Goal: Task Accomplishment & Management: Complete application form

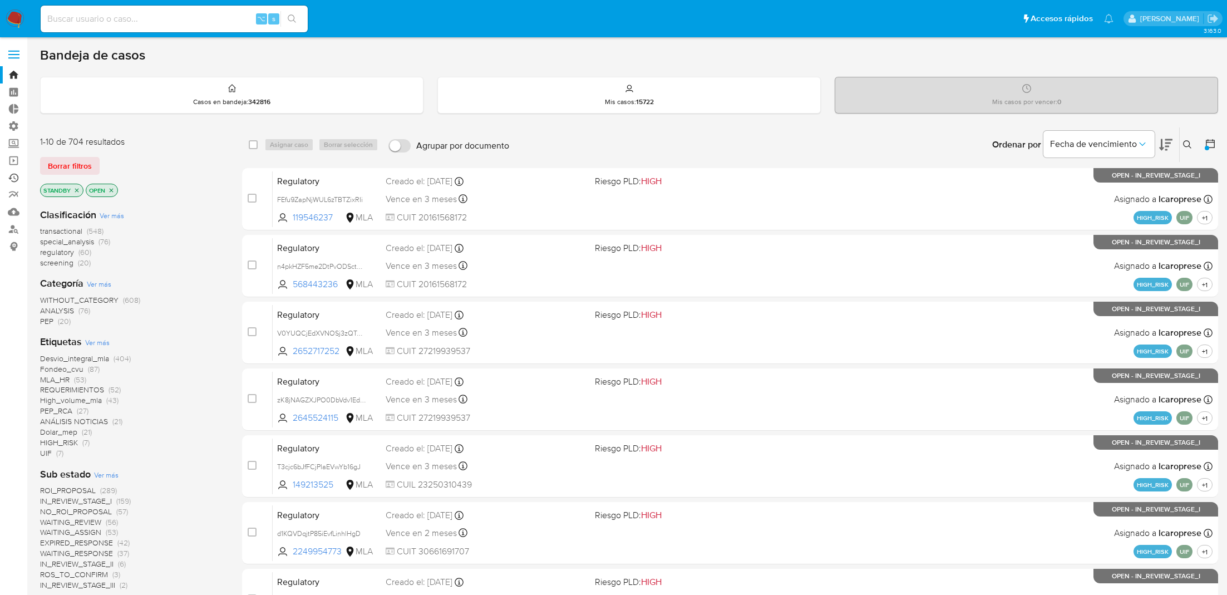
click at [14, 179] on link "Ejecuciones automáticas" at bounding box center [66, 177] width 132 height 17
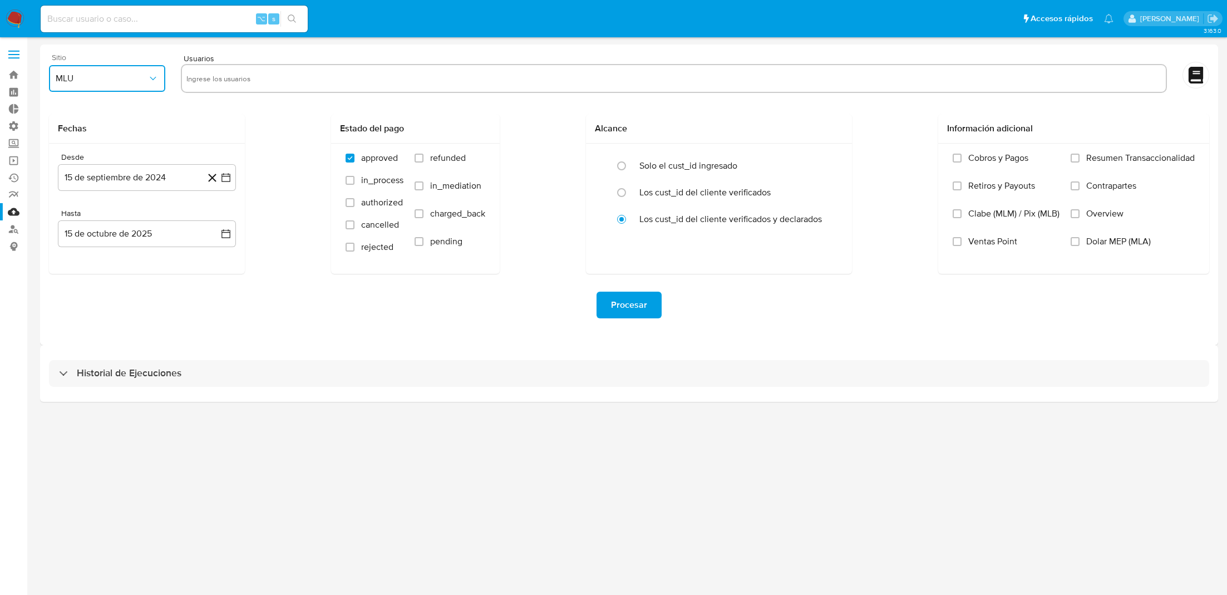
click at [153, 82] on icon "button" at bounding box center [152, 78] width 11 height 11
click at [125, 101] on div "MLA" at bounding box center [104, 108] width 96 height 27
click at [228, 79] on input "text" at bounding box center [673, 79] width 975 height 18
type input "1151110446 , 2409444277 , 1631282351 , 2289012280 , 1985366889 , 1088266694 , 1…"
click at [218, 129] on h2 "Fechas" at bounding box center [147, 128] width 178 height 11
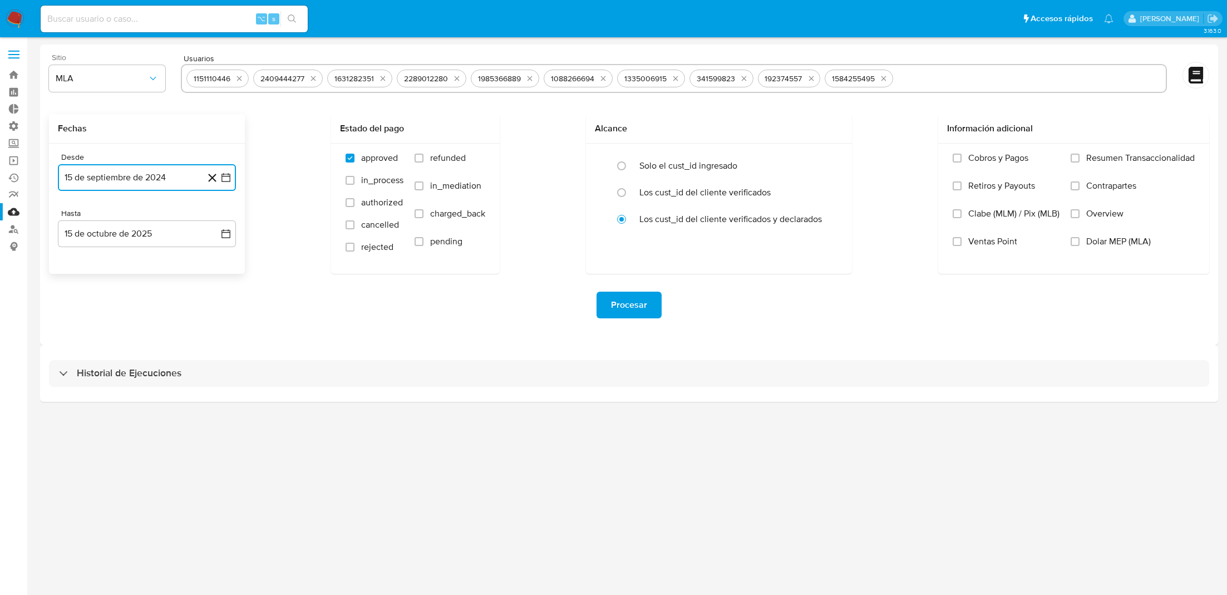
click at [228, 177] on icon "button" at bounding box center [225, 177] width 11 height 11
click at [151, 213] on span "septiembre 2024" at bounding box center [141, 217] width 68 height 11
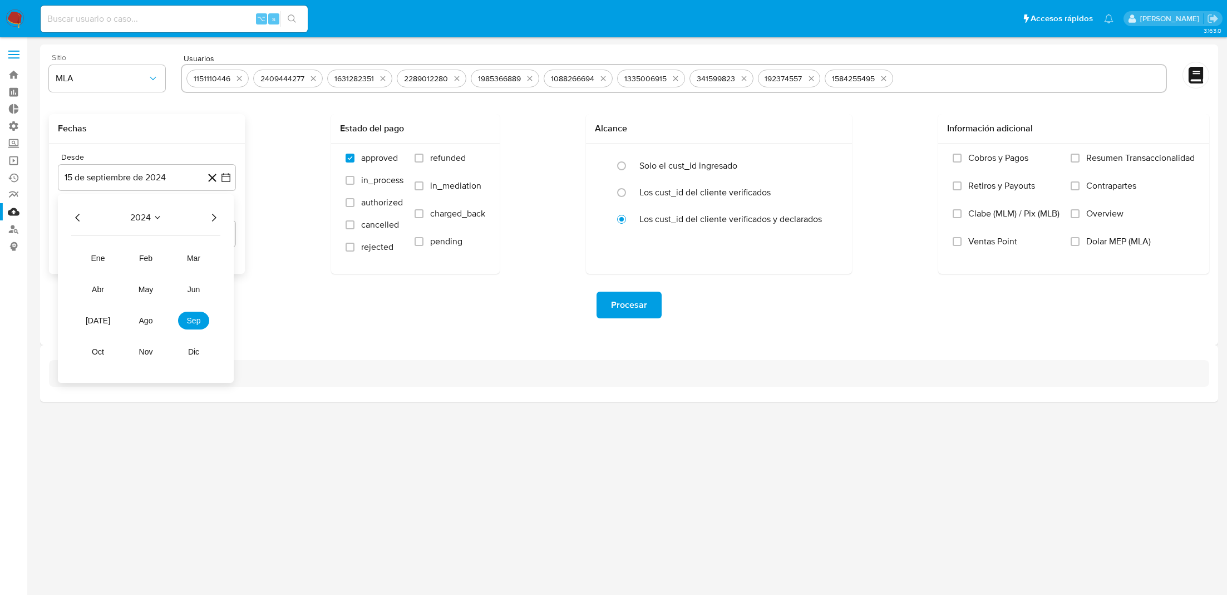
click at [220, 214] on icon "Año siguiente" at bounding box center [213, 217] width 13 height 13
click at [198, 289] on span "jun" at bounding box center [194, 289] width 13 height 9
click at [216, 263] on button "1" at bounding box center [214, 259] width 18 height 18
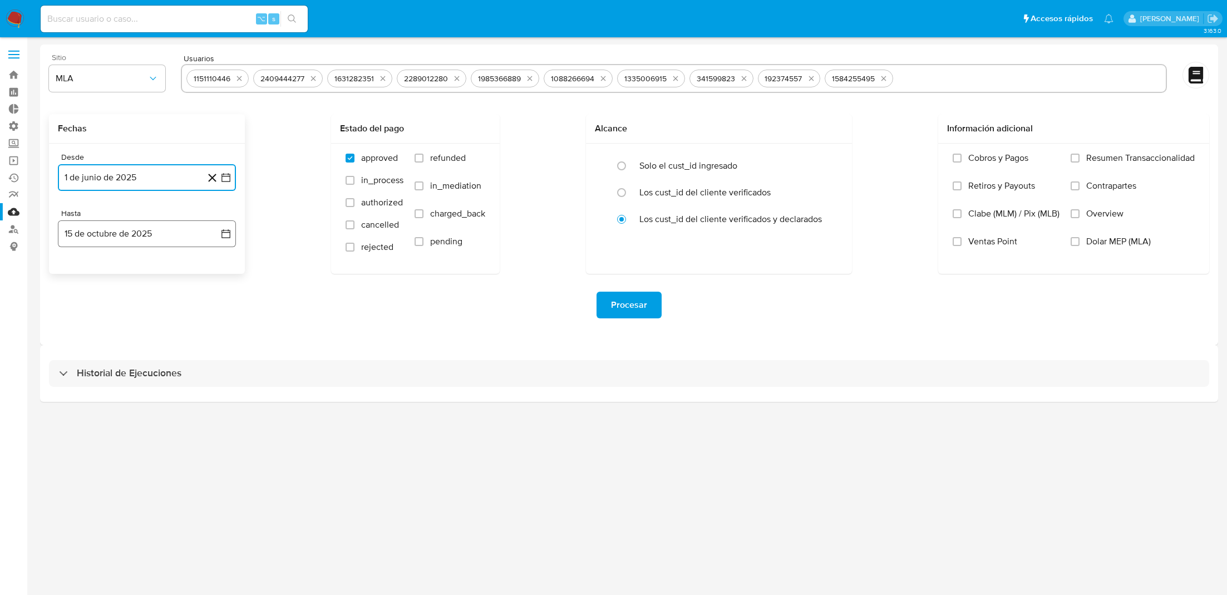
click at [225, 225] on button "15 de octubre de 2025" at bounding box center [147, 233] width 178 height 27
click at [75, 273] on icon "Mes anterior" at bounding box center [77, 273] width 13 height 13
click at [107, 406] on button "30" at bounding box center [102, 404] width 18 height 18
click at [224, 237] on icon "button" at bounding box center [225, 233] width 9 height 9
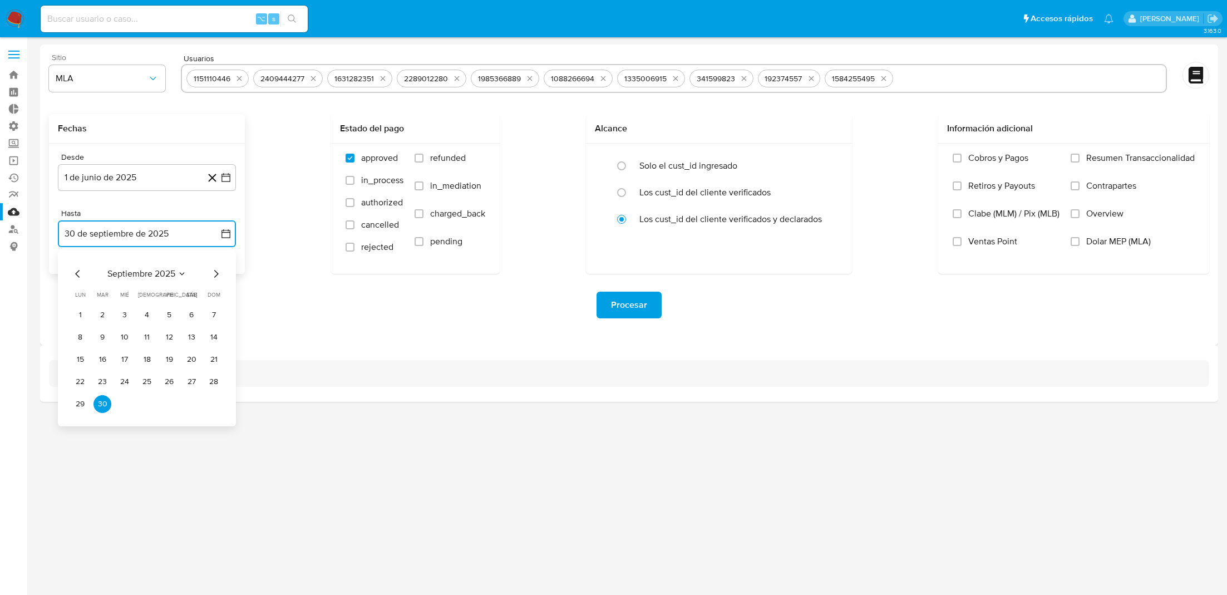
click at [79, 277] on icon "Mes anterior" at bounding box center [77, 274] width 4 height 8
click at [216, 403] on button "31" at bounding box center [214, 404] width 18 height 18
click at [224, 177] on icon "button" at bounding box center [225, 177] width 11 height 11
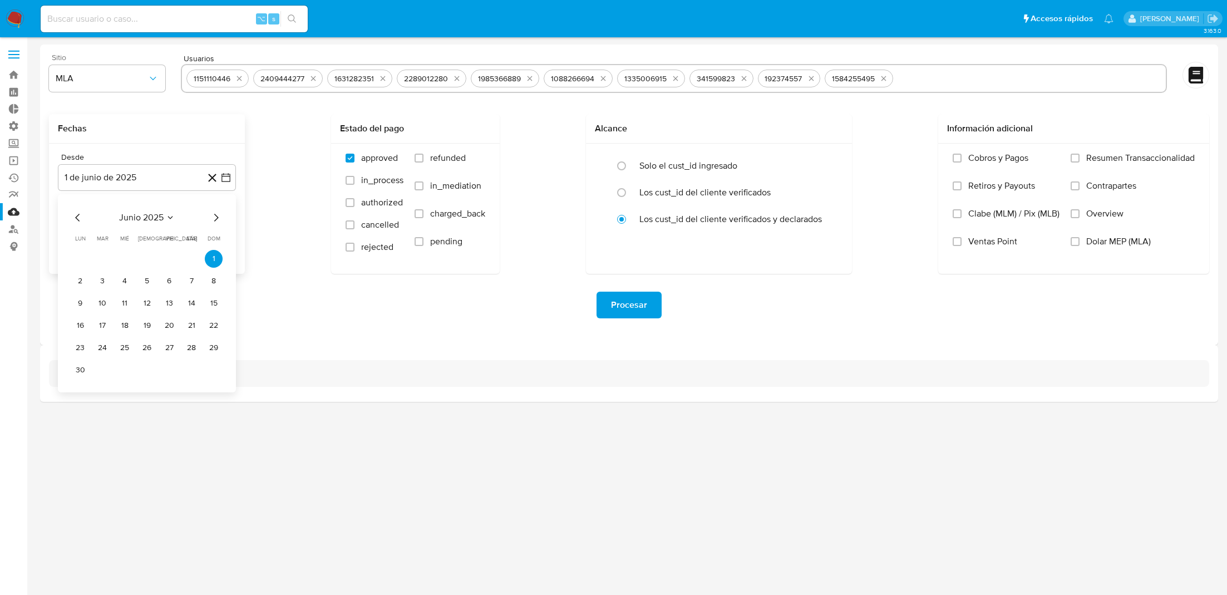
click at [80, 217] on icon "Mes anterior" at bounding box center [77, 217] width 13 height 13
click at [150, 258] on button "1" at bounding box center [147, 259] width 18 height 18
click at [198, 290] on div "Procesar" at bounding box center [629, 305] width 1160 height 62
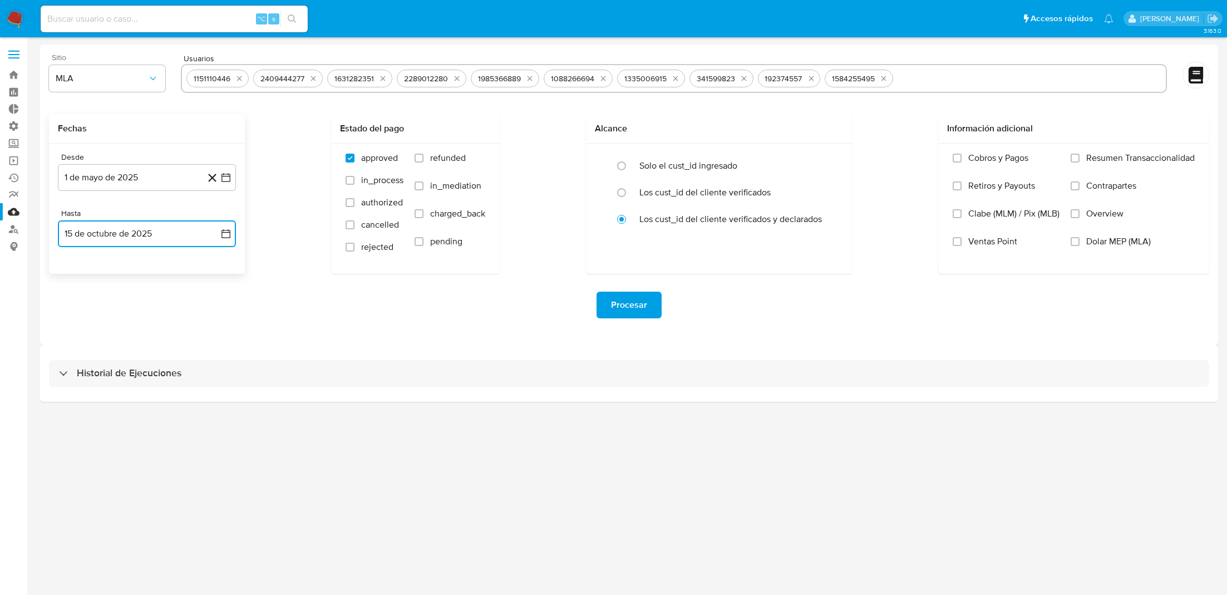
click at [222, 240] on button "15 de octubre de 2025" at bounding box center [147, 233] width 178 height 27
click at [71, 273] on icon "Mes anterior" at bounding box center [77, 273] width 13 height 13
click at [213, 402] on button "31" at bounding box center [214, 404] width 18 height 18
click at [635, 303] on span "Procesar" at bounding box center [629, 305] width 36 height 24
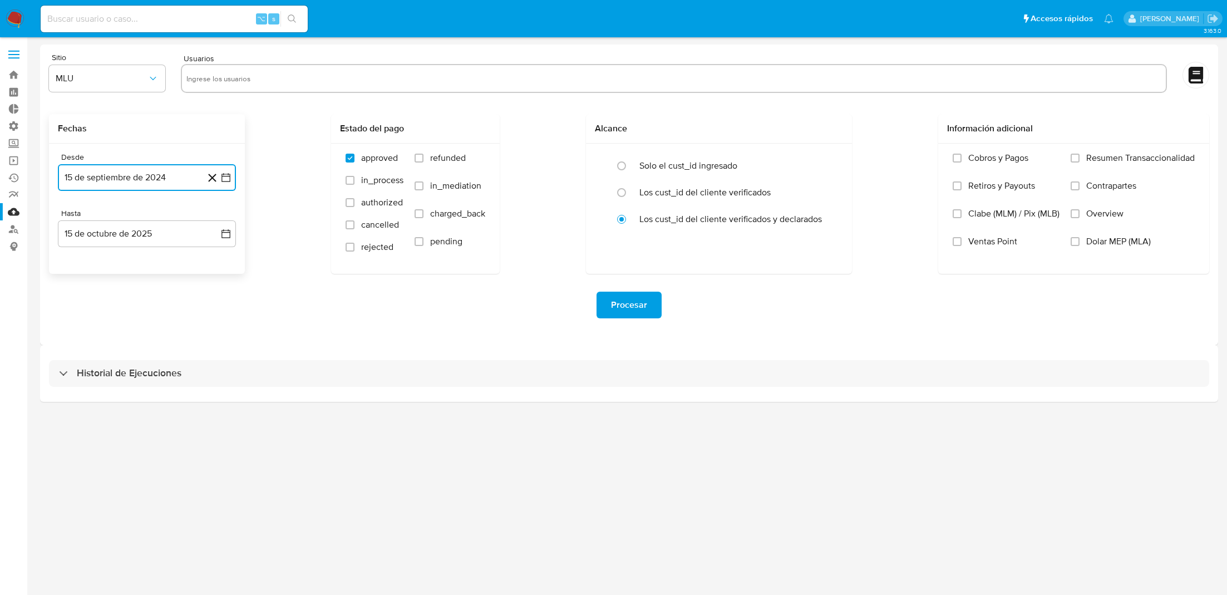
click at [225, 180] on icon "button" at bounding box center [225, 177] width 11 height 11
click at [158, 215] on span "septiembre 2024" at bounding box center [141, 217] width 68 height 11
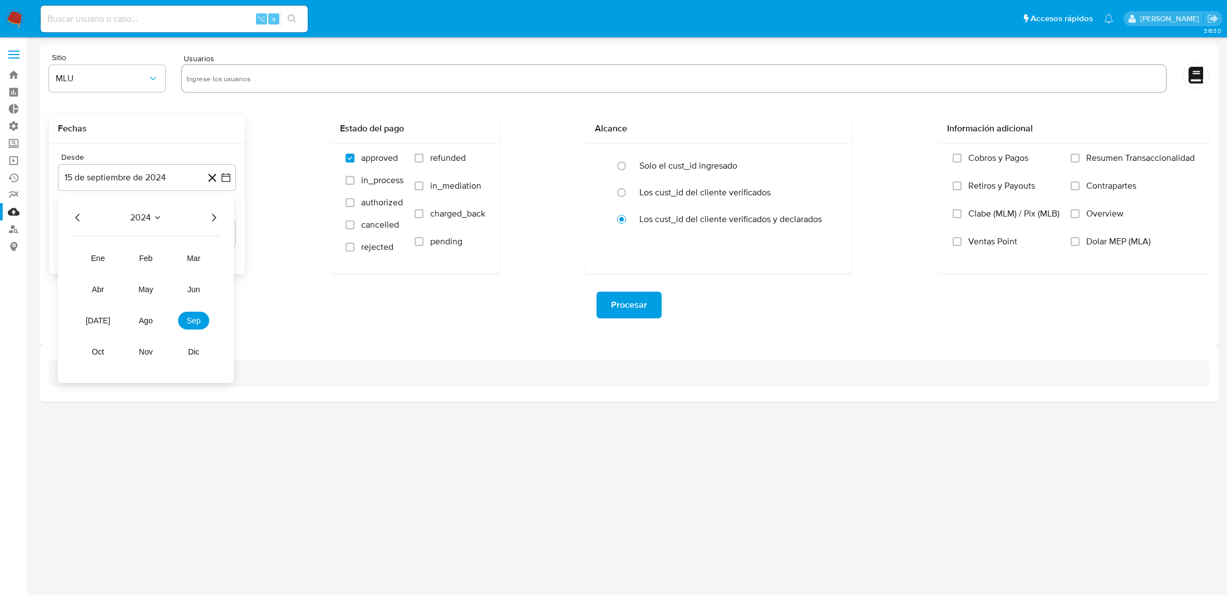
click at [211, 219] on icon "Año siguiente" at bounding box center [213, 217] width 13 height 13
click at [152, 285] on span "may" at bounding box center [146, 289] width 14 height 9
click at [144, 259] on button "1" at bounding box center [147, 259] width 18 height 18
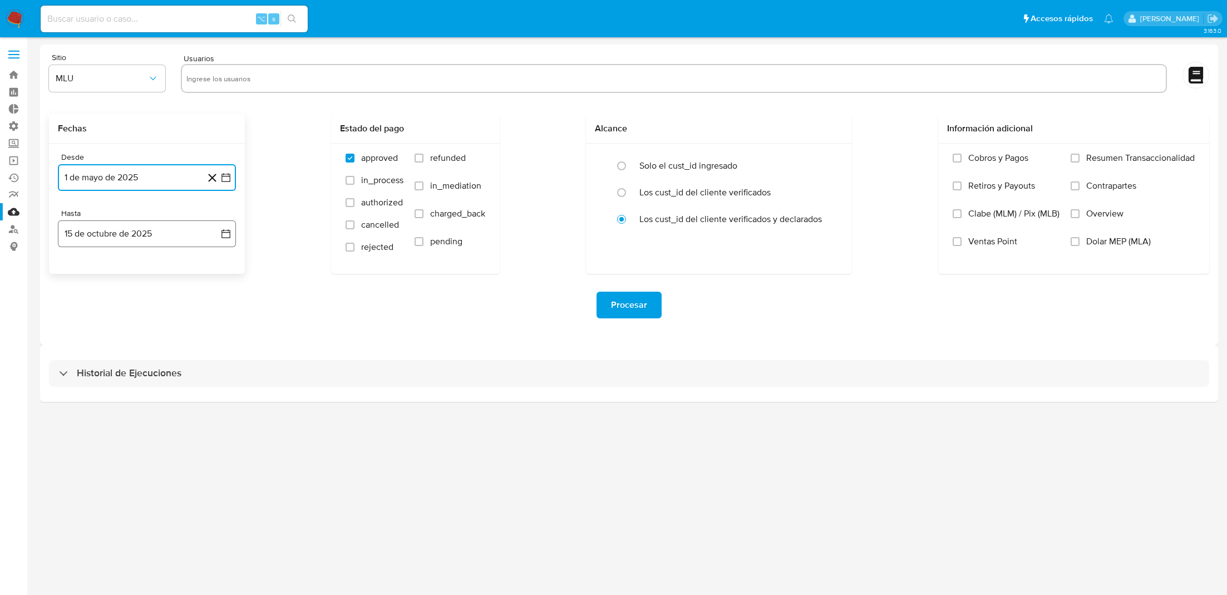
click at [189, 237] on button "15 de octubre de 2025" at bounding box center [147, 233] width 178 height 27
click at [161, 270] on span "octubre 2025" at bounding box center [141, 273] width 55 height 11
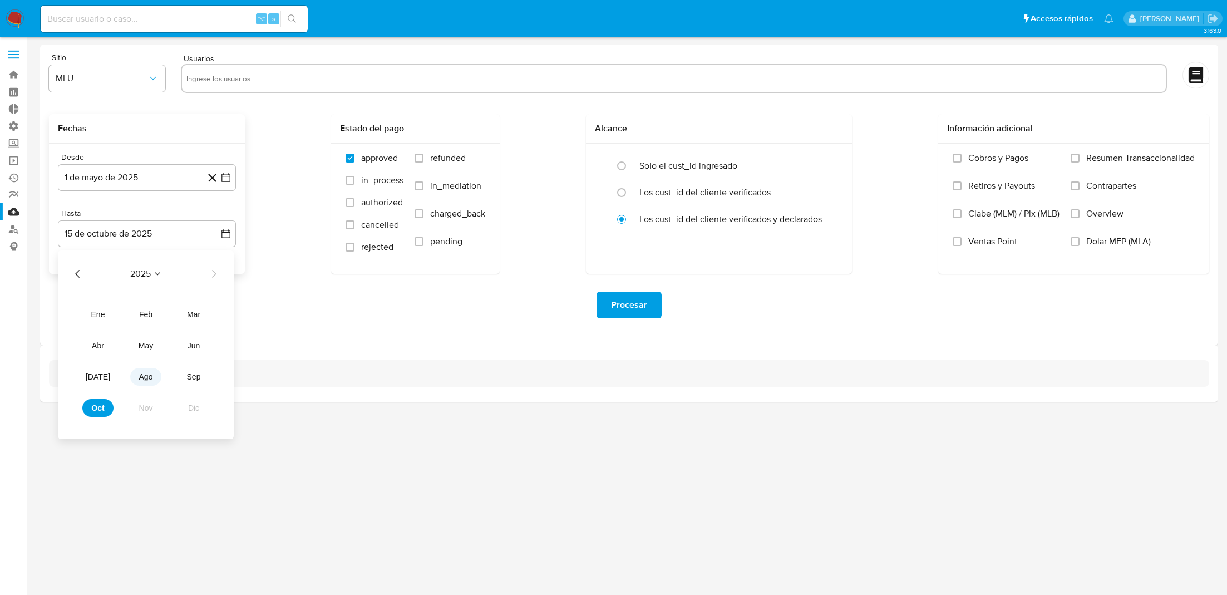
click at [155, 377] on button "ago" at bounding box center [145, 377] width 31 height 18
click at [211, 402] on button "31" at bounding box center [214, 404] width 18 height 18
click at [130, 65] on div "Sitio MLU" at bounding box center [107, 74] width 116 height 43
click at [130, 97] on form "Sitio MLU Usuarios Fechas Desde 1 de mayo de 2025 1-05-2025 Hasta 31 de agosto …" at bounding box center [629, 194] width 1160 height 283
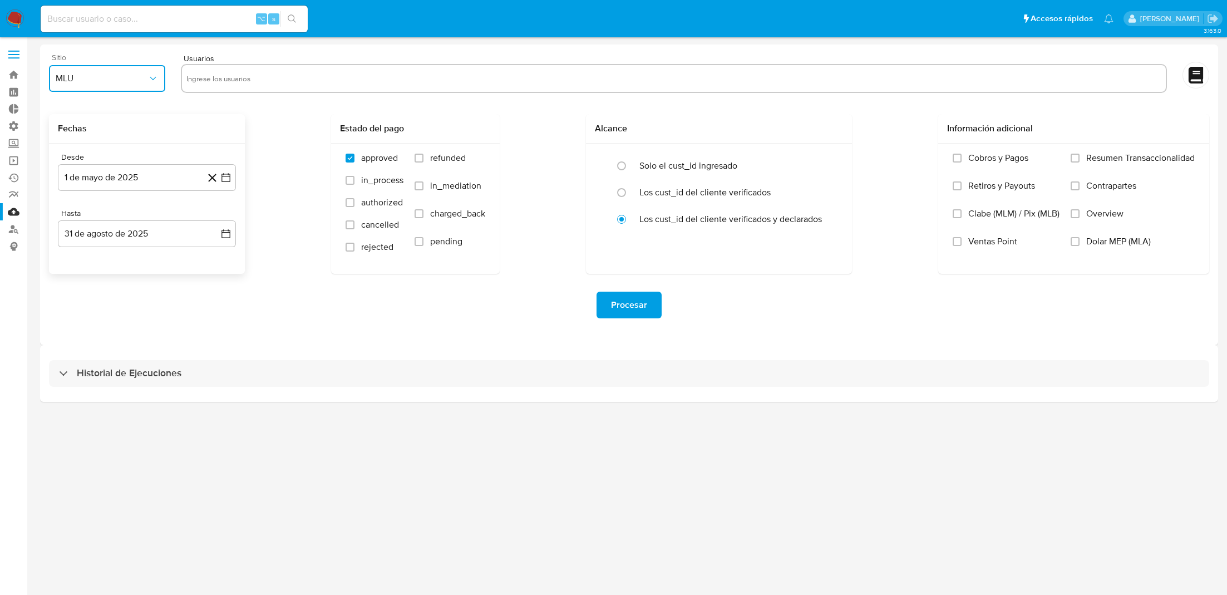
click at [130, 84] on button "MLU" at bounding box center [107, 78] width 116 height 27
click at [130, 107] on div "MLA" at bounding box center [104, 108] width 96 height 27
click at [175, 105] on form "Sitio MLA Usuarios Fechas Desde 1 de mayo de 2025 1-05-2025 Hasta 31 de agosto …" at bounding box center [629, 194] width 1160 height 283
click at [361, 78] on input "text" at bounding box center [673, 79] width 975 height 18
paste input "37389482 , 3090656 , 2251636319 , 149686857 , 117753498 , 58051045 , 35107981 ,…"
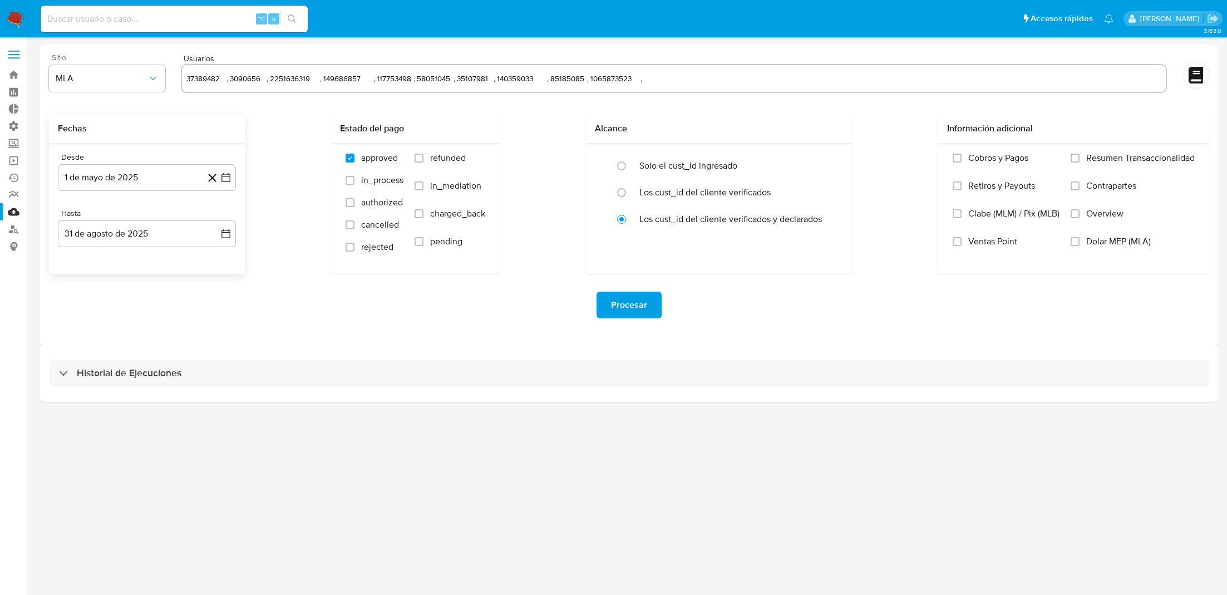
type input "37389482 , 3090656 , 2251636319 , 149686857 , 117753498 , 58051045 , 35107981 ,…"
click at [341, 306] on div "Procesar" at bounding box center [629, 305] width 1160 height 27
click at [626, 304] on span "Procesar" at bounding box center [629, 305] width 36 height 24
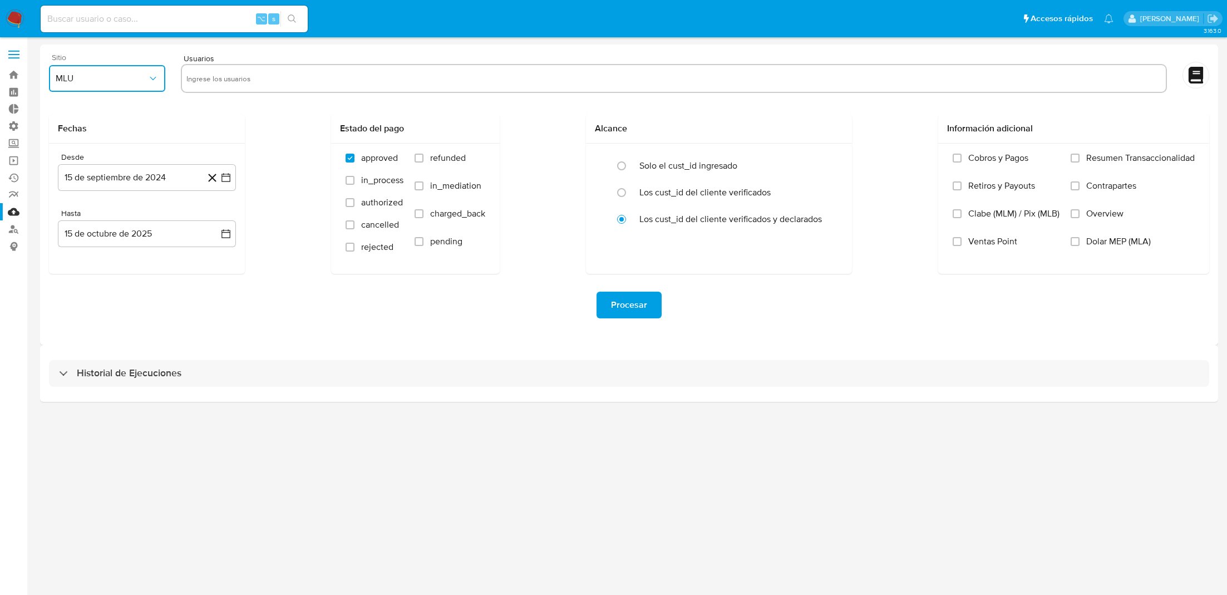
click at [140, 80] on span "MLU" at bounding box center [102, 78] width 92 height 11
click at [140, 104] on div "MLA" at bounding box center [104, 108] width 96 height 27
click at [262, 80] on input "text" at bounding box center [673, 79] width 975 height 18
type input "94240545 , 72031255 , 57908620 , 12665695 , 128407321 , 179356263 , 319938766 ,…"
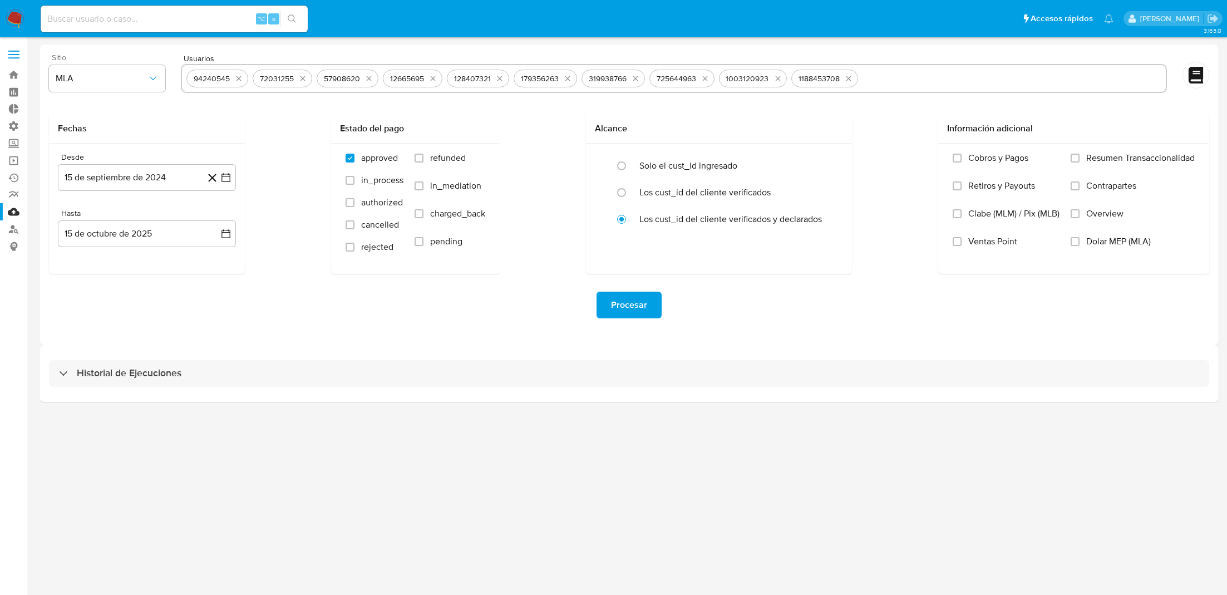
click at [246, 115] on div "Fechas Desde 15 de septiembre de 2024 15-09-2024 Hasta 15 de octubre de 2025 15…" at bounding box center [629, 194] width 1160 height 160
click at [230, 185] on button "15 de septiembre de 2024" at bounding box center [147, 177] width 178 height 27
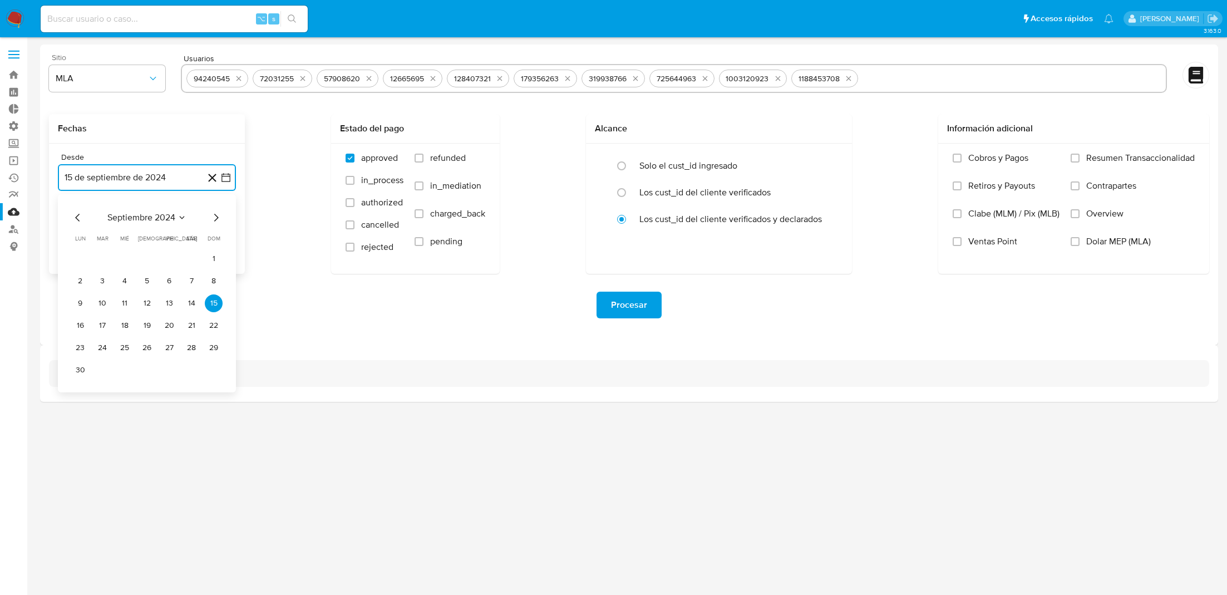
click at [147, 212] on span "septiembre 2024" at bounding box center [141, 217] width 68 height 11
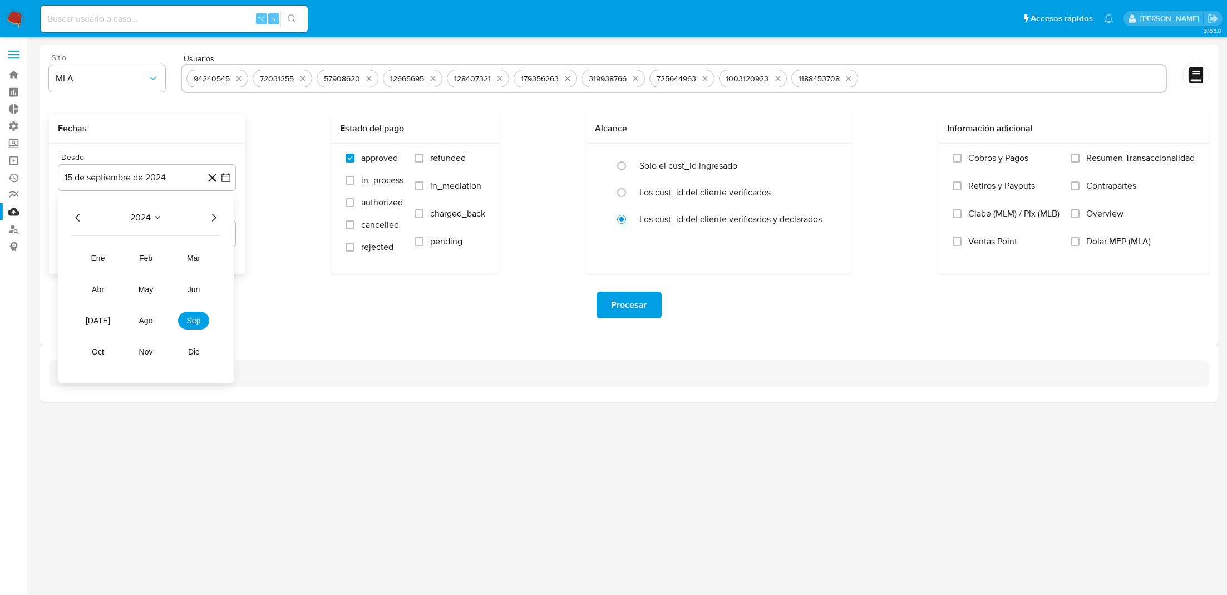
click at [208, 216] on icon "Año siguiente" at bounding box center [213, 217] width 13 height 13
click at [157, 283] on button "may" at bounding box center [145, 289] width 31 height 18
click at [147, 258] on button "1" at bounding box center [147, 259] width 18 height 18
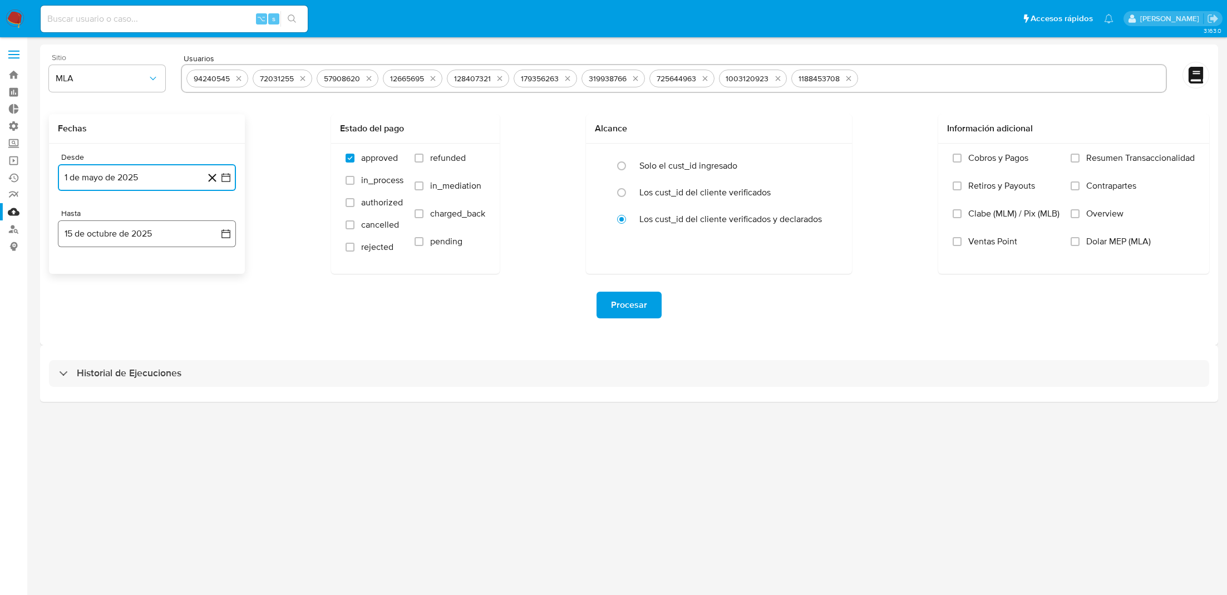
click at [203, 233] on button "15 de octubre de 2025" at bounding box center [147, 233] width 178 height 27
click at [78, 274] on icon "Mes anterior" at bounding box center [77, 273] width 13 height 13
click at [211, 405] on button "31" at bounding box center [214, 404] width 18 height 18
click at [269, 332] on div "Procesar" at bounding box center [629, 305] width 1160 height 62
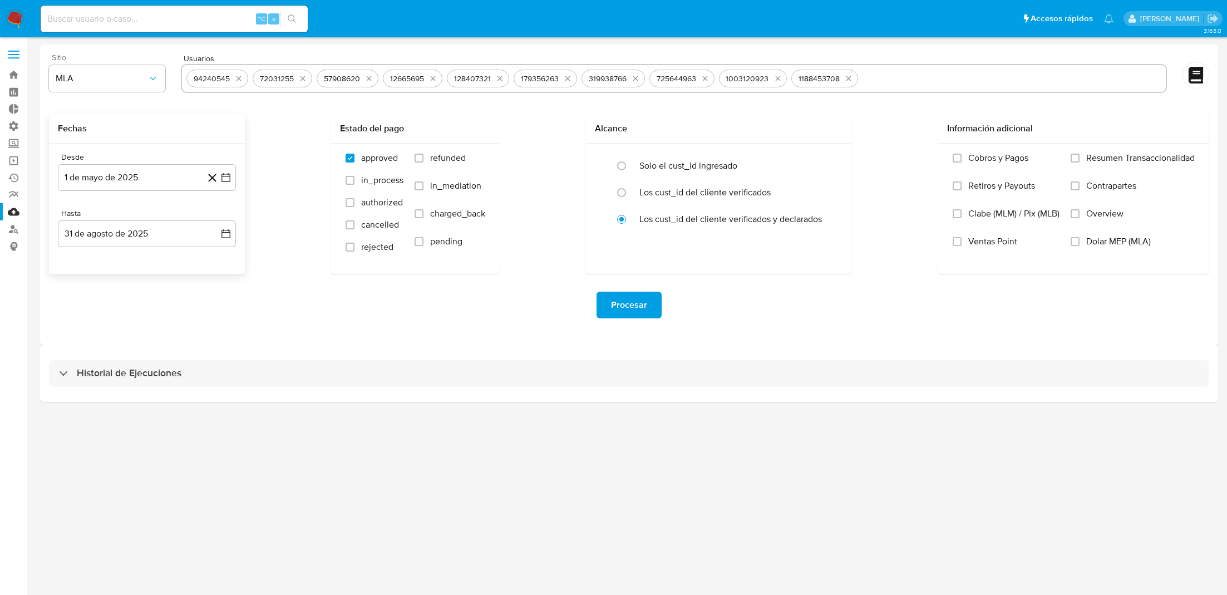
click at [607, 304] on button "Procesar" at bounding box center [629, 305] width 65 height 27
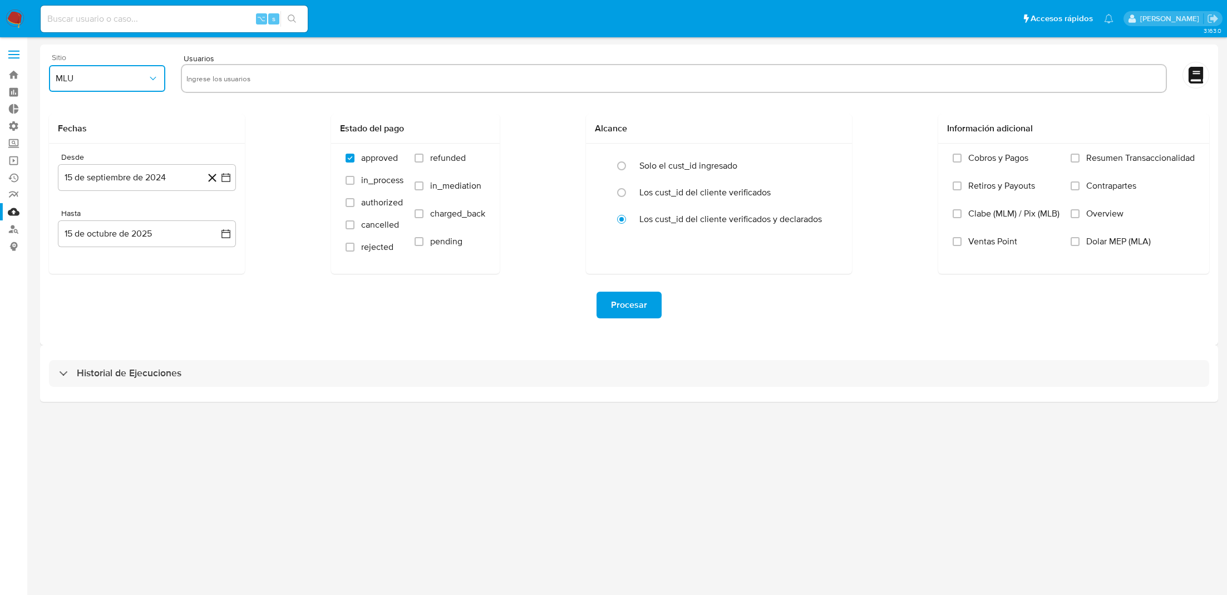
drag, startPoint x: 131, startPoint y: 80, endPoint x: 131, endPoint y: 90, distance: 10.0
click at [131, 80] on span "MLU" at bounding box center [102, 78] width 92 height 11
click at [130, 109] on div "MLA" at bounding box center [104, 108] width 96 height 27
click at [244, 82] on input "text" at bounding box center [673, 79] width 975 height 18
paste input "1846195483 , 114832346 , 1978219121 , 387070755 , 20671960 , 43286788 , 5115094…"
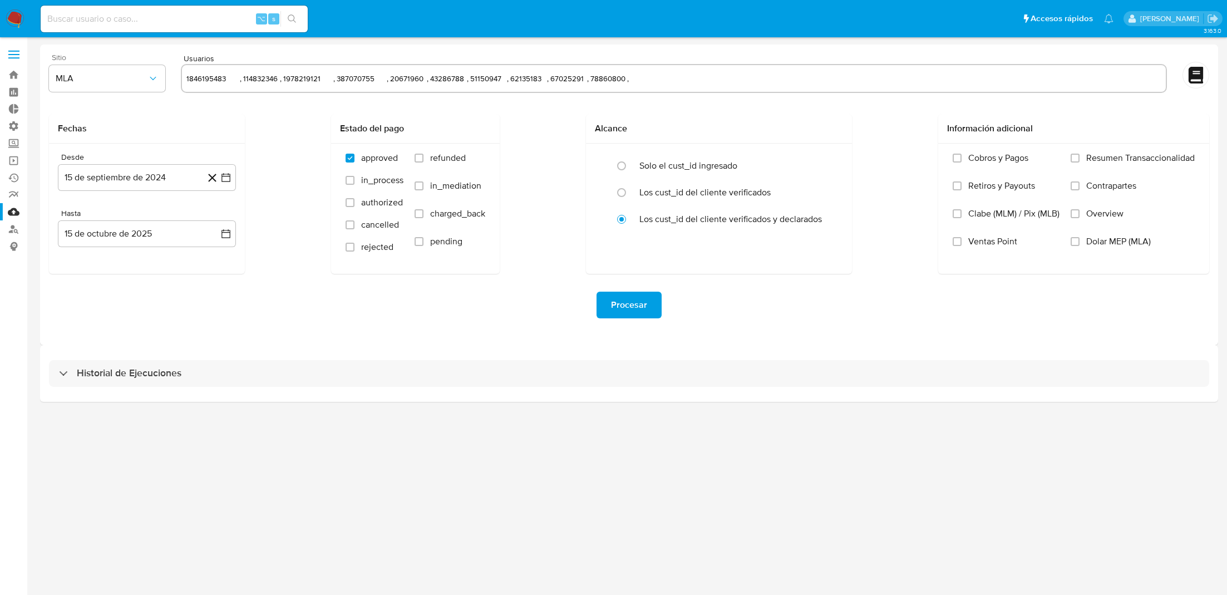
type input "1846195483 , 114832346 , 1978219121 , 387070755 , 20671960 , 43286788 , 5115094…"
click at [271, 330] on div "Procesar" at bounding box center [629, 305] width 1160 height 62
click at [222, 179] on icon "button" at bounding box center [225, 177] width 11 height 11
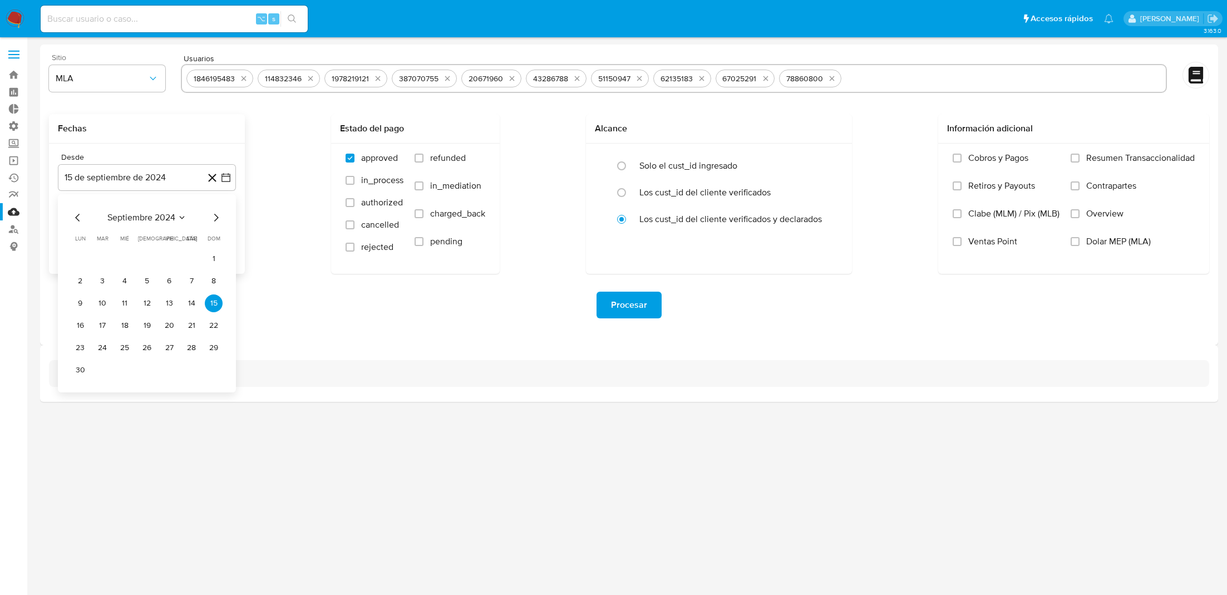
click at [164, 208] on div "septiembre 2024 septiembre 2024 lun lunes mar martes mié miércoles jue jueves v…" at bounding box center [147, 293] width 178 height 198
click at [160, 213] on span "septiembre 2024" at bounding box center [141, 217] width 68 height 11
click at [209, 212] on icon "Año siguiente" at bounding box center [213, 217] width 13 height 13
click at [142, 288] on span "may" at bounding box center [146, 289] width 14 height 9
click at [143, 258] on button "1" at bounding box center [147, 259] width 18 height 18
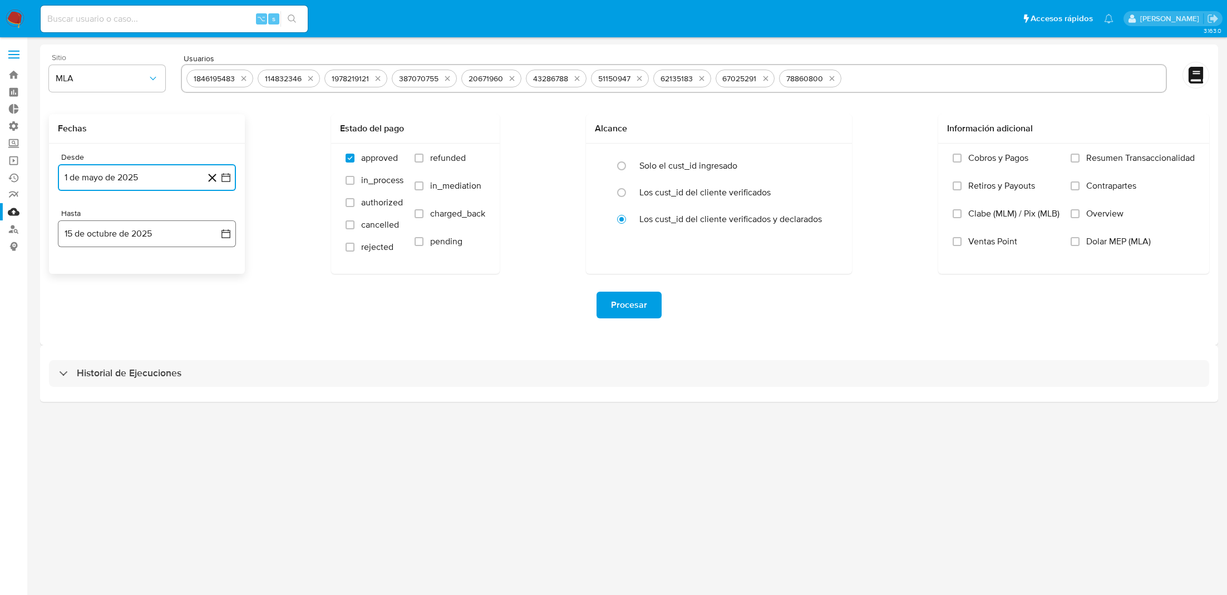
click at [193, 241] on button "15 de octubre de 2025" at bounding box center [147, 233] width 178 height 27
click at [78, 277] on icon "Mes anterior" at bounding box center [77, 273] width 13 height 13
click at [215, 406] on button "31" at bounding box center [214, 404] width 18 height 18
click at [279, 327] on div "Procesar" at bounding box center [629, 305] width 1160 height 62
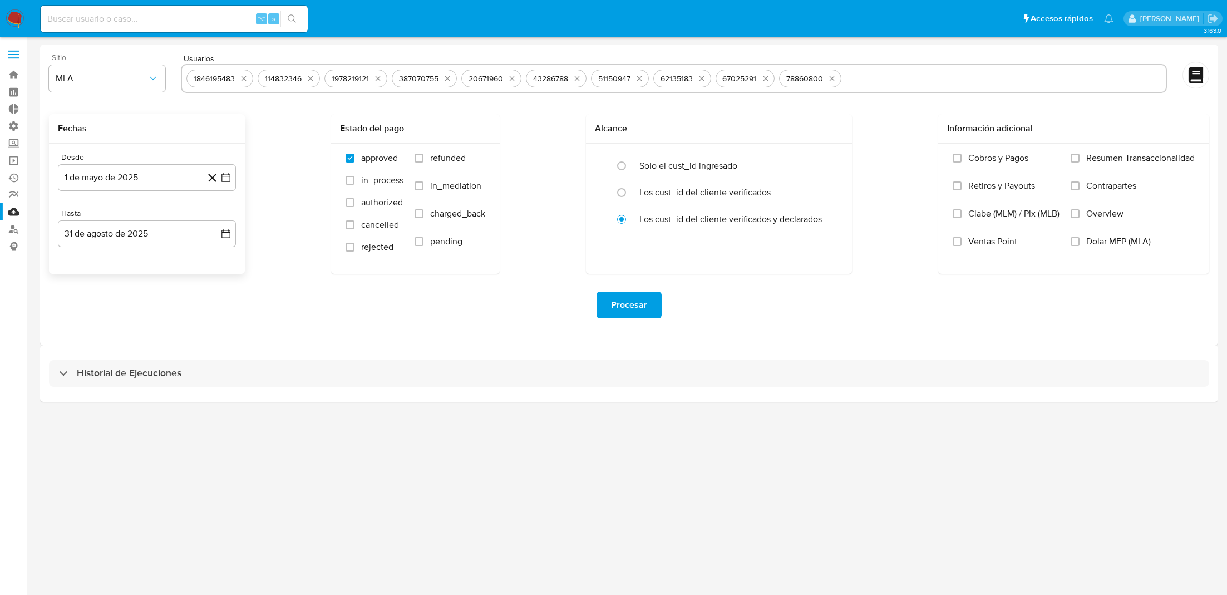
click at [616, 304] on span "Procesar" at bounding box center [629, 305] width 36 height 24
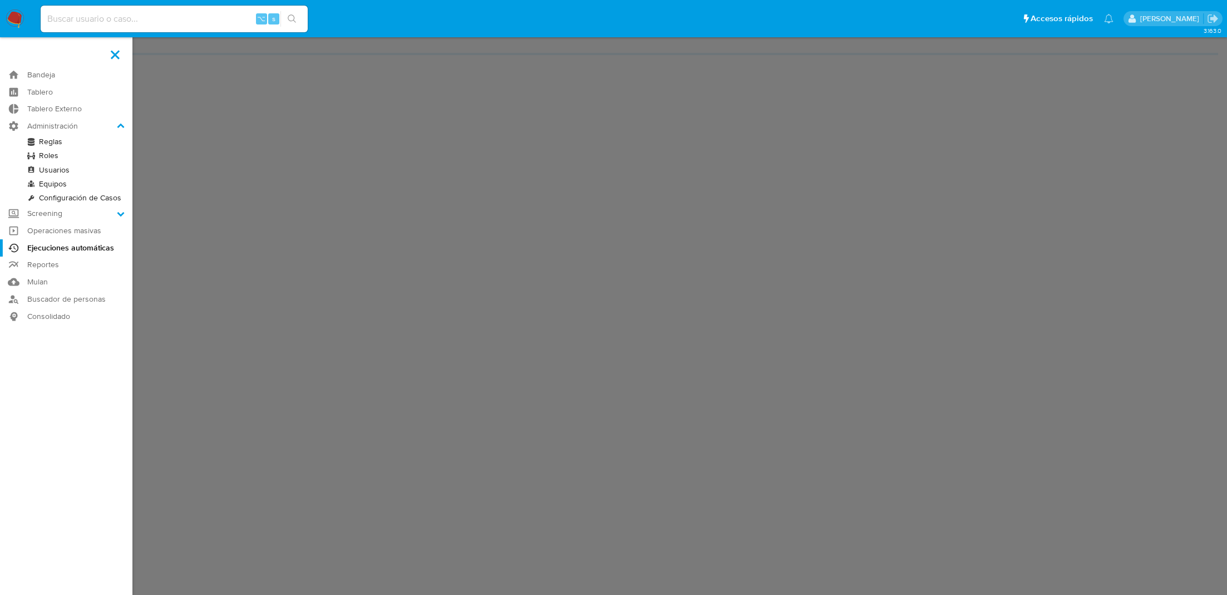
click at [41, 144] on link "Reglas" at bounding box center [66, 142] width 132 height 14
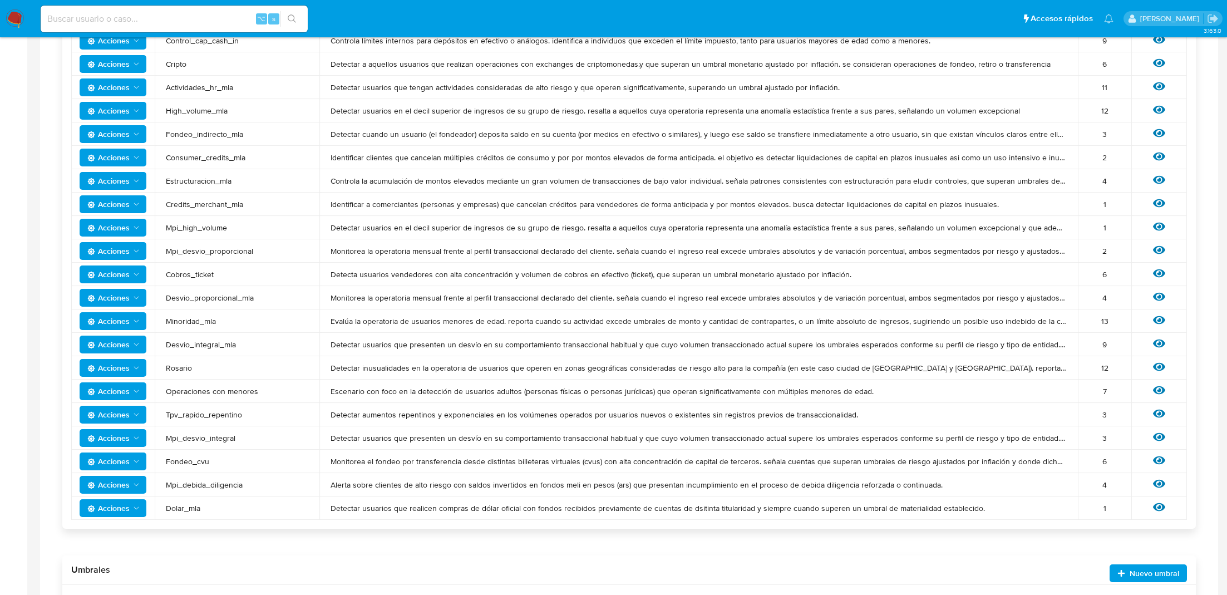
scroll to position [255, 0]
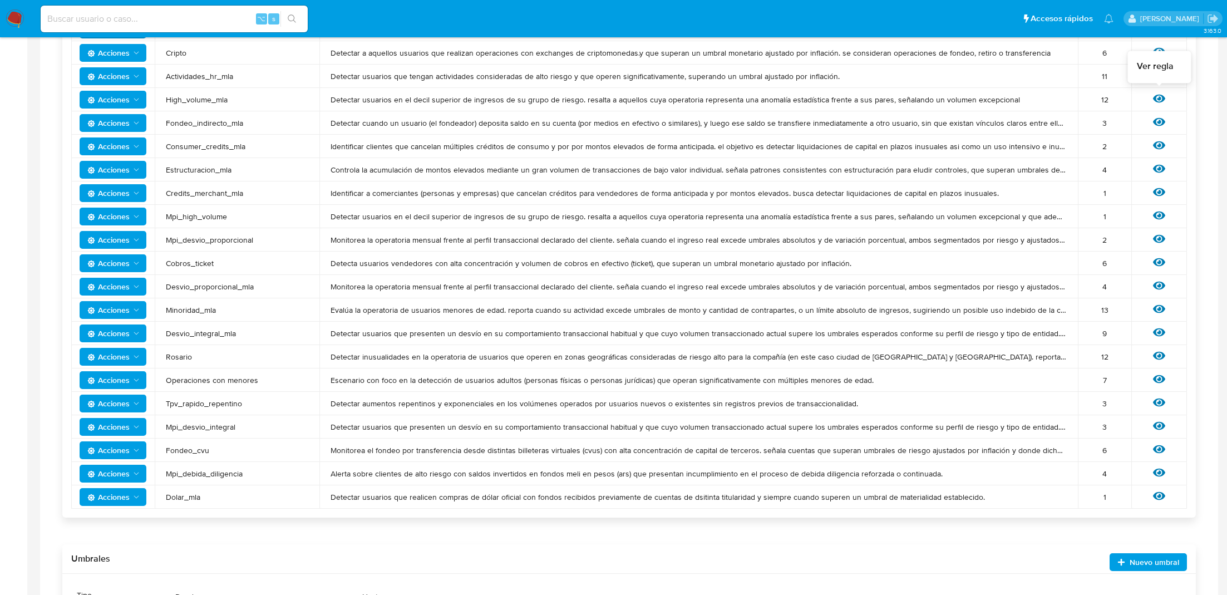
click at [1160, 96] on icon at bounding box center [1159, 98] width 12 height 12
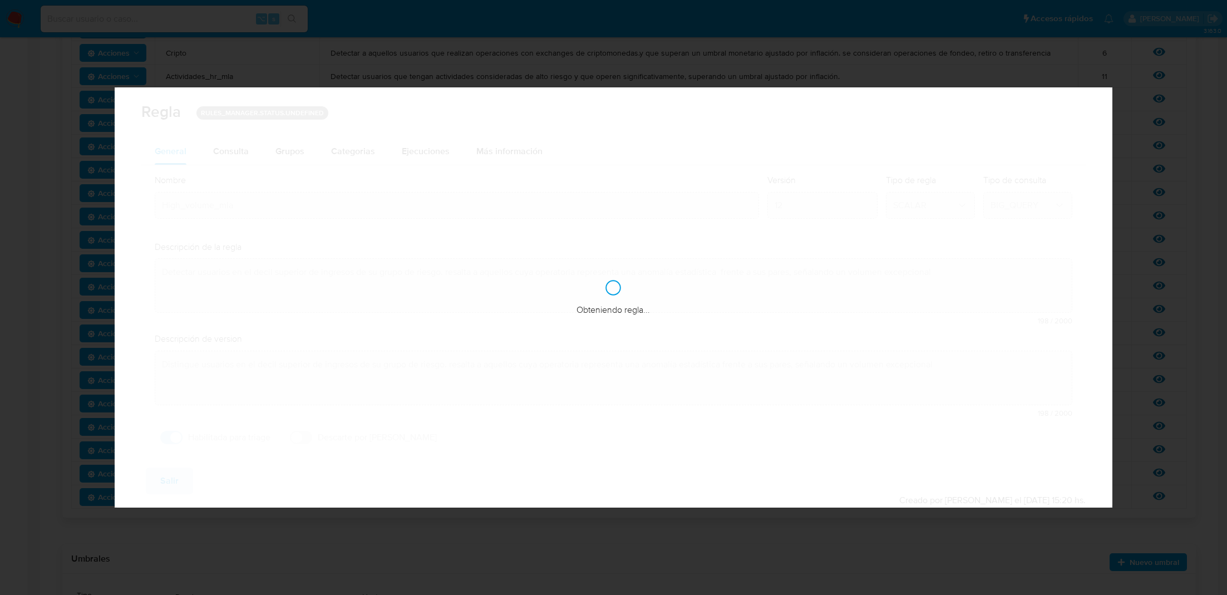
checkbox input "true"
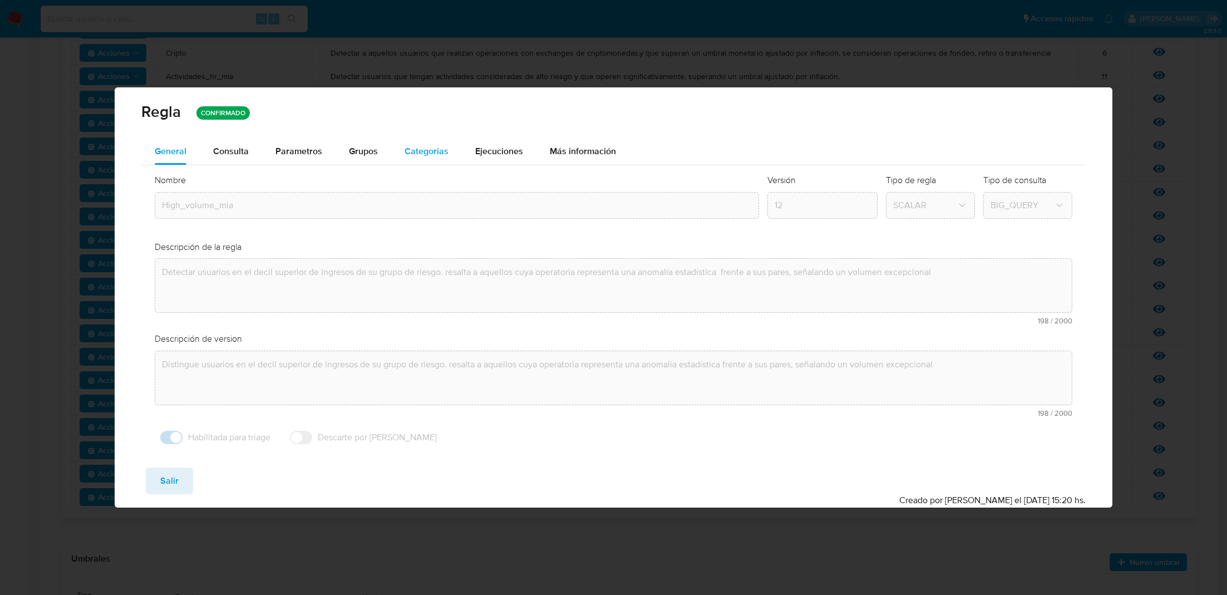
click at [450, 150] on button "Categorias" at bounding box center [426, 151] width 71 height 27
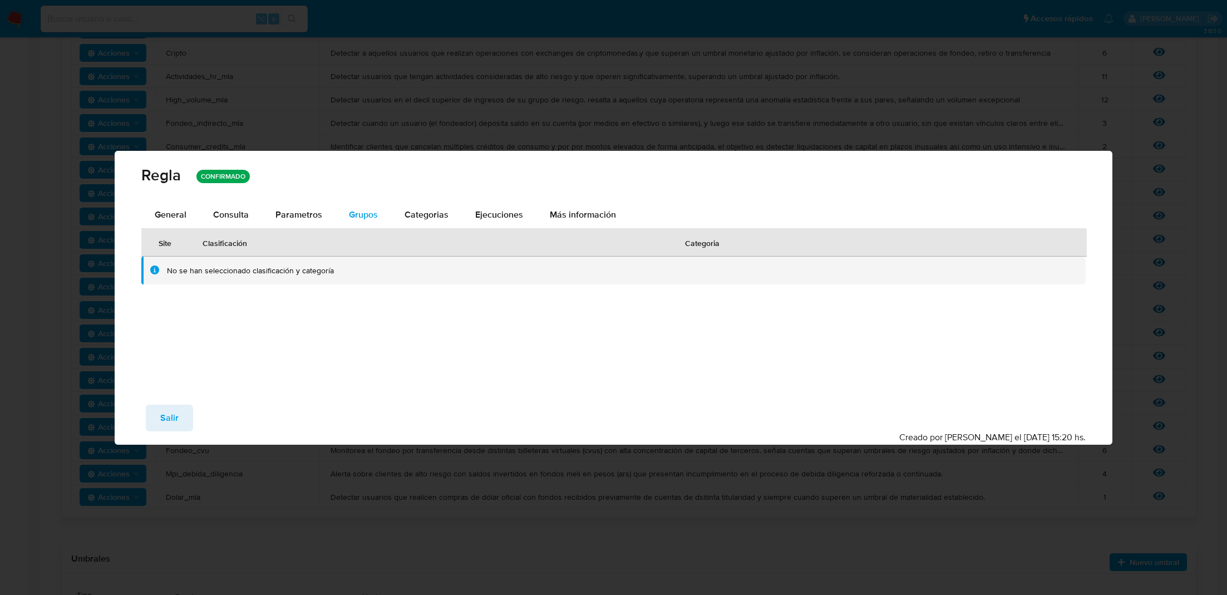
click at [360, 213] on span "Grupos" at bounding box center [363, 214] width 29 height 13
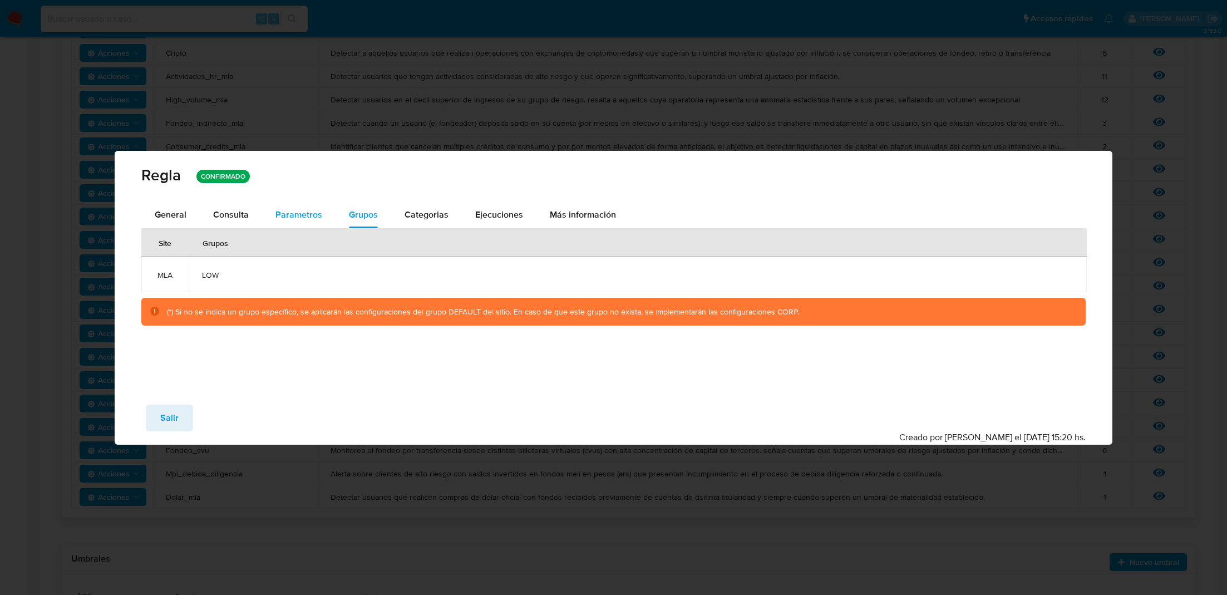
click at [309, 214] on span "Parametros" at bounding box center [298, 214] width 47 height 13
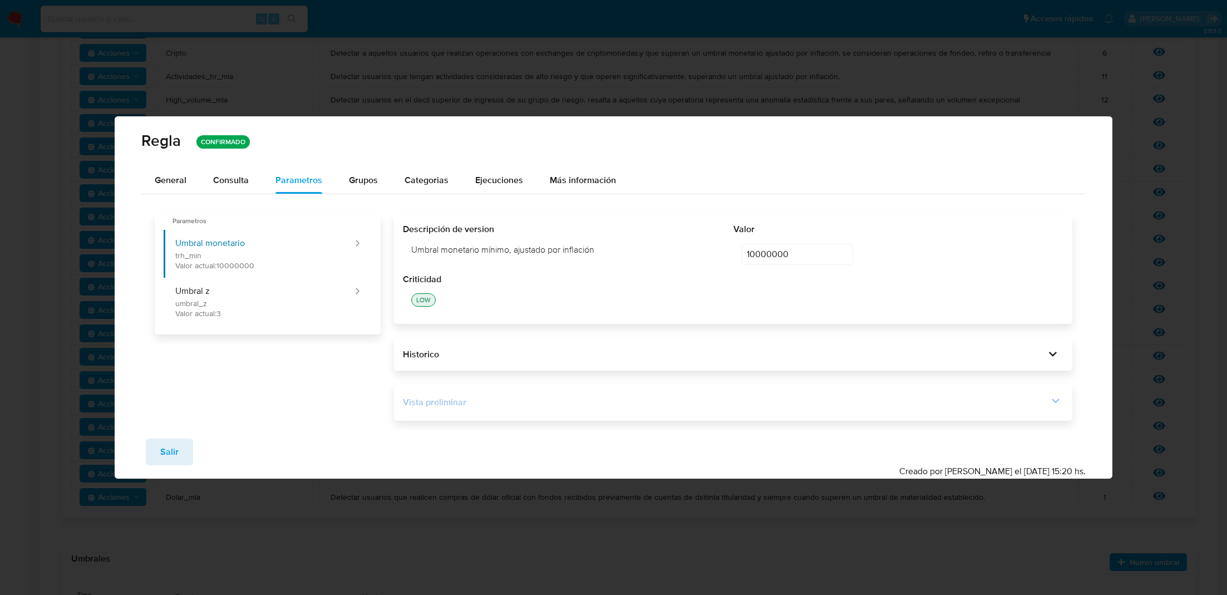
click at [526, 400] on div "Vista preliminar" at bounding box center [725, 402] width 644 height 12
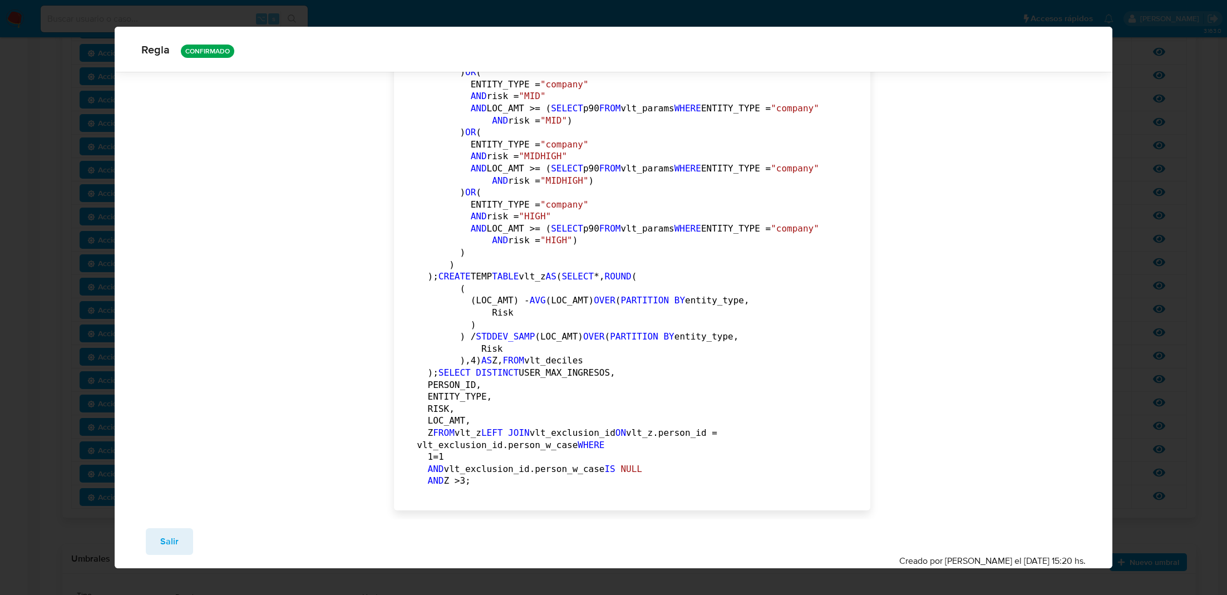
scroll to position [5004, 0]
click at [171, 541] on span "Salir" at bounding box center [169, 541] width 18 height 24
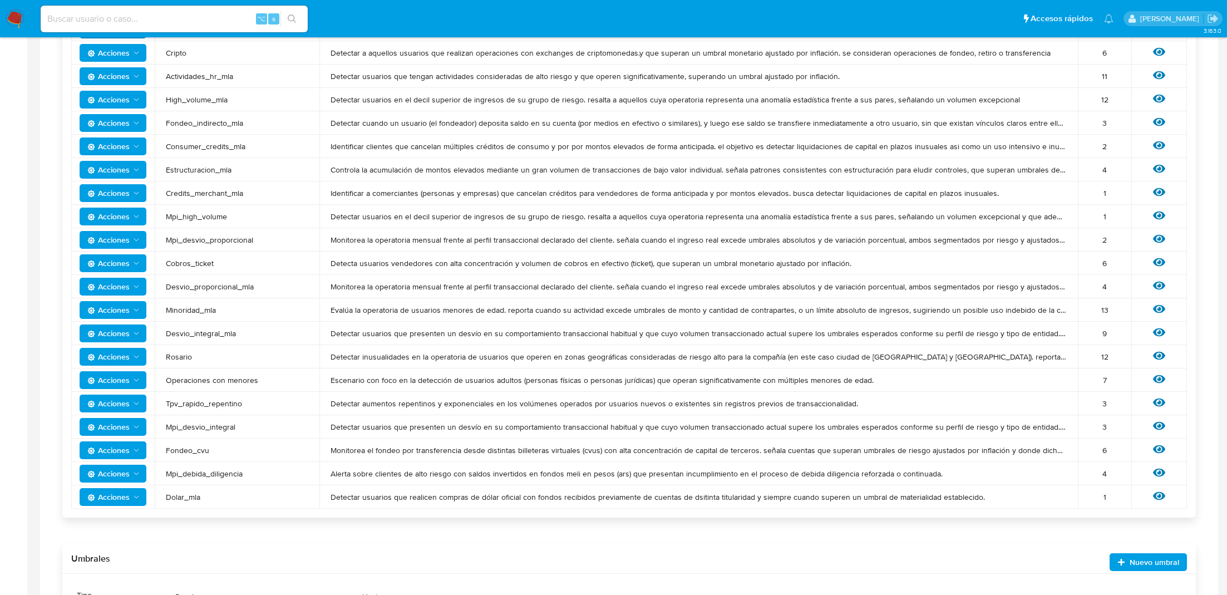
scroll to position [0, 0]
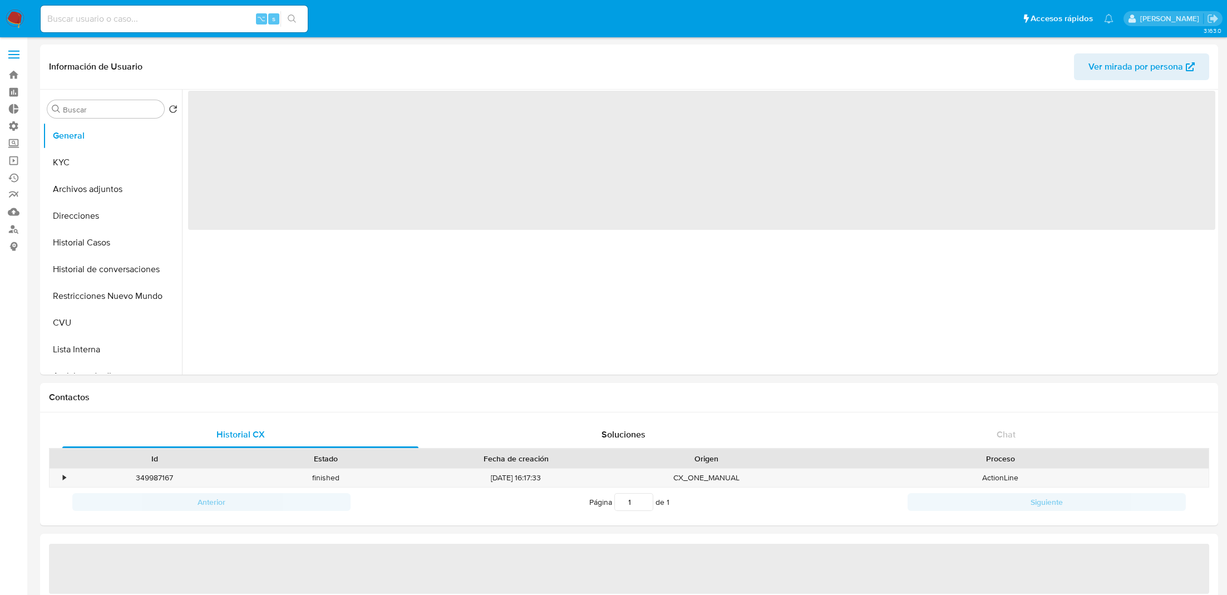
select select "10"
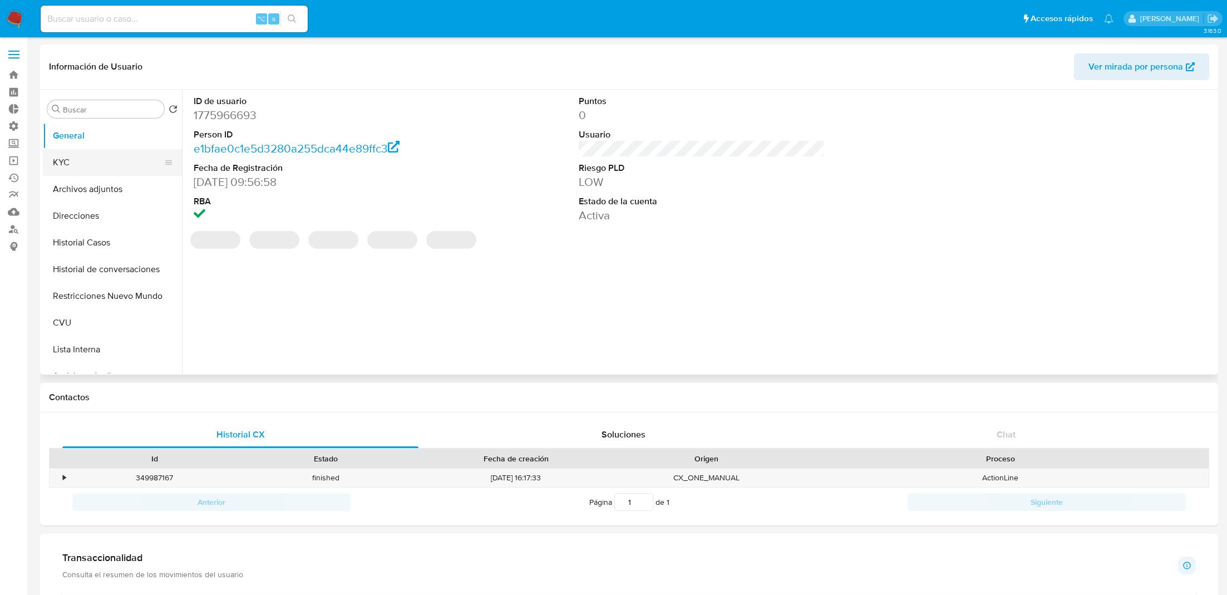
click at [142, 171] on button "KYC" at bounding box center [108, 162] width 130 height 27
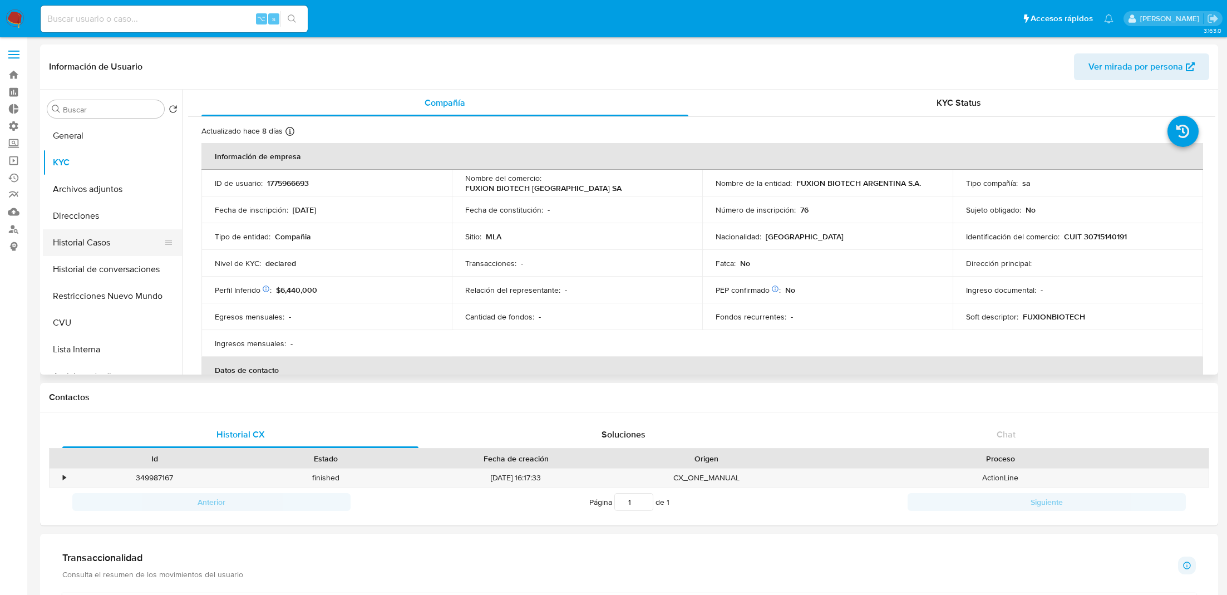
click at [86, 245] on button "Historial Casos" at bounding box center [108, 242] width 130 height 27
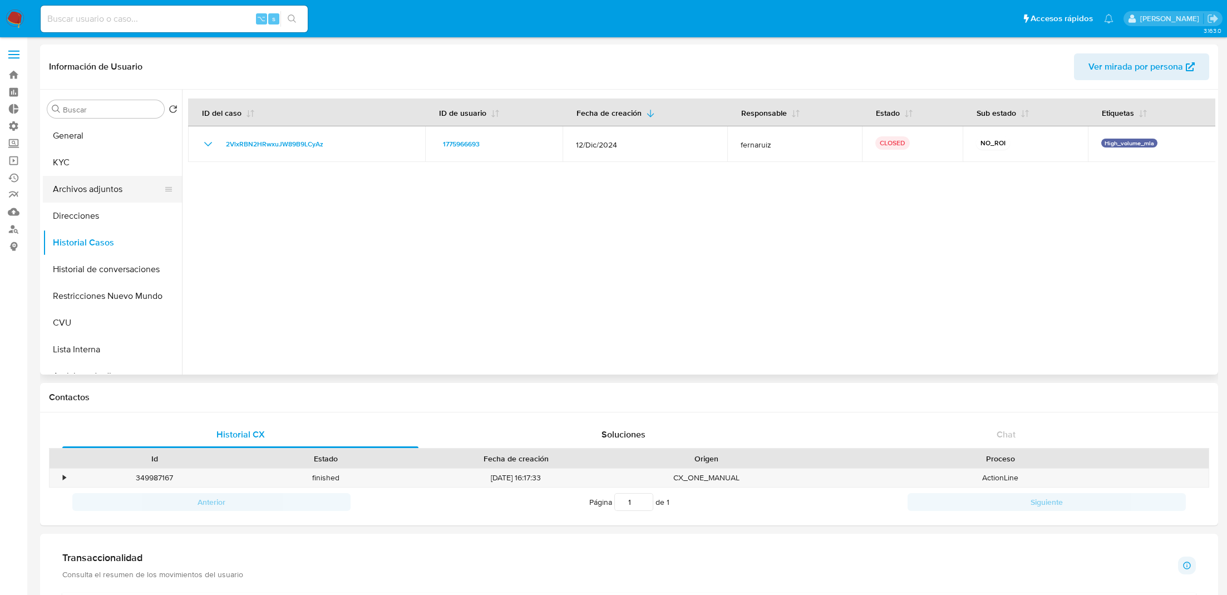
click at [76, 190] on button "Archivos adjuntos" at bounding box center [108, 189] width 130 height 27
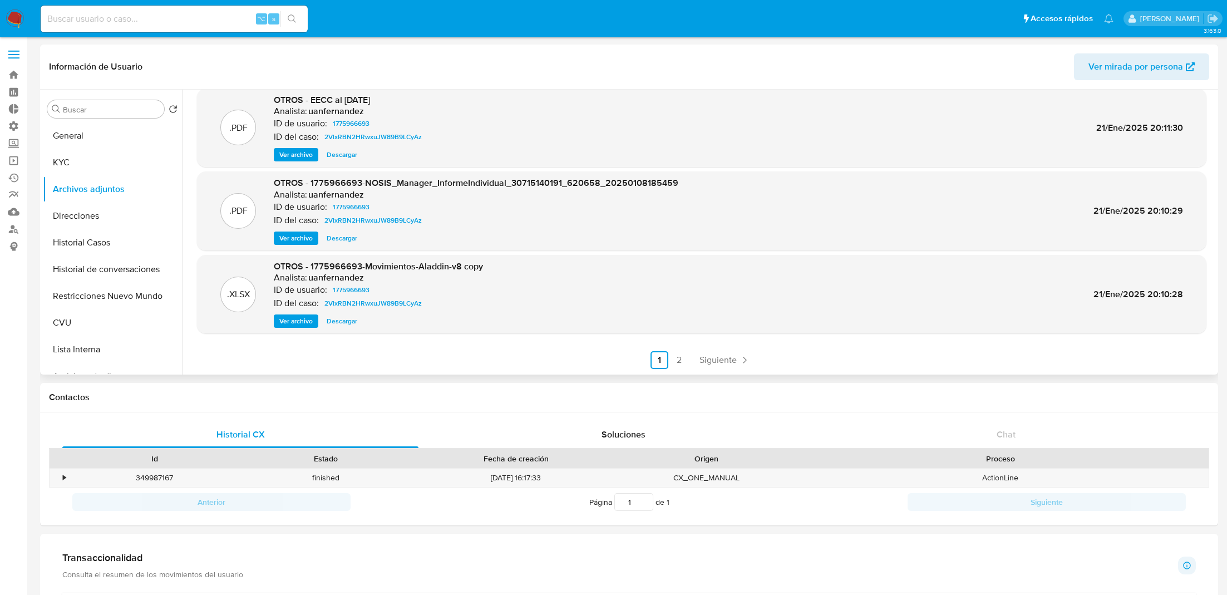
click at [298, 152] on span "Ver archivo" at bounding box center [295, 154] width 33 height 11
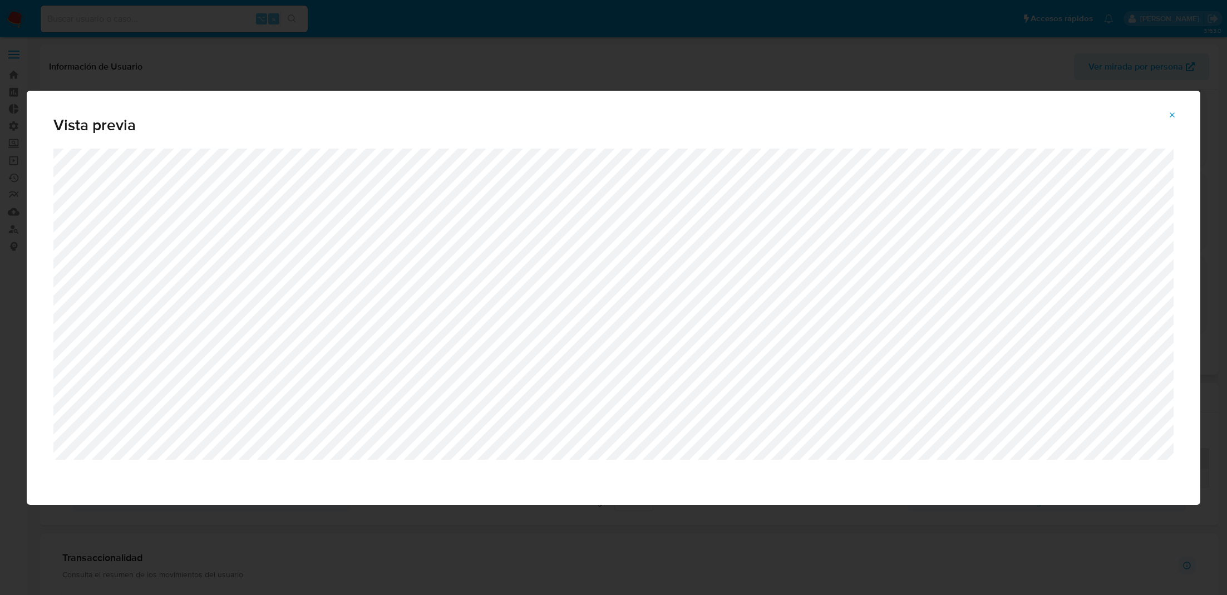
click at [1174, 108] on span "Attachment preview" at bounding box center [1172, 115] width 9 height 16
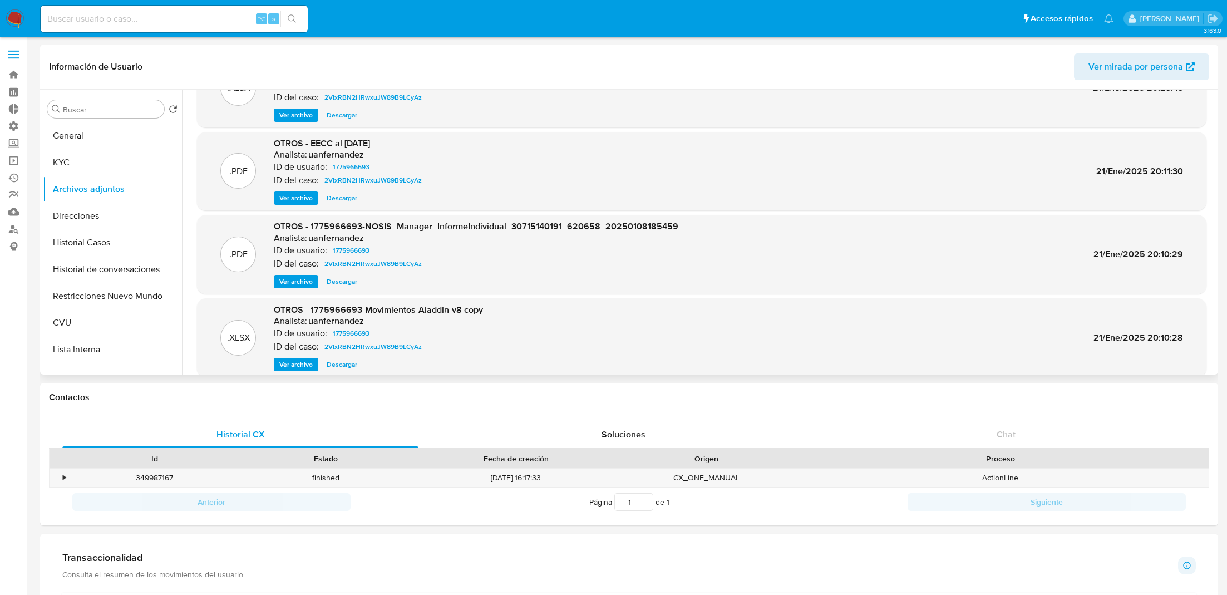
scroll to position [93, 0]
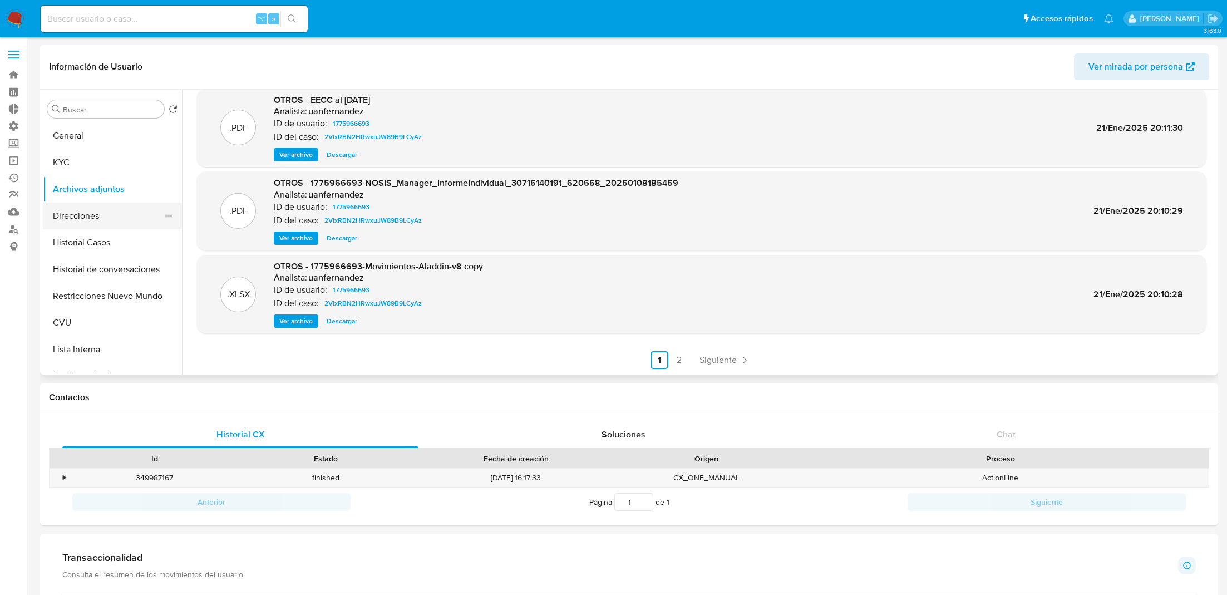
click at [94, 218] on button "Direcciones" at bounding box center [108, 216] width 130 height 27
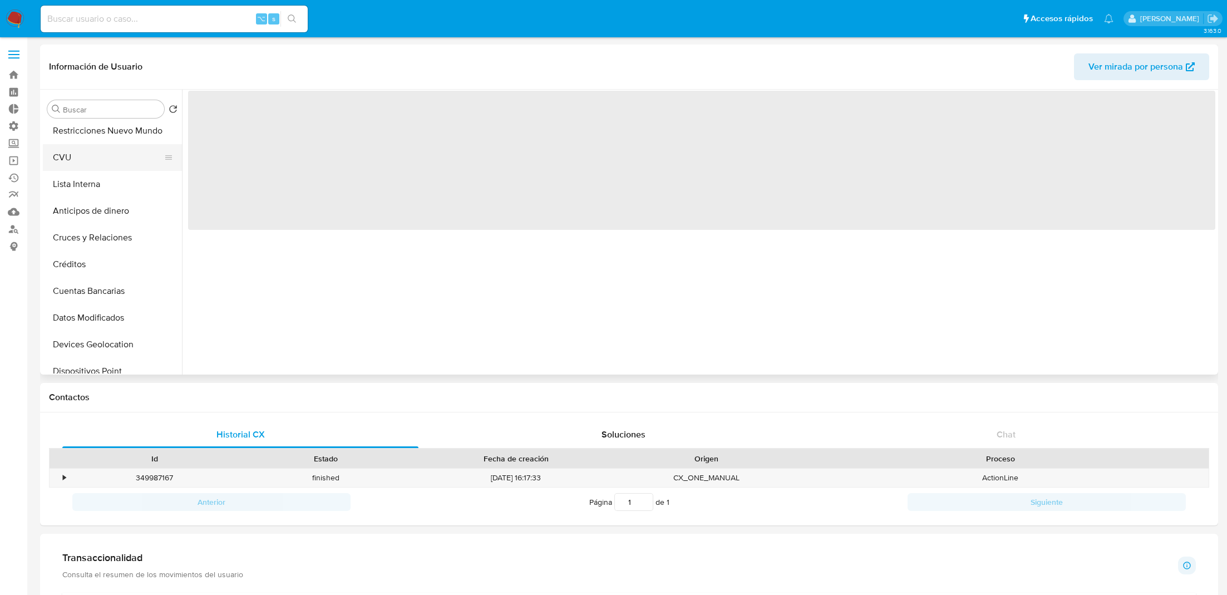
scroll to position [167, 0]
click at [85, 309] on button "Datos Modificados" at bounding box center [108, 316] width 130 height 27
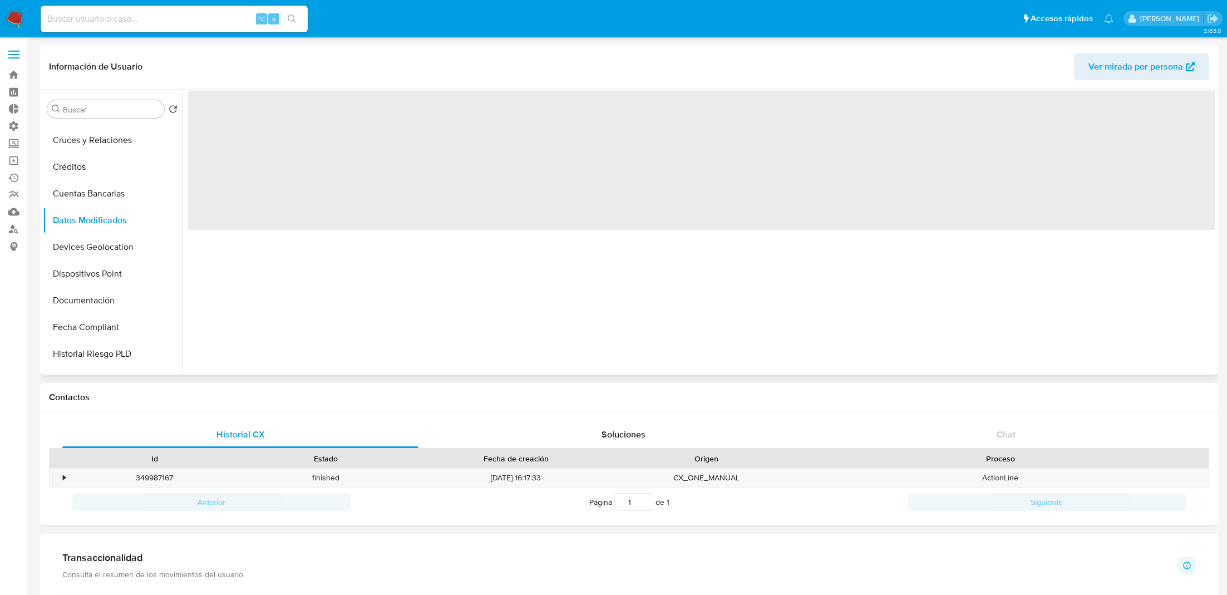
scroll to position [316, 0]
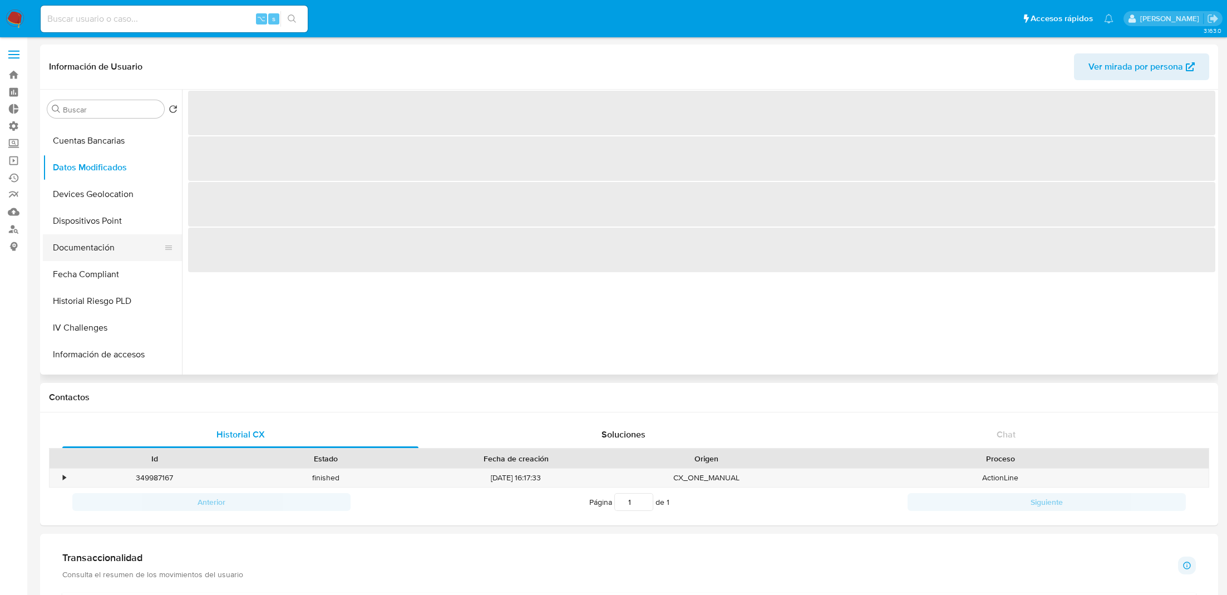
click at [109, 248] on button "Documentación" at bounding box center [108, 247] width 130 height 27
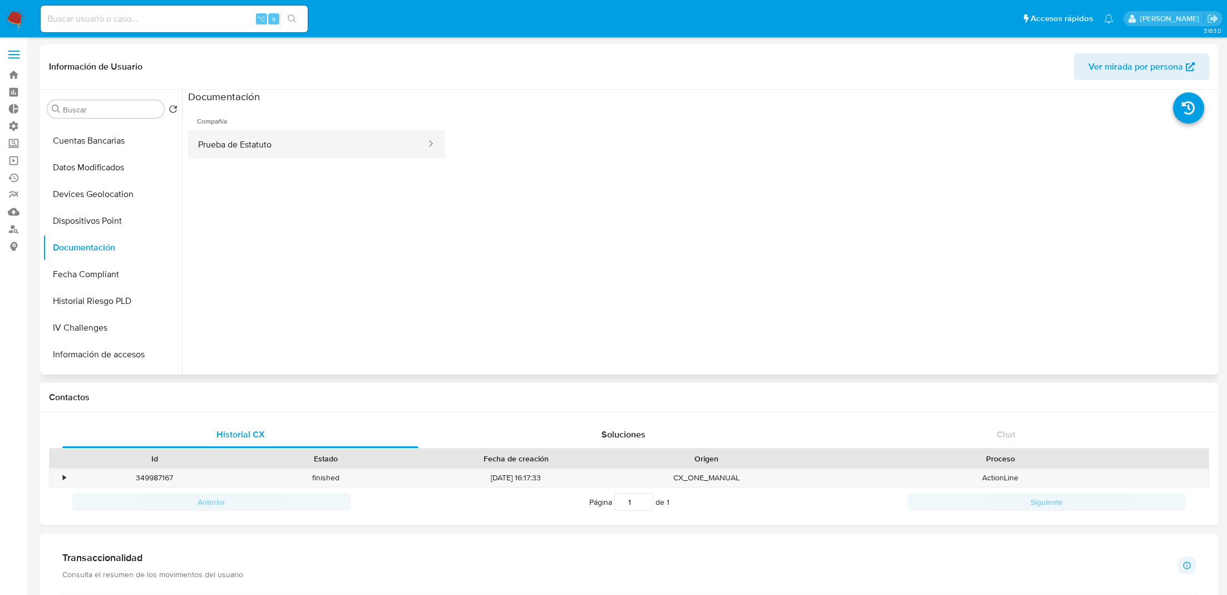
click at [277, 134] on button "Prueba de Estatuto" at bounding box center [307, 144] width 239 height 28
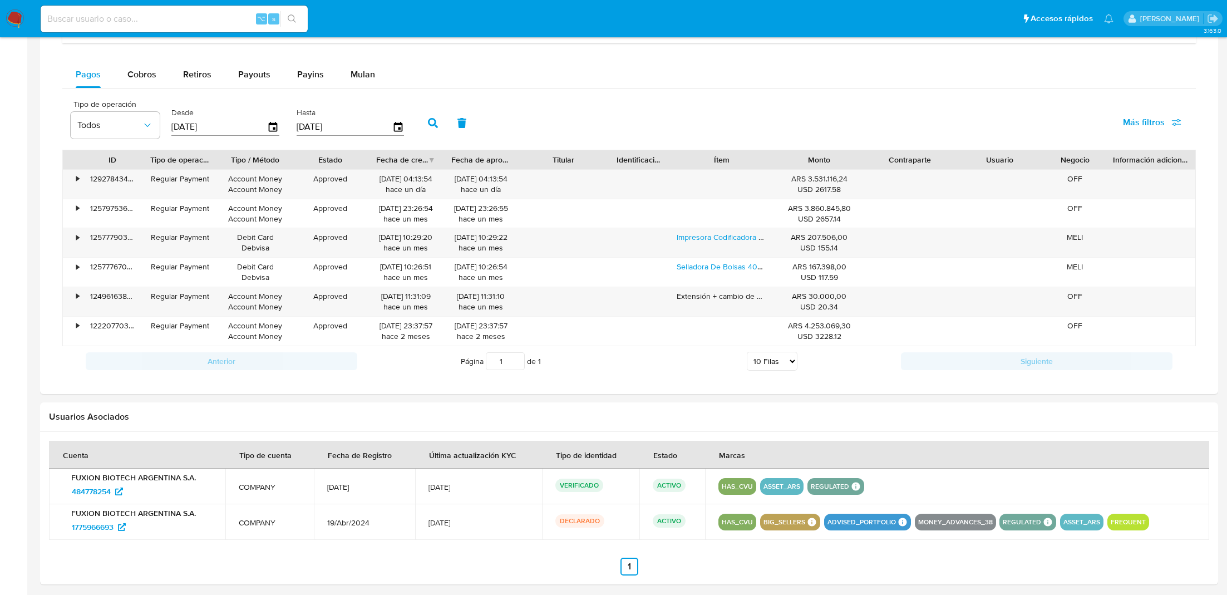
scroll to position [693, 0]
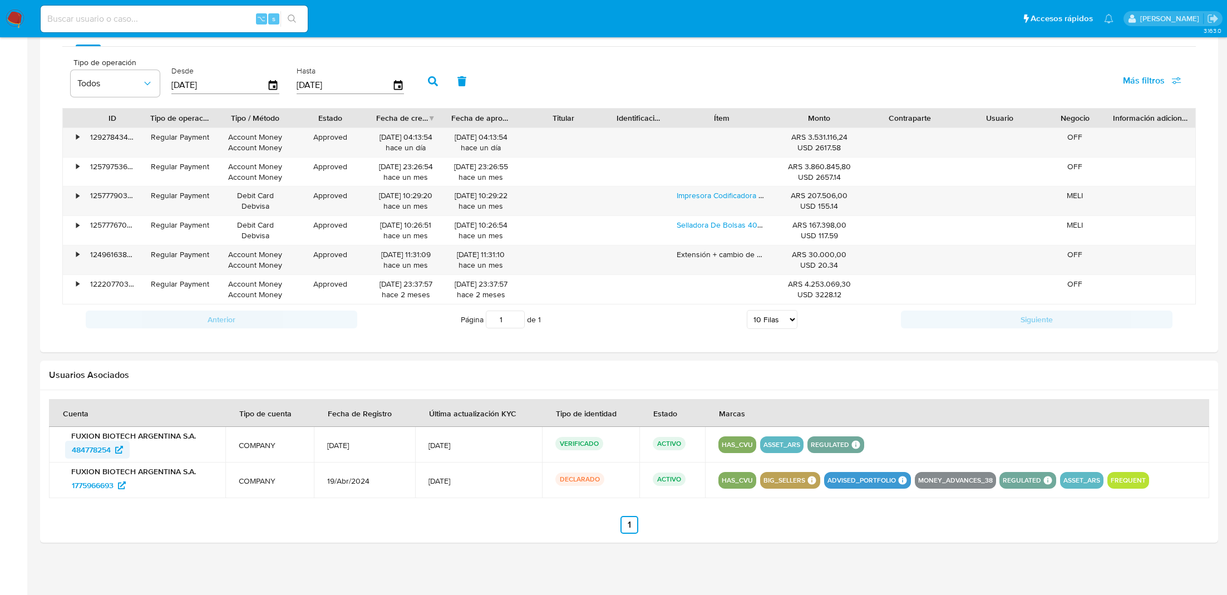
click at [92, 451] on span "484778254" at bounding box center [91, 450] width 39 height 18
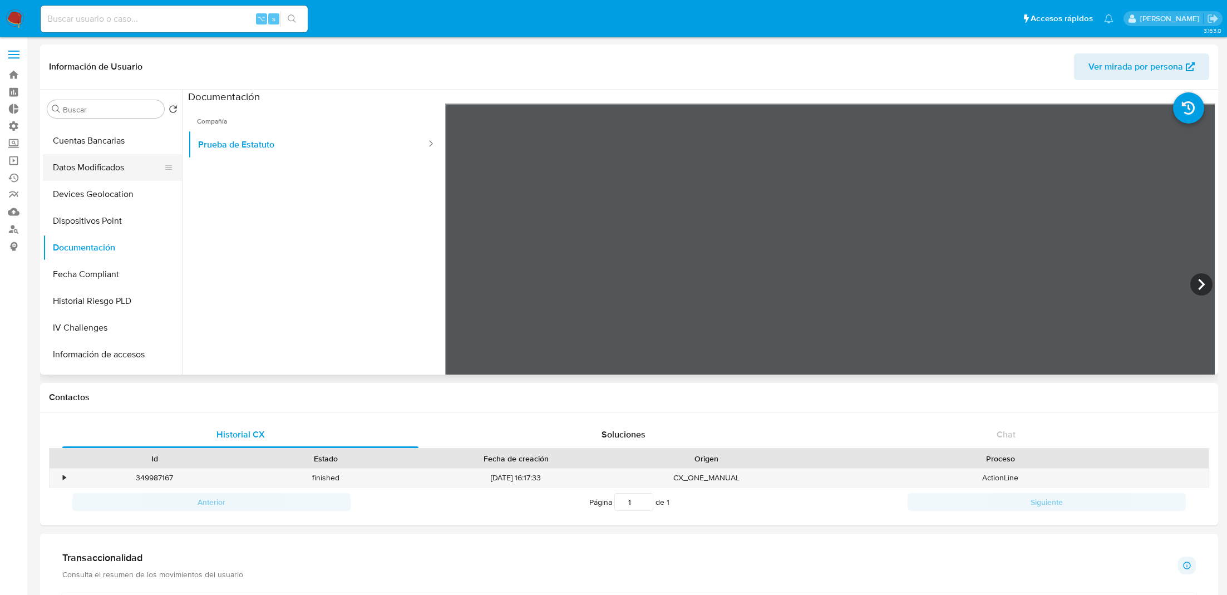
scroll to position [0, 0]
click at [89, 163] on button "KYC" at bounding box center [108, 162] width 130 height 27
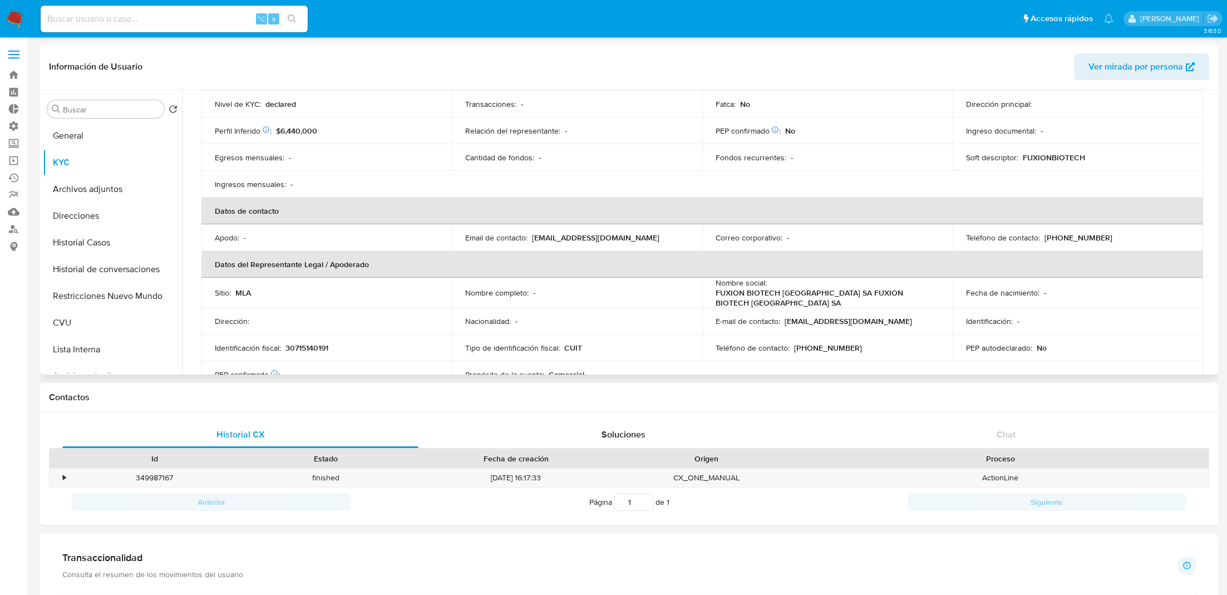
scroll to position [169, 0]
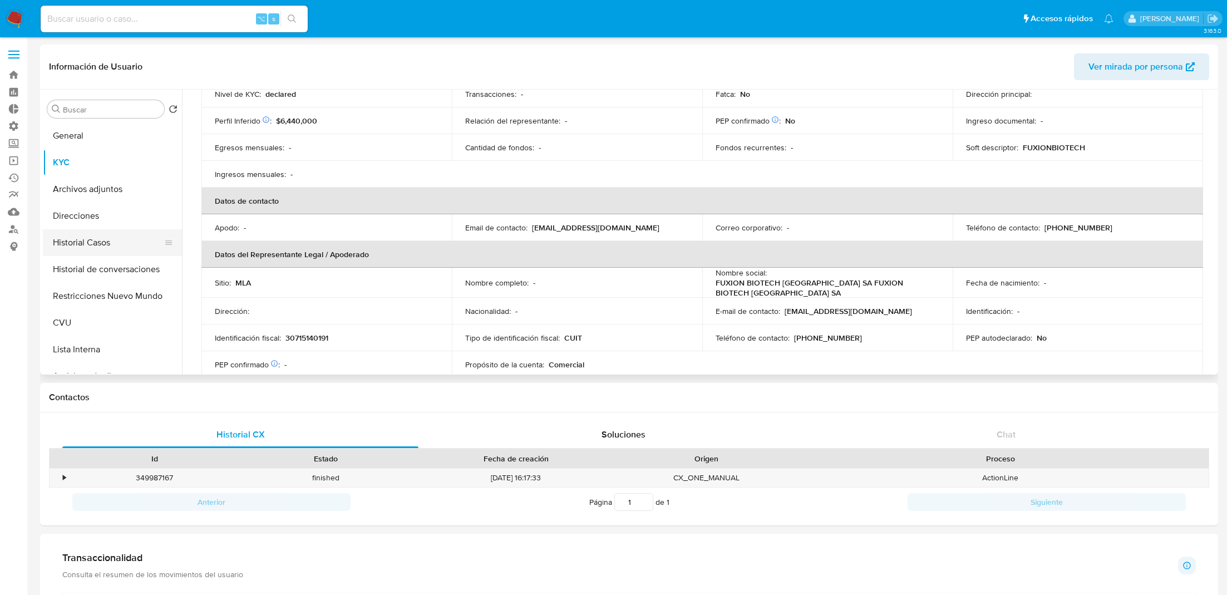
click at [99, 245] on button "Historial Casos" at bounding box center [108, 242] width 130 height 27
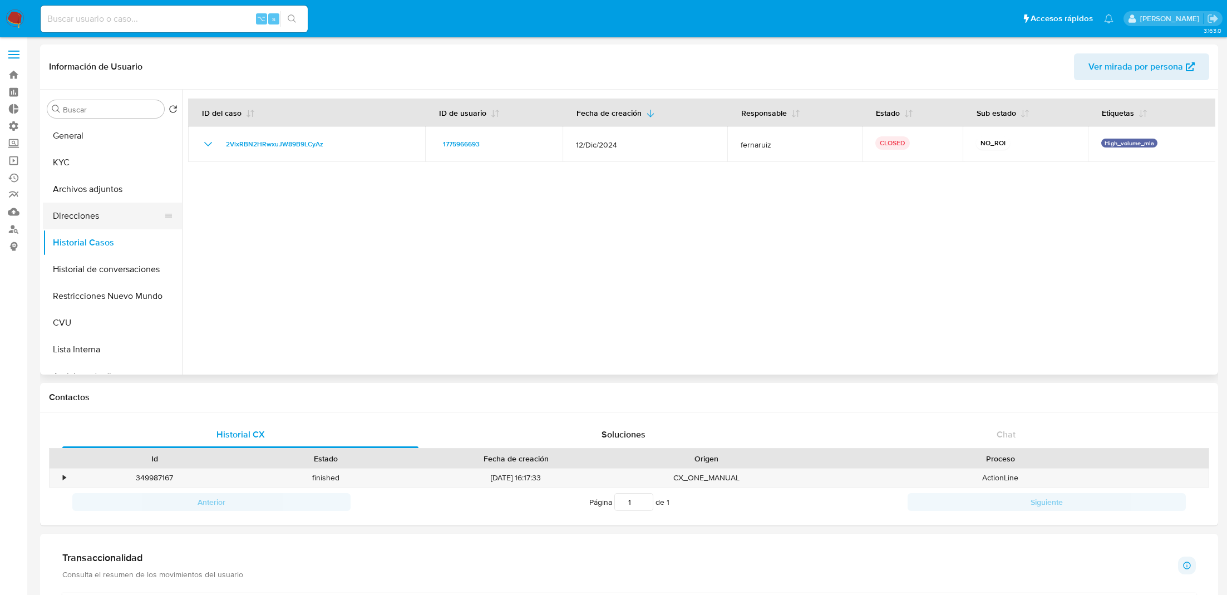
click at [93, 208] on button "Direcciones" at bounding box center [108, 216] width 130 height 27
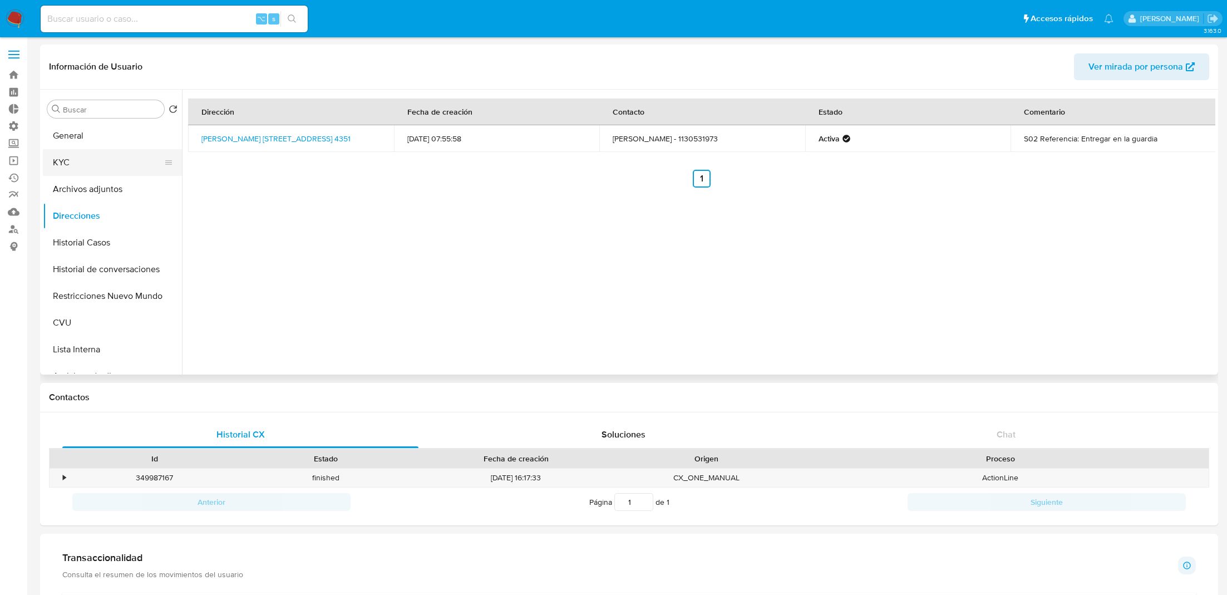
click at [101, 153] on button "KYC" at bounding box center [108, 162] width 130 height 27
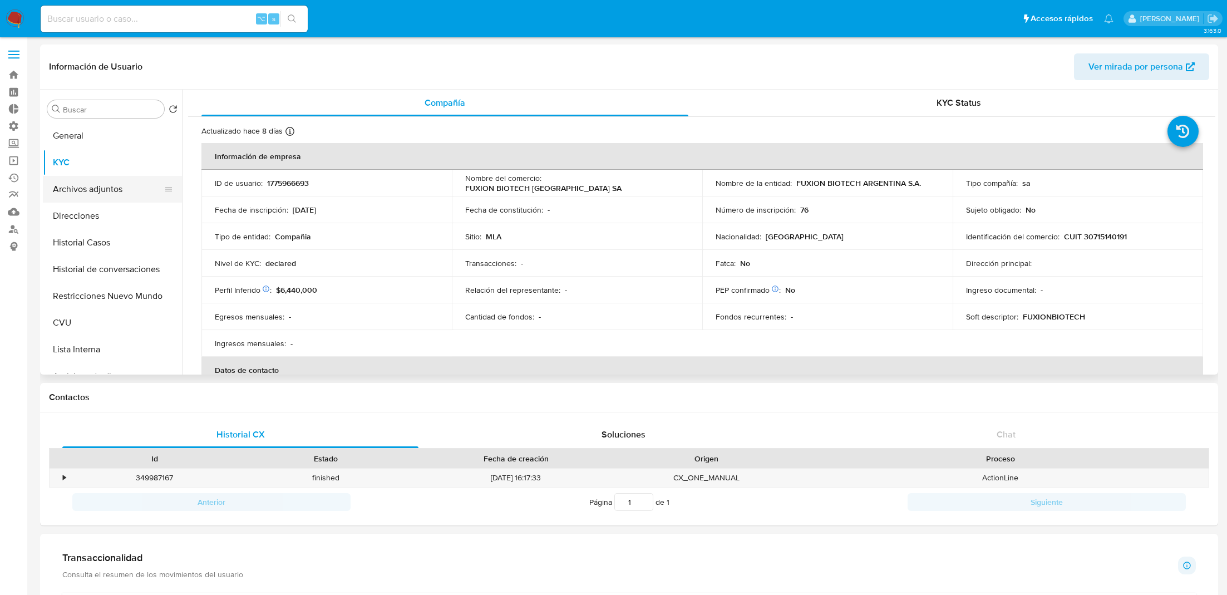
click at [98, 189] on button "Archivos adjuntos" at bounding box center [108, 189] width 130 height 27
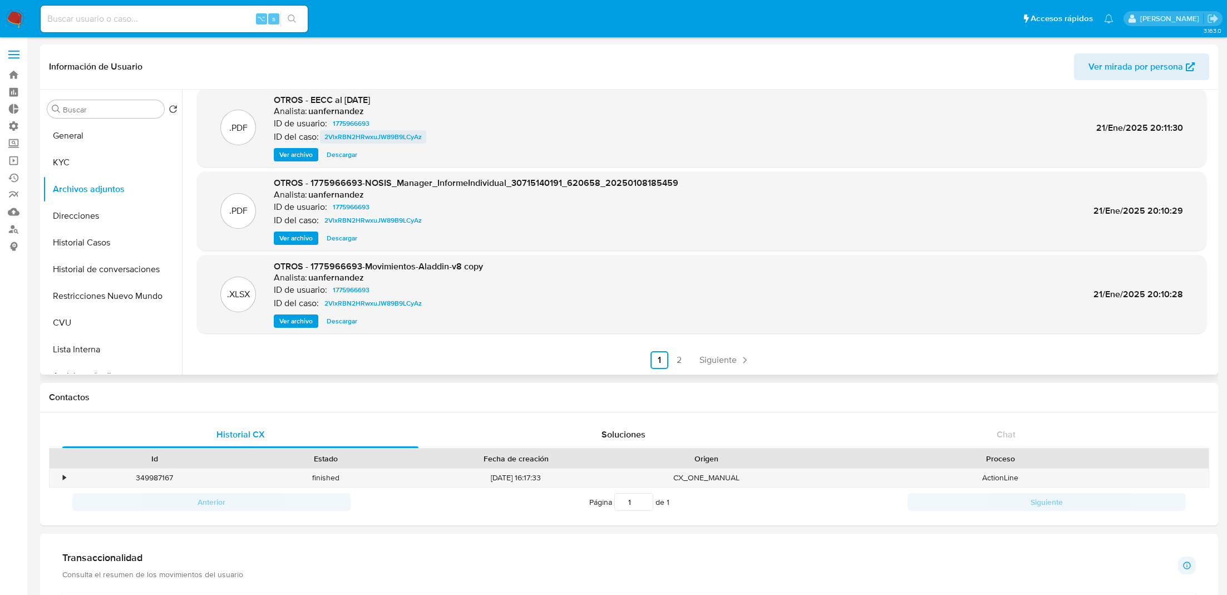
scroll to position [7, 0]
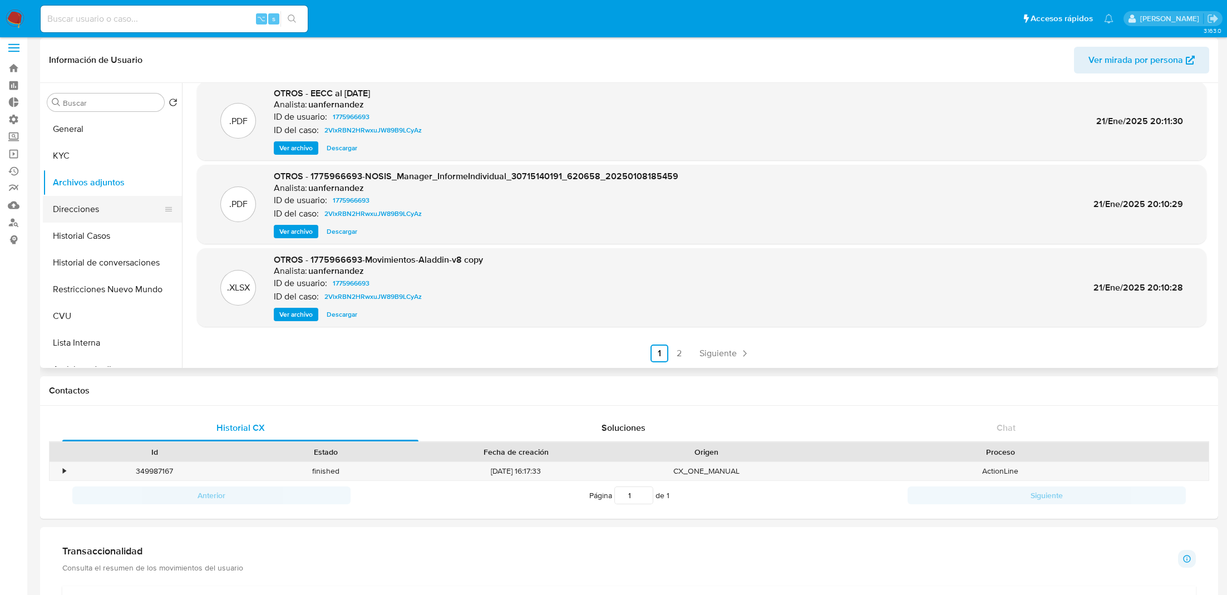
click at [128, 203] on button "Direcciones" at bounding box center [108, 209] width 130 height 27
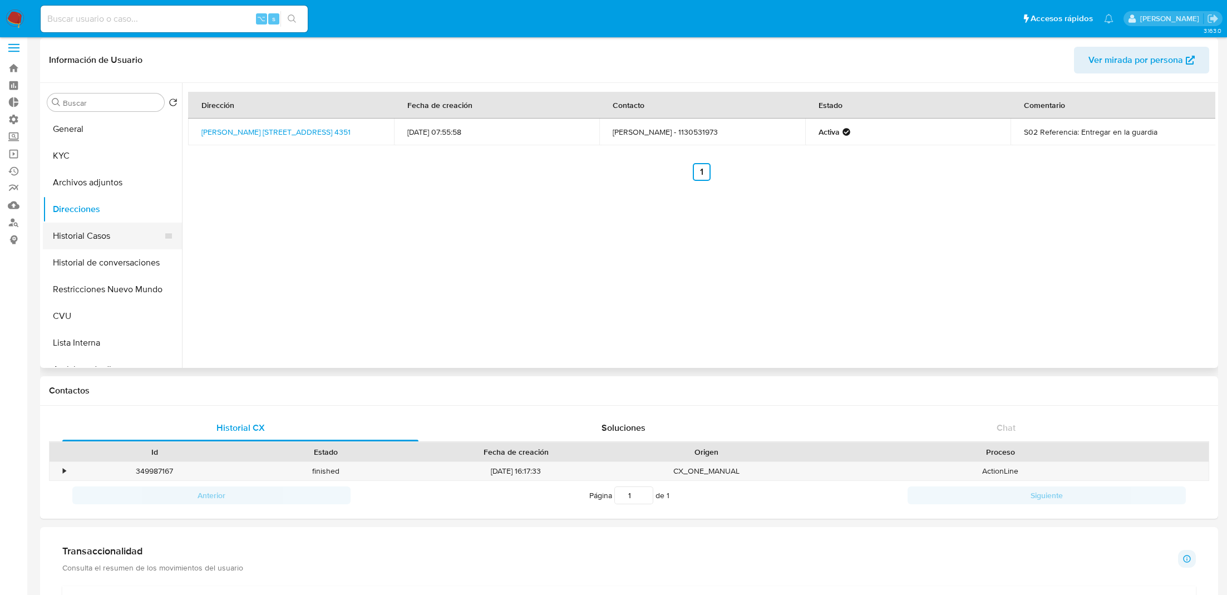
click at [115, 231] on button "Historial Casos" at bounding box center [108, 236] width 130 height 27
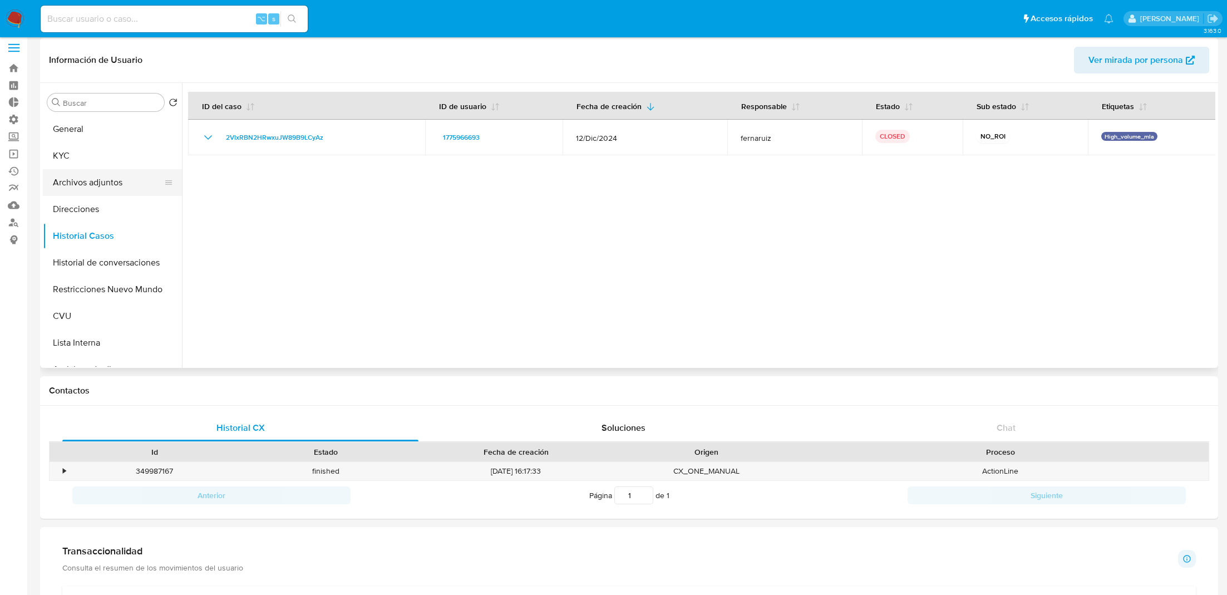
click at [101, 183] on button "Archivos adjuntos" at bounding box center [108, 182] width 130 height 27
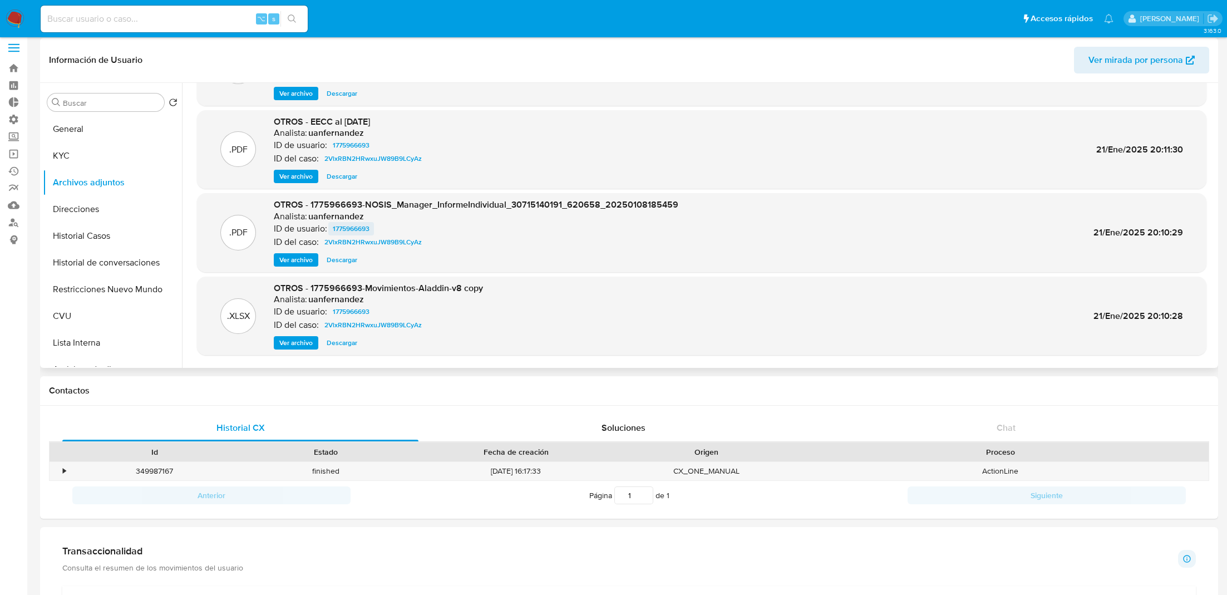
scroll to position [93, 0]
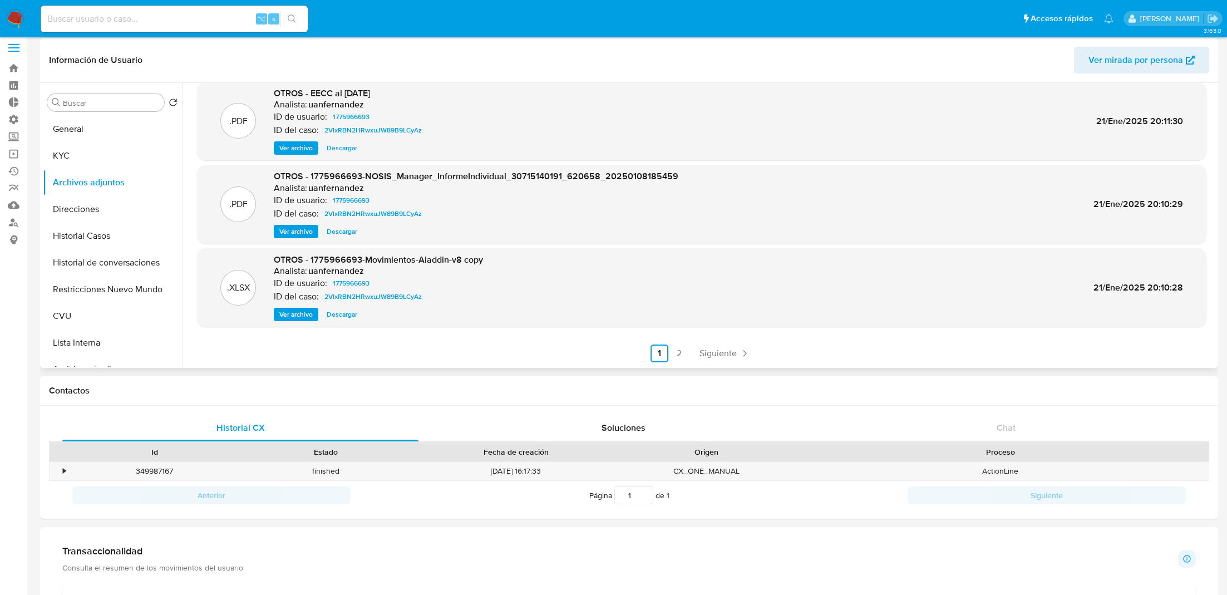
click at [307, 313] on span "Ver archivo" at bounding box center [295, 314] width 33 height 11
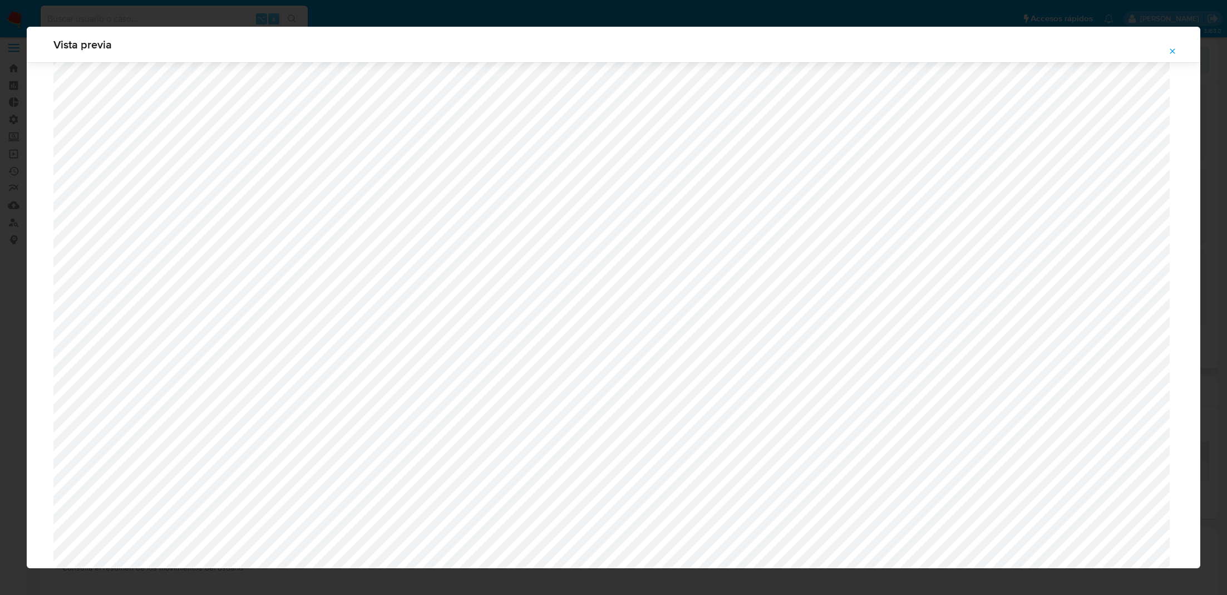
scroll to position [1049, 0]
click at [1179, 46] on button "Attachment preview" at bounding box center [1172, 51] width 24 height 18
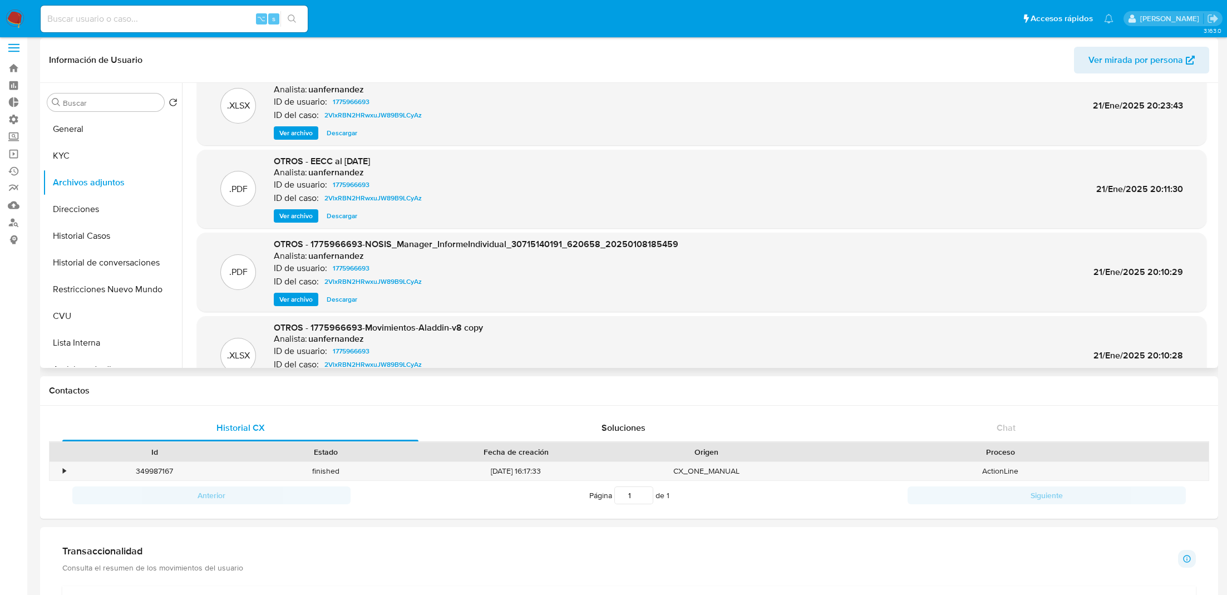
scroll to position [0, 0]
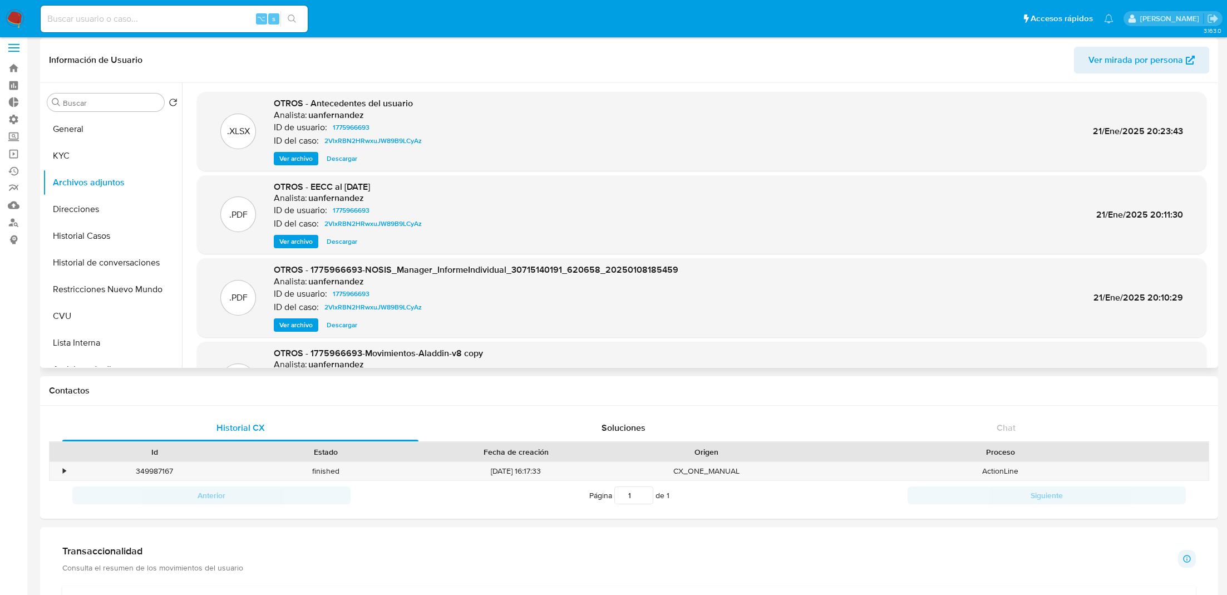
click at [303, 245] on span "Ver archivo" at bounding box center [295, 241] width 33 height 11
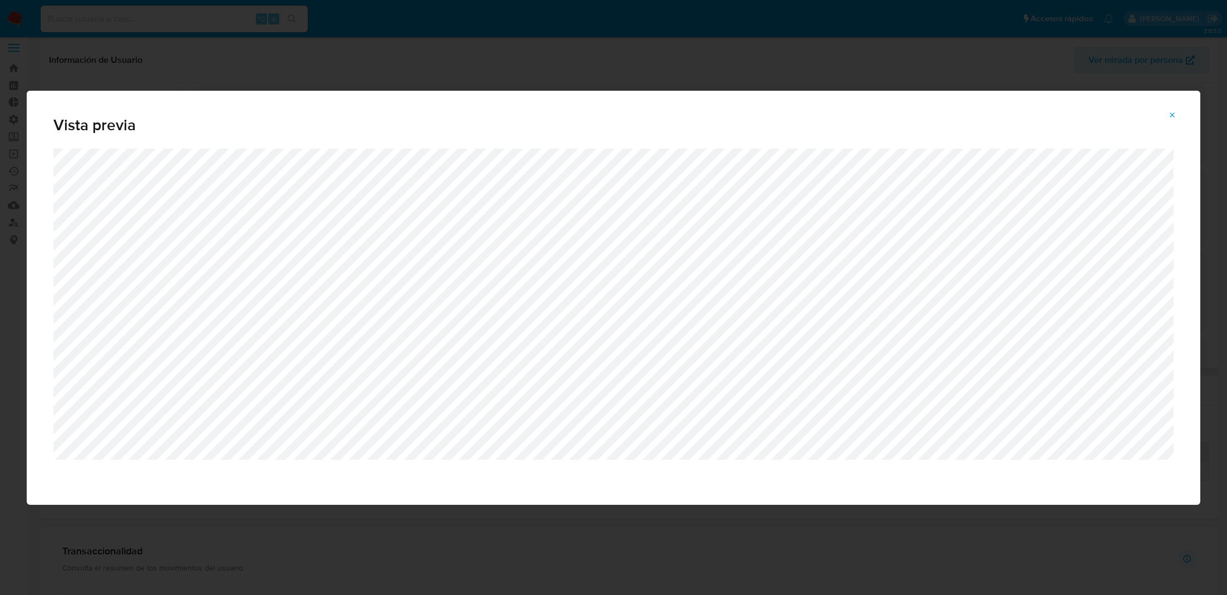
click at [1172, 114] on icon "Attachment preview" at bounding box center [1172, 114] width 5 height 5
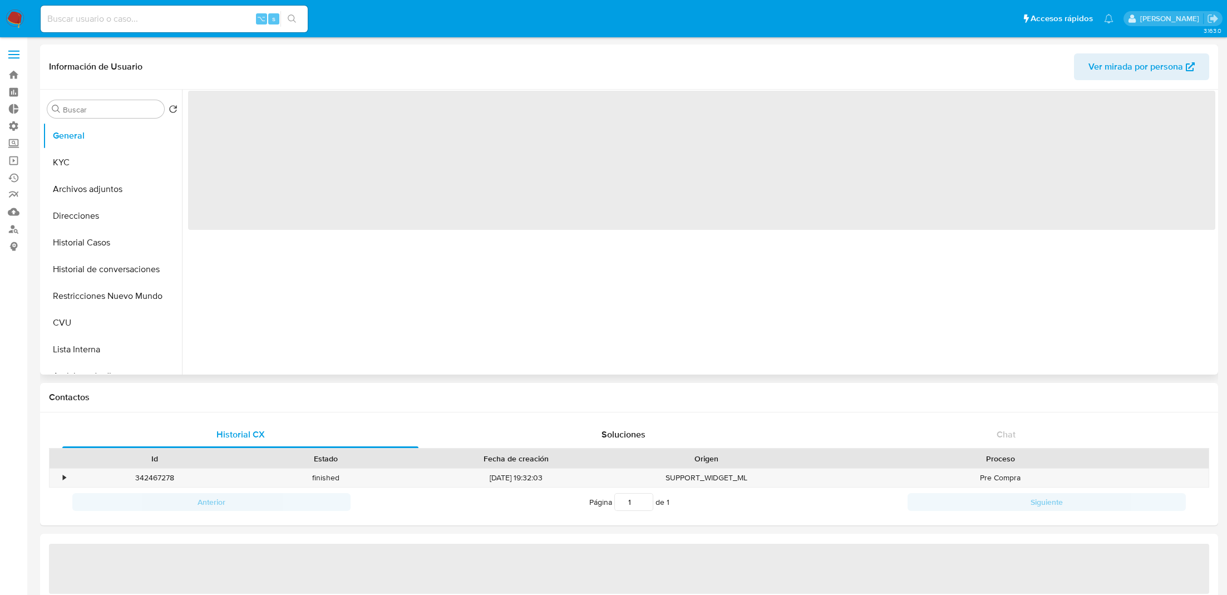
select select "10"
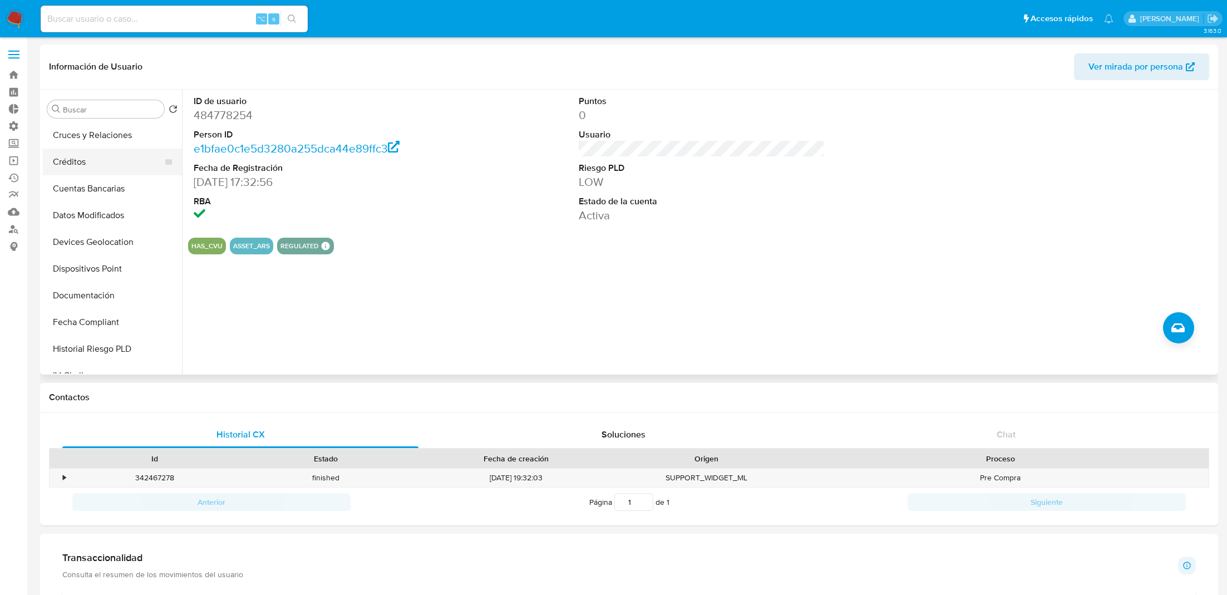
scroll to position [274, 0]
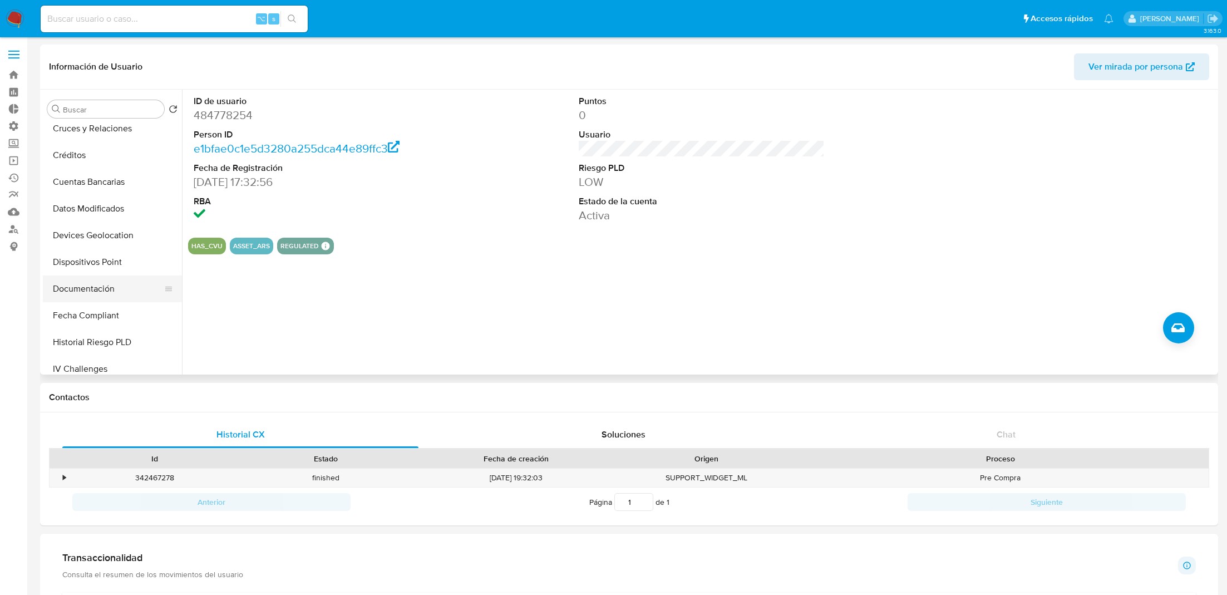
click at [105, 284] on button "Documentación" at bounding box center [108, 288] width 130 height 27
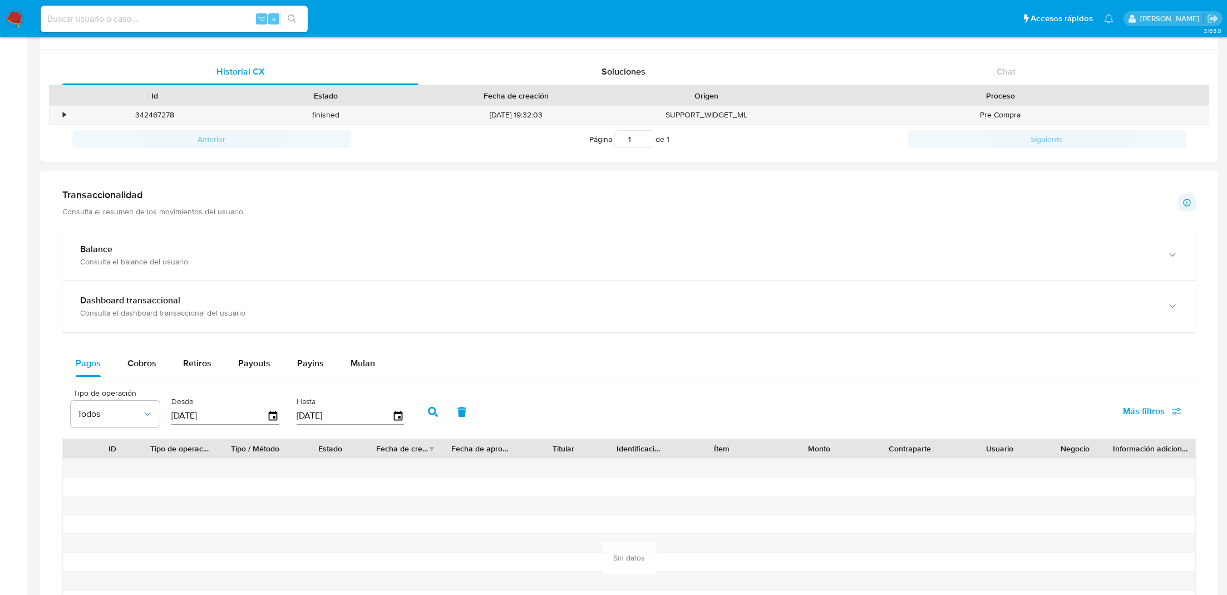
scroll to position [486, 0]
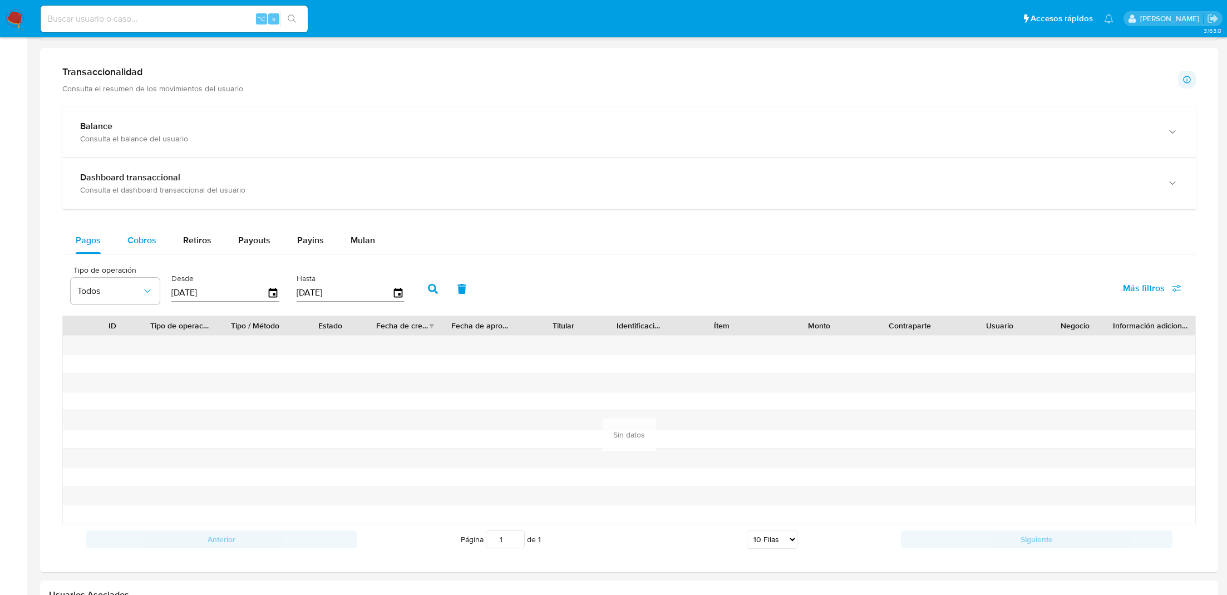
click at [137, 237] on span "Cobros" at bounding box center [141, 240] width 29 height 13
select select "10"
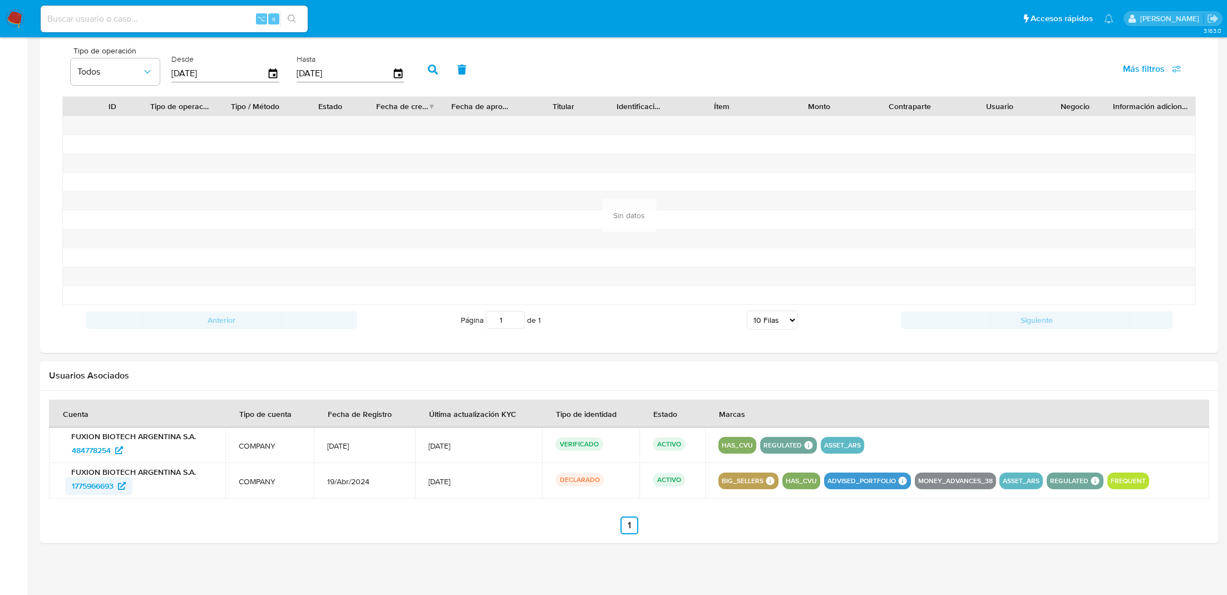
click at [118, 479] on span "1775966693" at bounding box center [99, 486] width 54 height 18
click at [93, 487] on span "1775966693" at bounding box center [93, 486] width 42 height 18
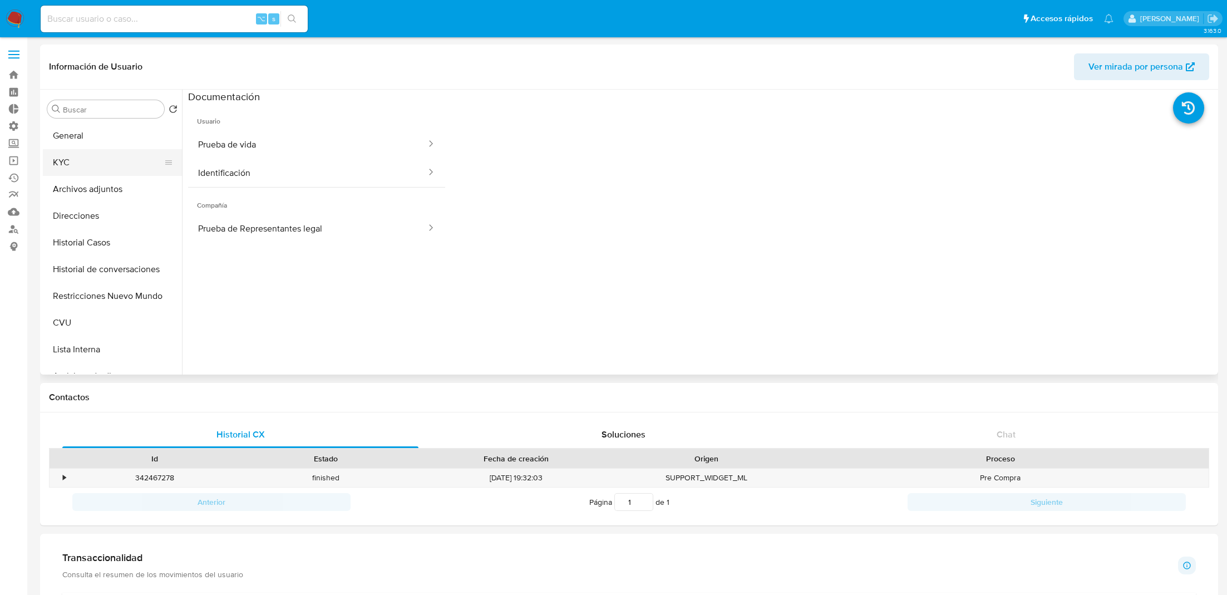
click at [88, 160] on button "KYC" at bounding box center [108, 162] width 130 height 27
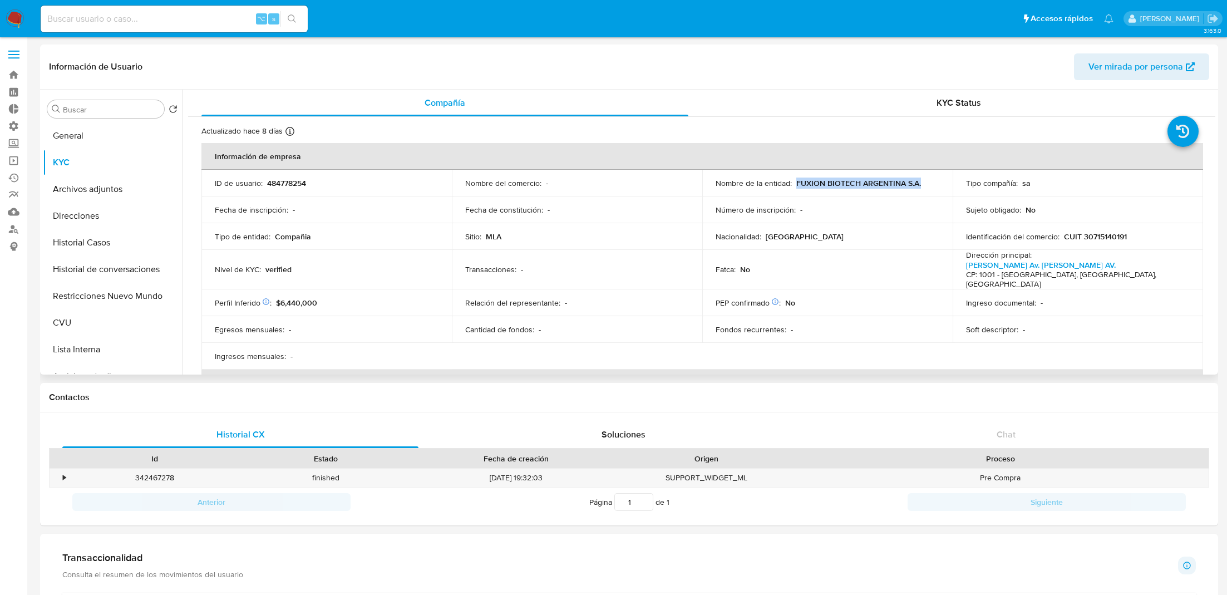
drag, startPoint x: 793, startPoint y: 181, endPoint x: 920, endPoint y: 181, distance: 126.9
click at [920, 181] on div "Nombre de la entidad : FUXION BIOTECH ARGENTINA S.A." at bounding box center [828, 183] width 224 height 10
copy p "FUXION BIOTECH ARGENTINA S.A."
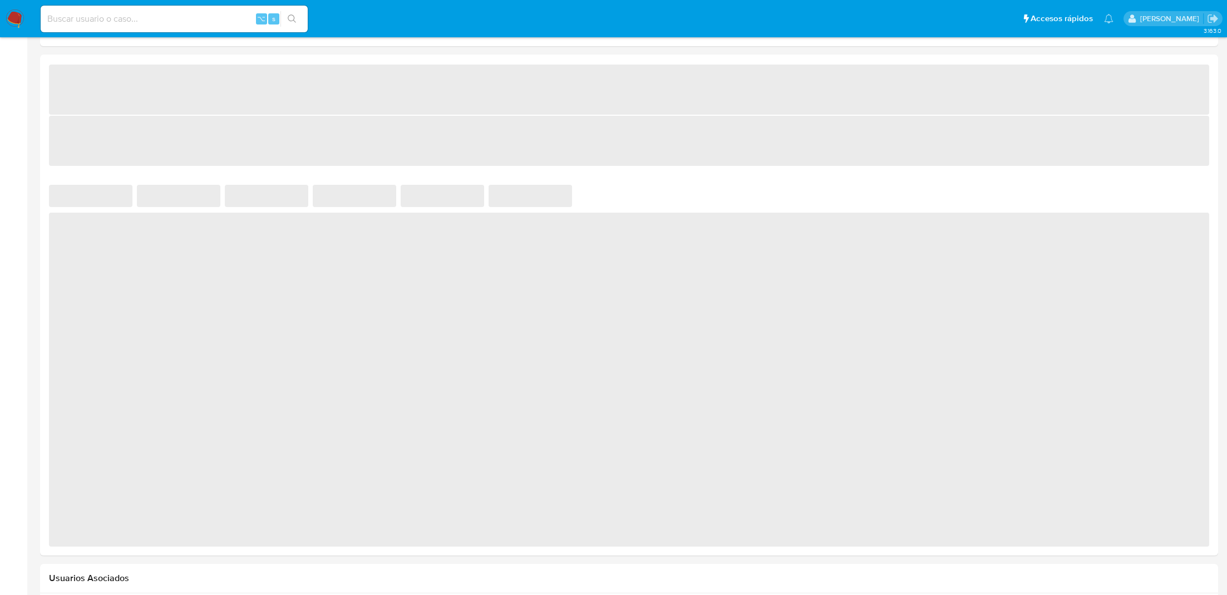
select select "10"
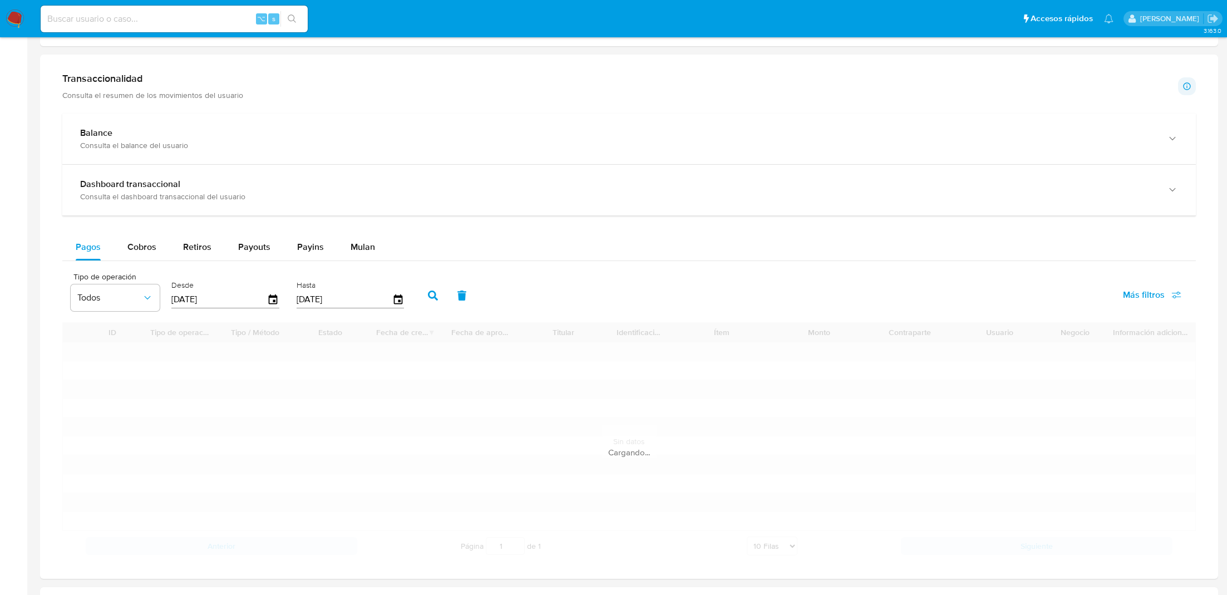
scroll to position [530, 0]
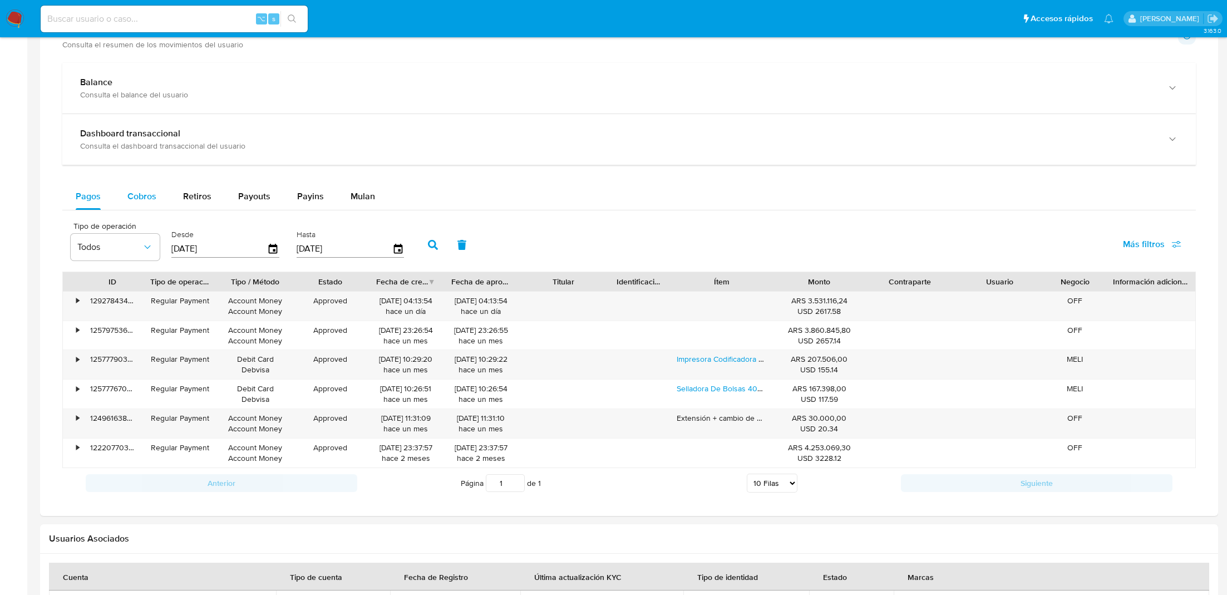
click at [149, 191] on span "Cobros" at bounding box center [141, 196] width 29 height 13
select select "10"
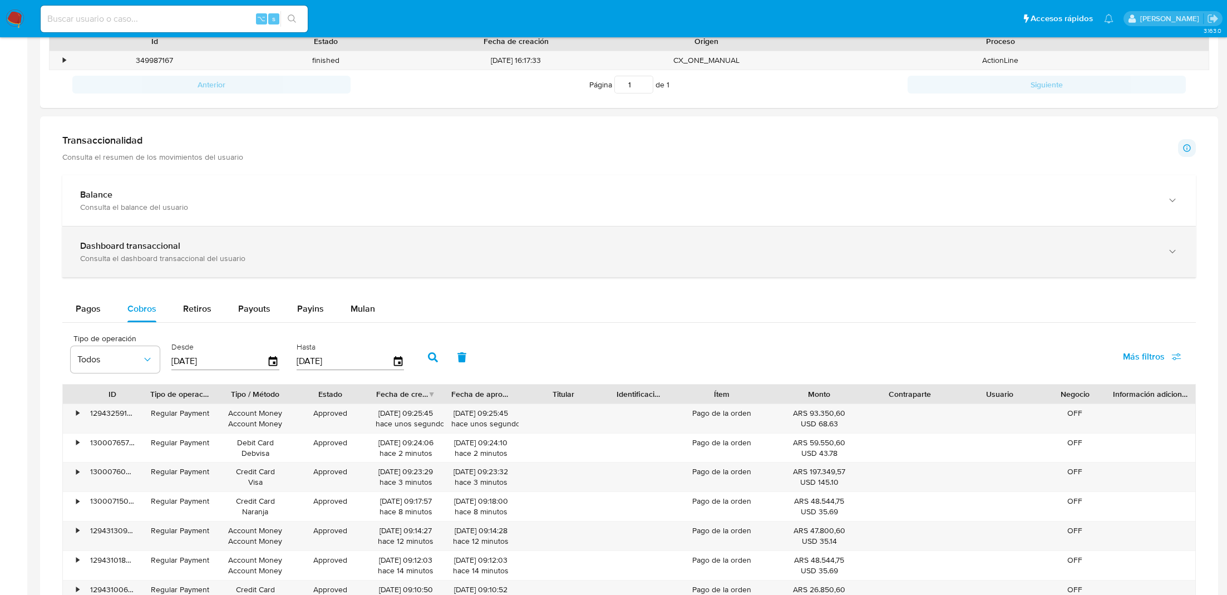
scroll to position [0, 0]
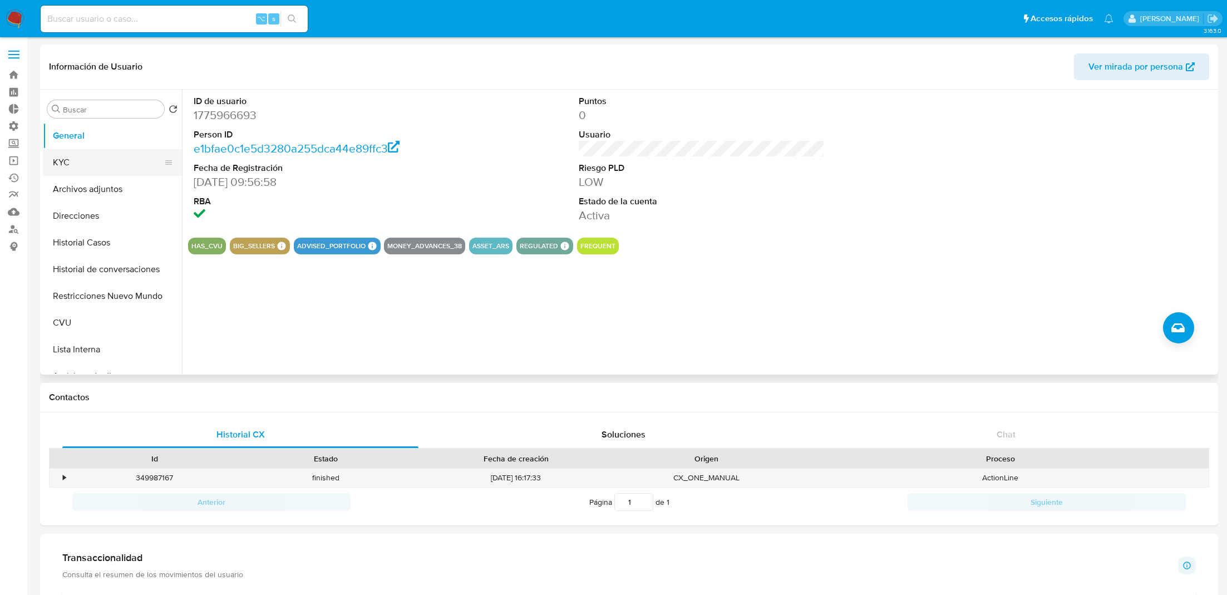
click at [104, 156] on button "KYC" at bounding box center [108, 162] width 130 height 27
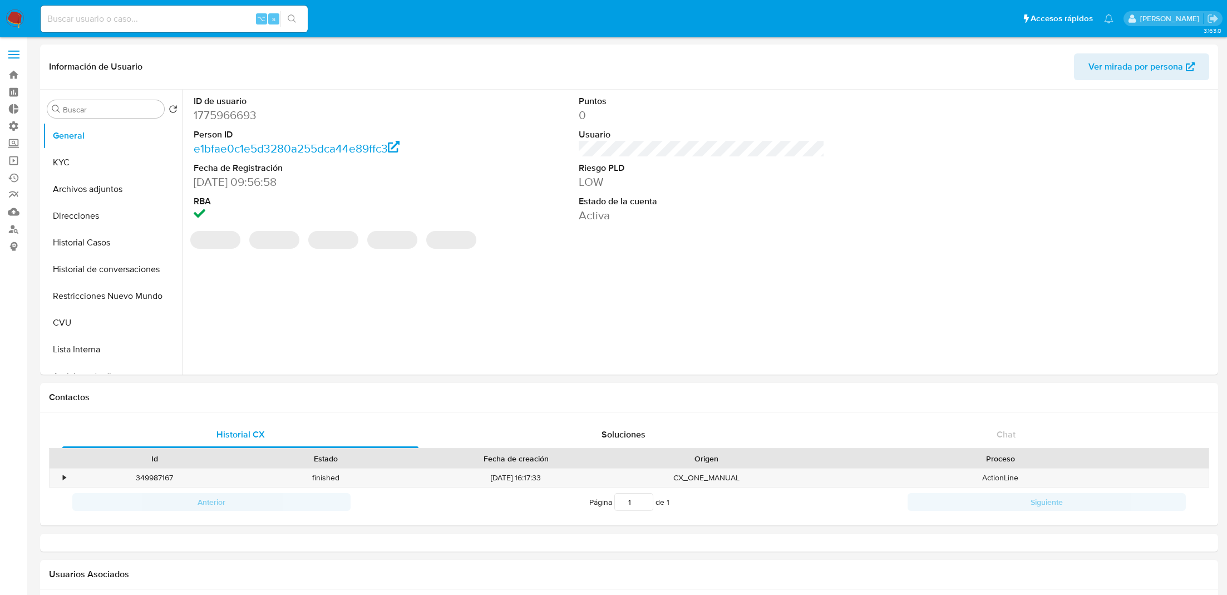
select select "10"
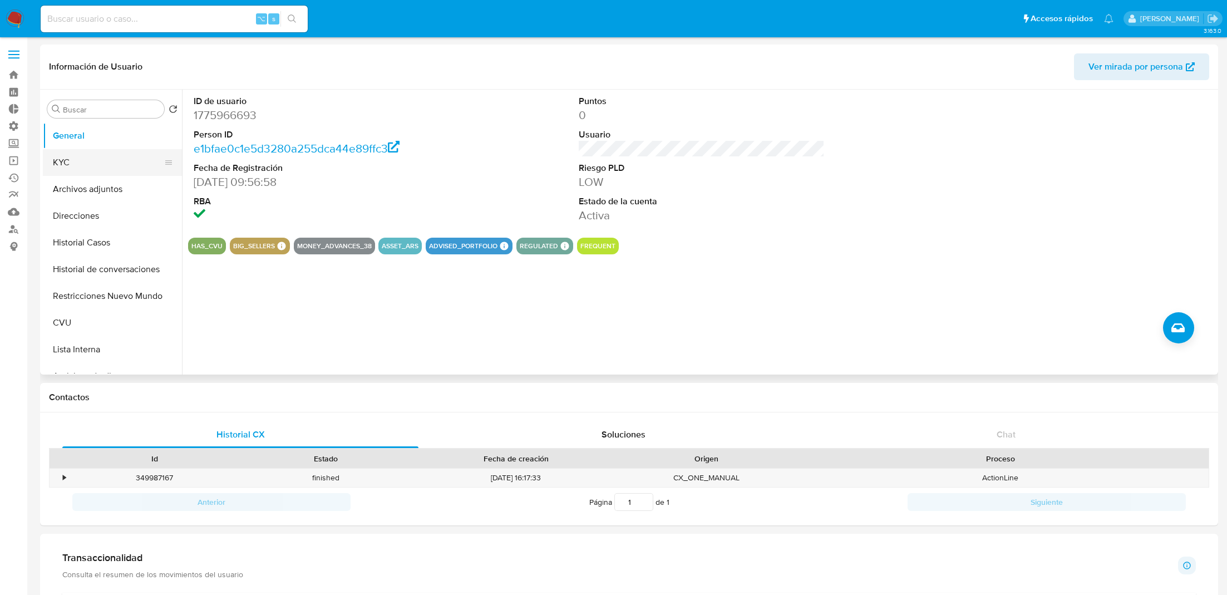
click at [119, 169] on button "KYC" at bounding box center [108, 162] width 130 height 27
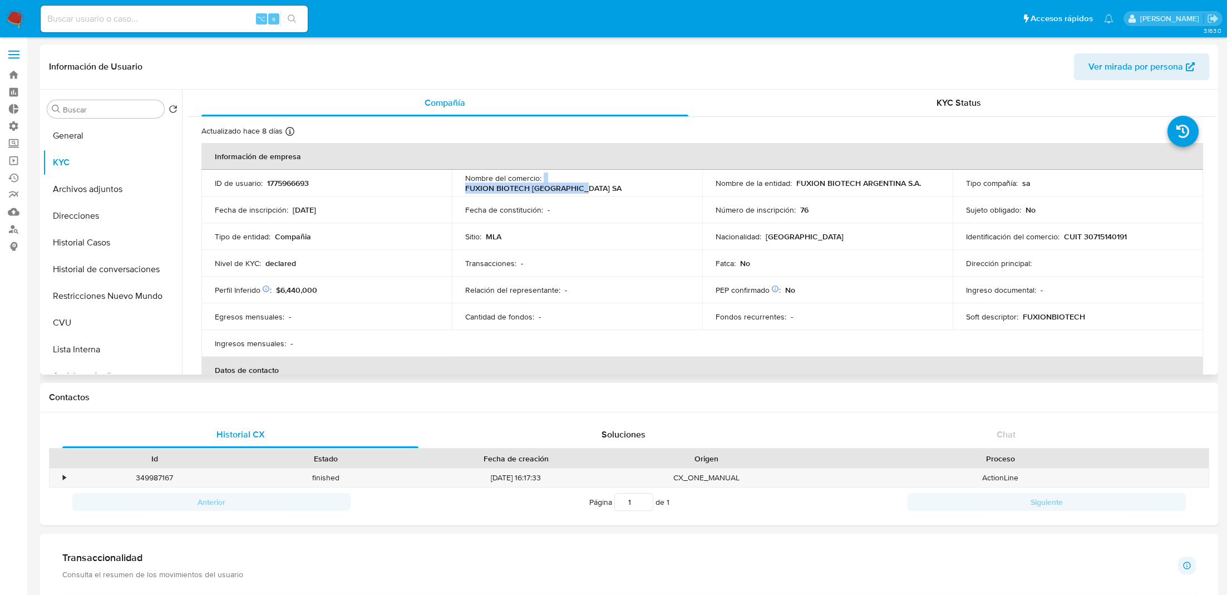
drag, startPoint x: 543, startPoint y: 180, endPoint x: 668, endPoint y: 184, distance: 125.3
click at [668, 184] on div "Nombre del comercio : FUXION BIOTECH [GEOGRAPHIC_DATA] SA" at bounding box center [577, 183] width 224 height 20
copy div "FUXION BIOTECH [GEOGRAPHIC_DATA] SA"
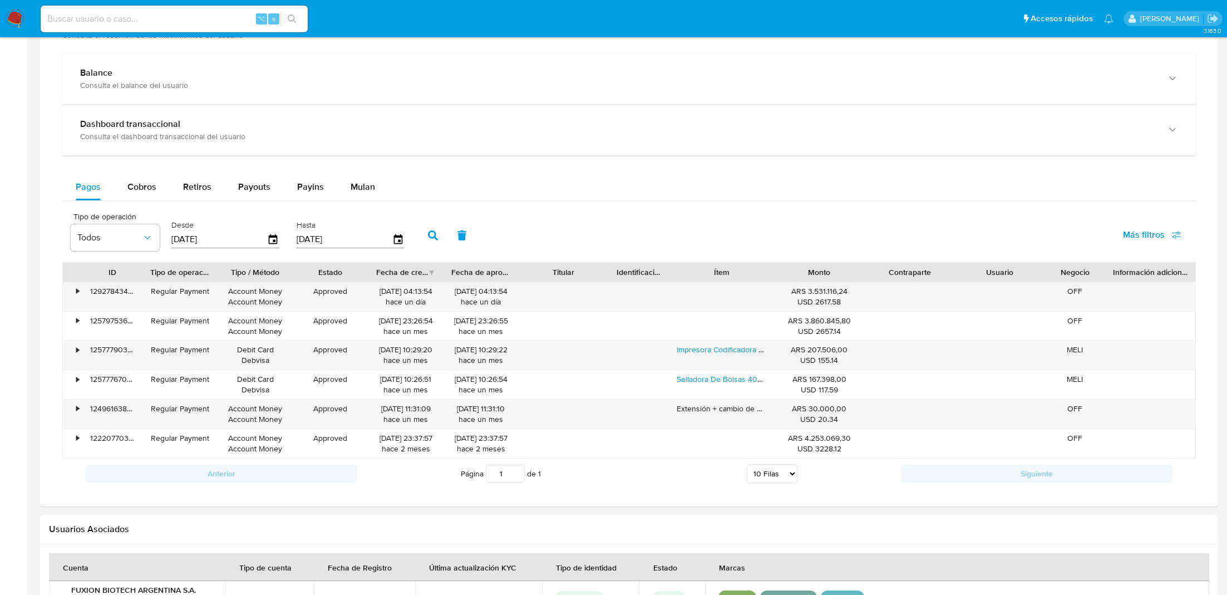
scroll to position [553, 0]
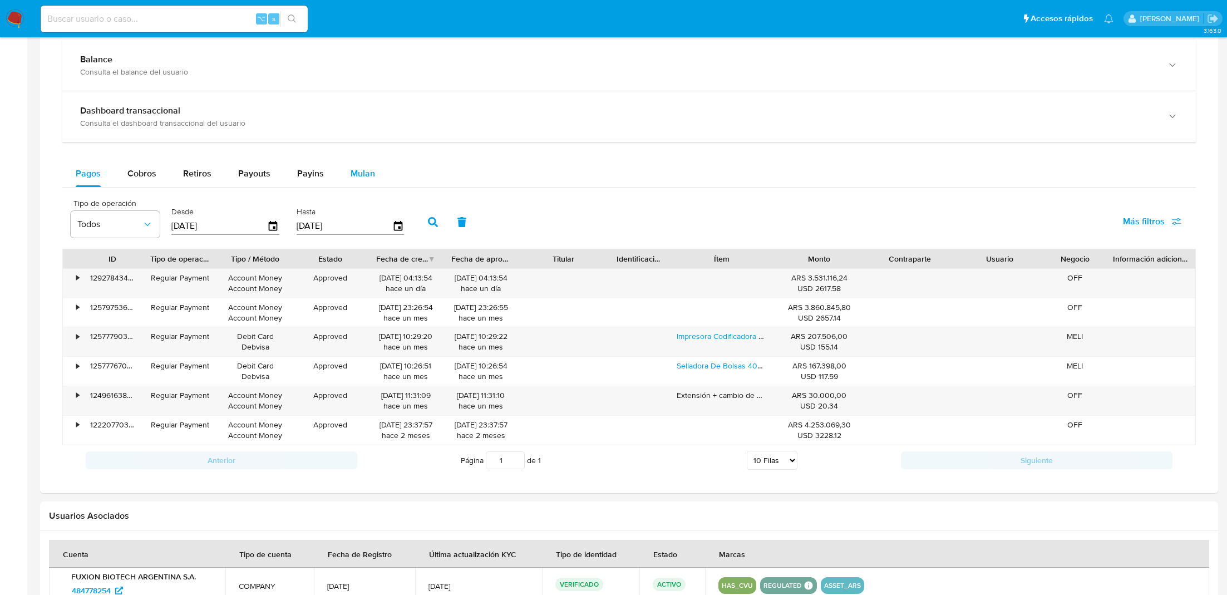
click at [353, 168] on span "Mulan" at bounding box center [363, 173] width 24 height 13
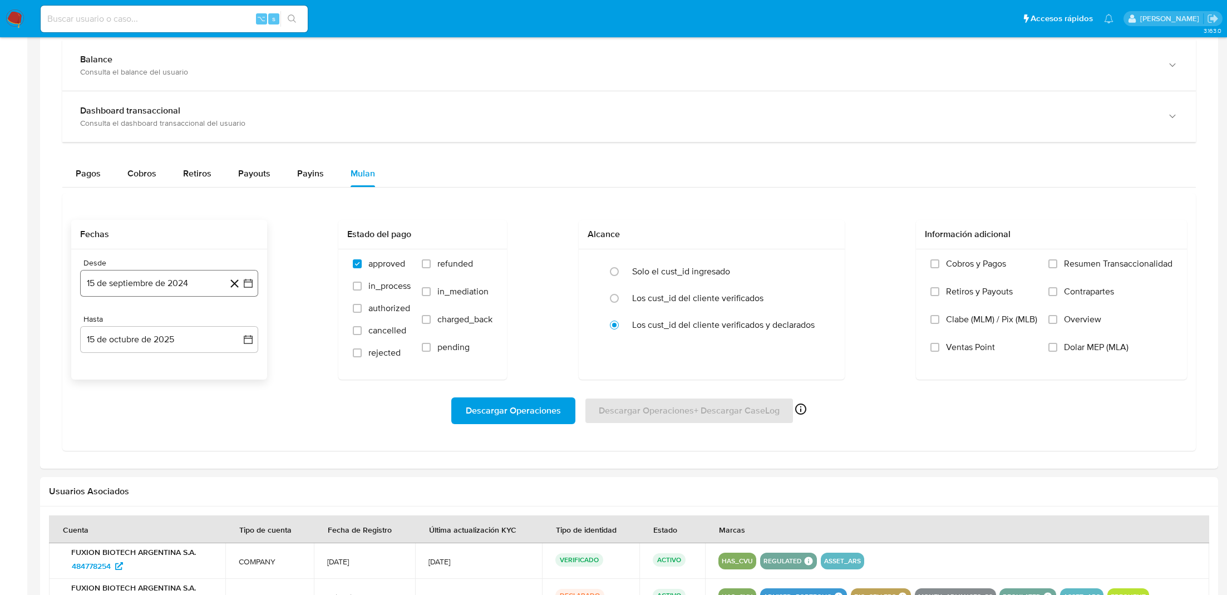
click at [245, 285] on icon "button" at bounding box center [248, 283] width 11 height 11
click at [235, 321] on icon "Mes siguiente" at bounding box center [238, 323] width 13 height 13
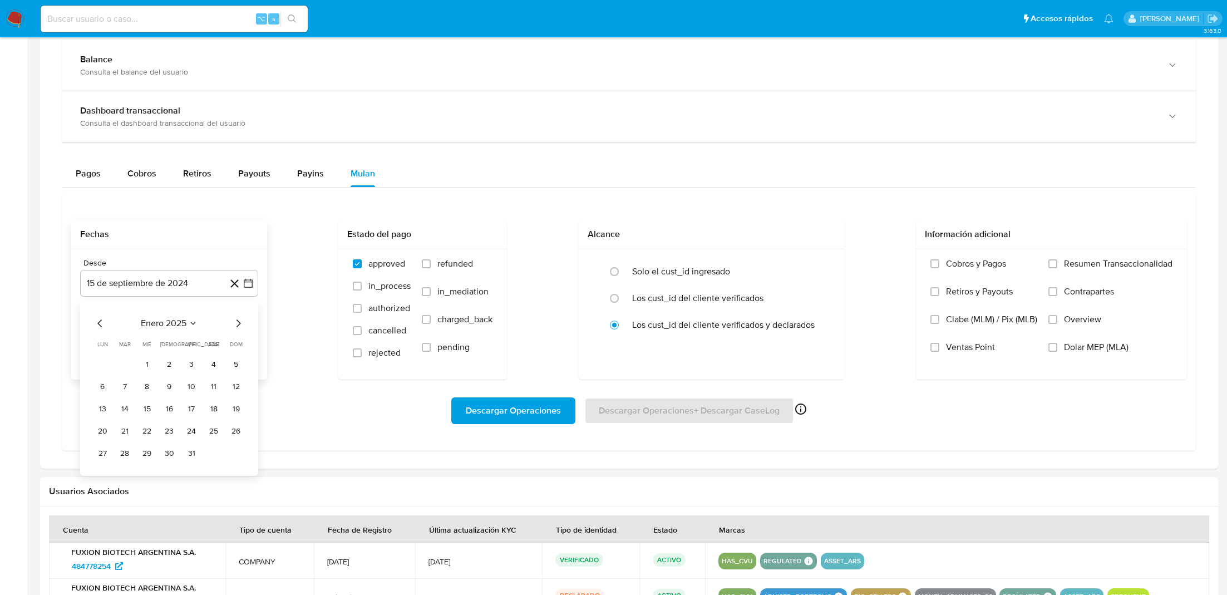
click at [102, 323] on icon "Mes anterior" at bounding box center [99, 323] width 13 height 13
click at [97, 319] on icon "Mes anterior" at bounding box center [99, 323] width 13 height 13
click at [186, 362] on button "1" at bounding box center [192, 365] width 18 height 18
click at [245, 337] on icon "button" at bounding box center [248, 339] width 9 height 9
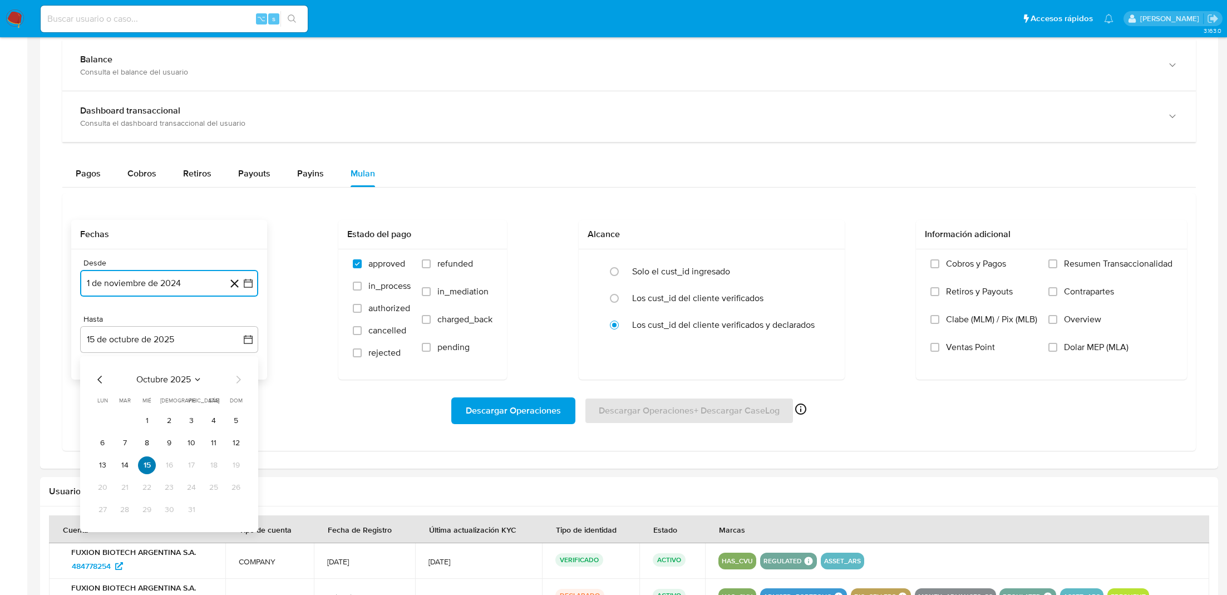
click at [150, 467] on button "15" at bounding box center [147, 465] width 18 height 18
click at [100, 379] on icon "Mes anterior" at bounding box center [99, 379] width 13 height 13
click at [120, 503] on button "30" at bounding box center [125, 510] width 18 height 18
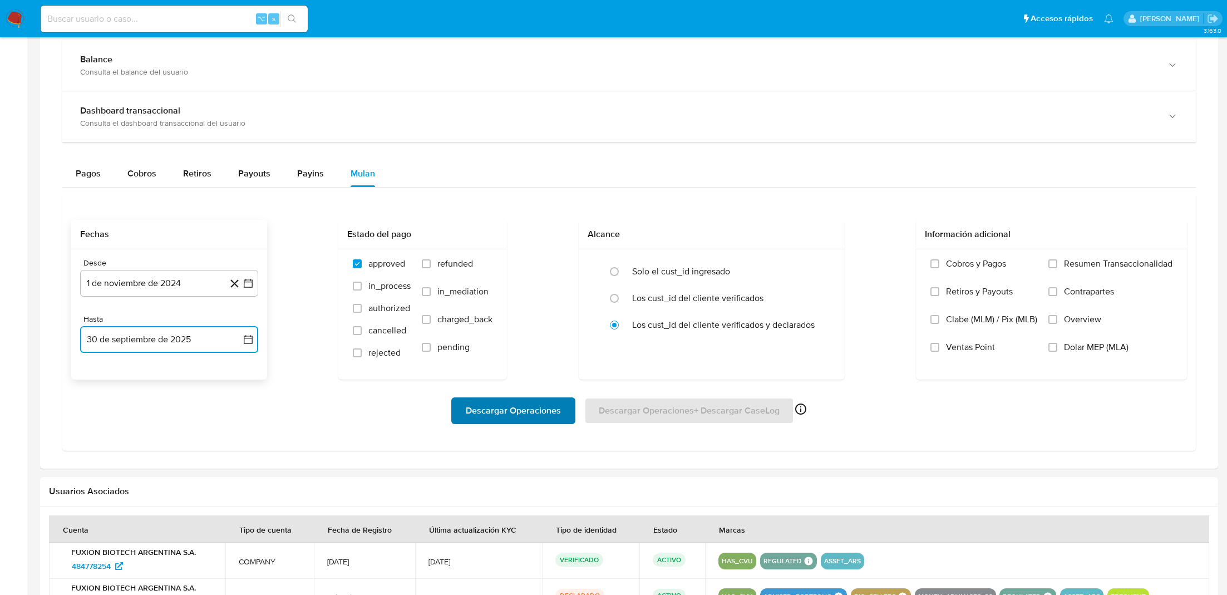
click at [474, 407] on span "Descargar Operaciones" at bounding box center [513, 410] width 95 height 24
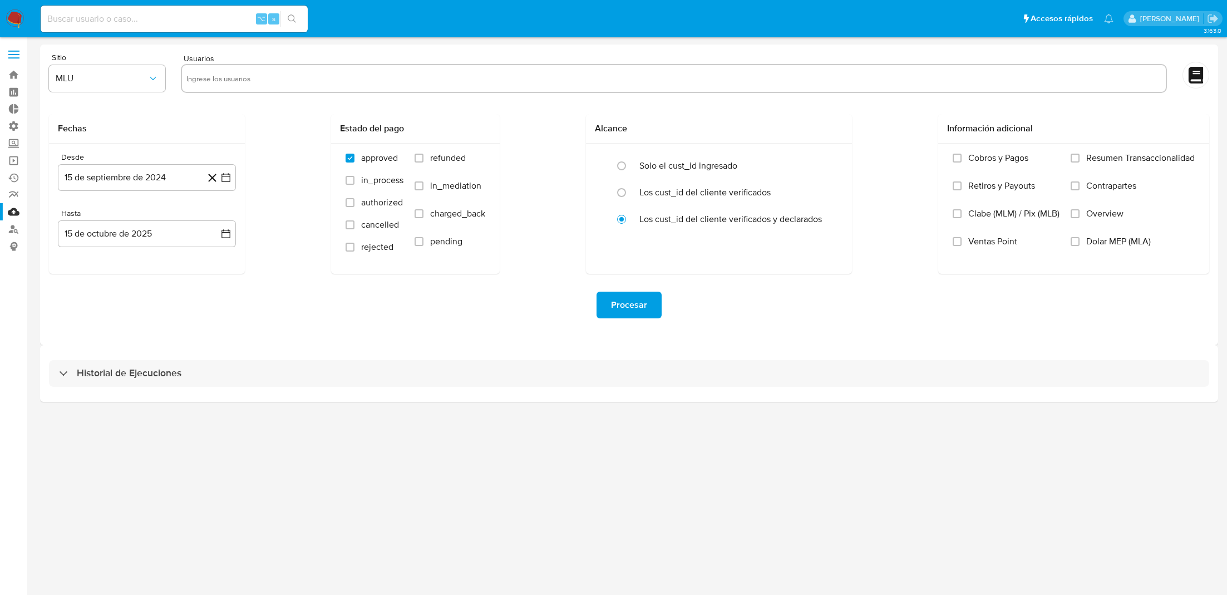
click at [202, 27] on div "⌥ s" at bounding box center [174, 19] width 267 height 27
click at [227, 18] on input at bounding box center [174, 19] width 267 height 14
paste input "17350702"
type input "17350702"
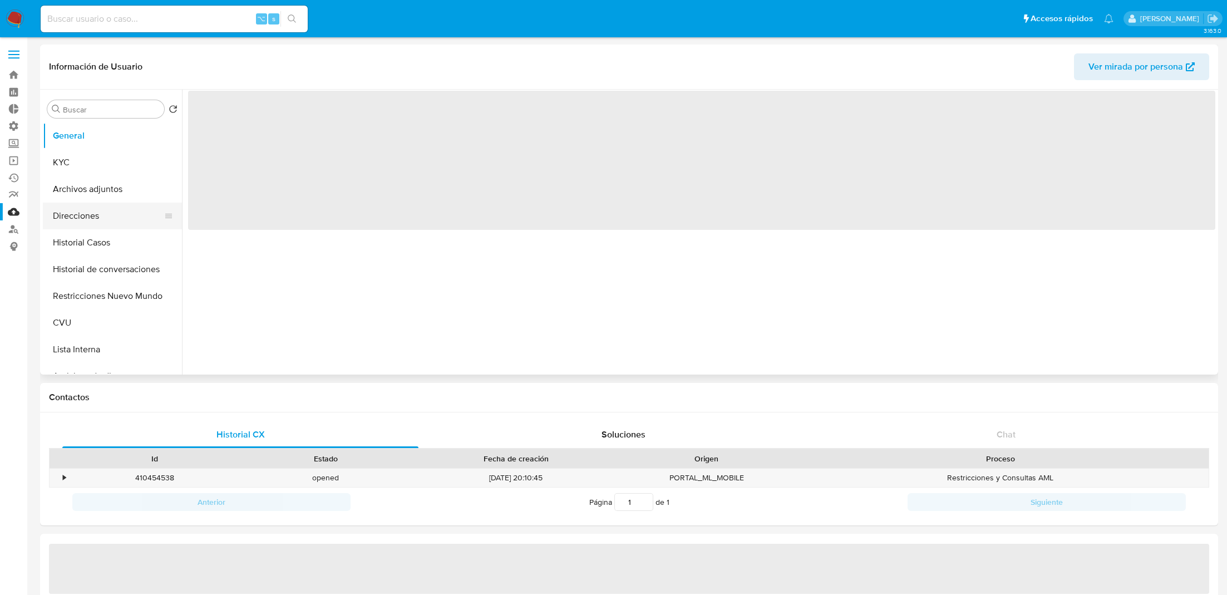
select select "10"
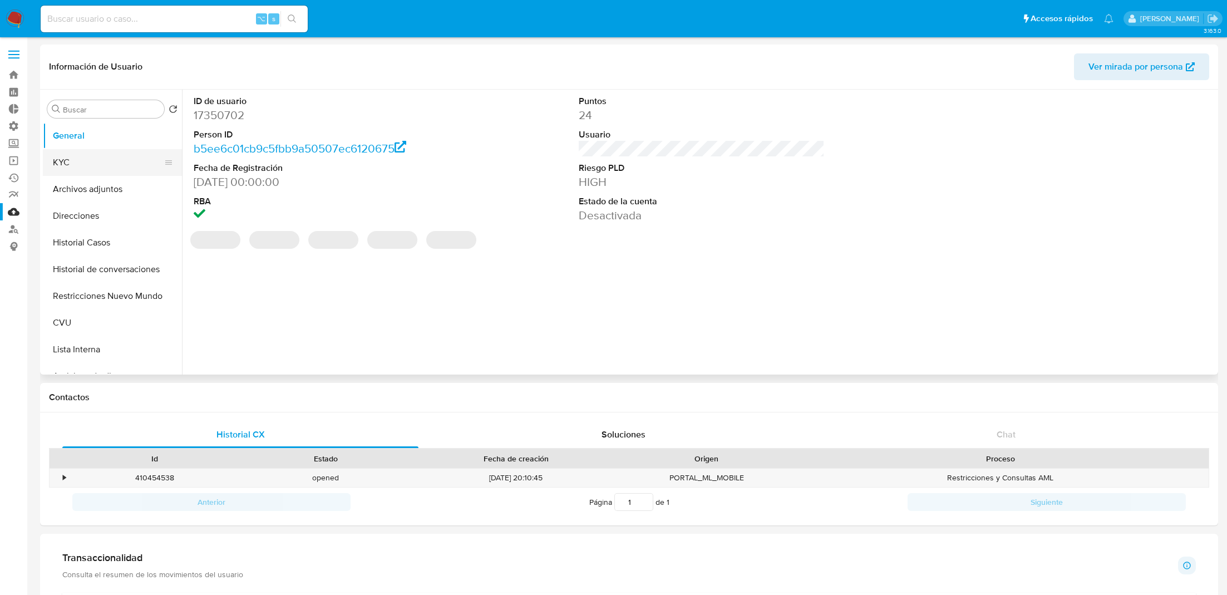
click at [88, 175] on button "KYC" at bounding box center [108, 162] width 130 height 27
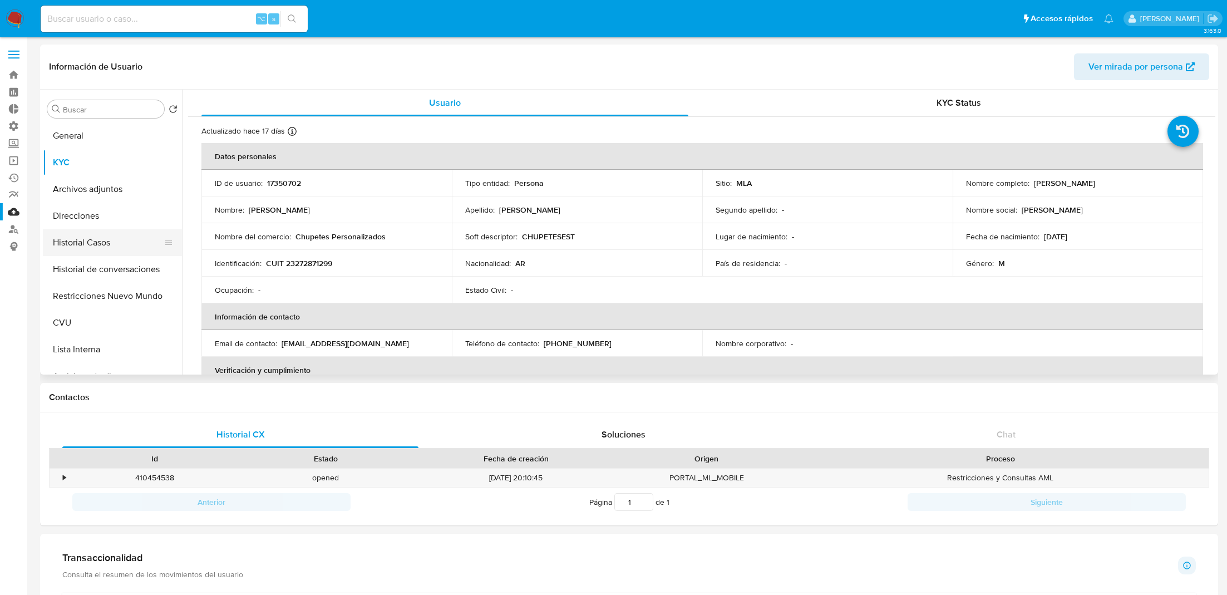
click at [106, 237] on button "Historial Casos" at bounding box center [108, 242] width 130 height 27
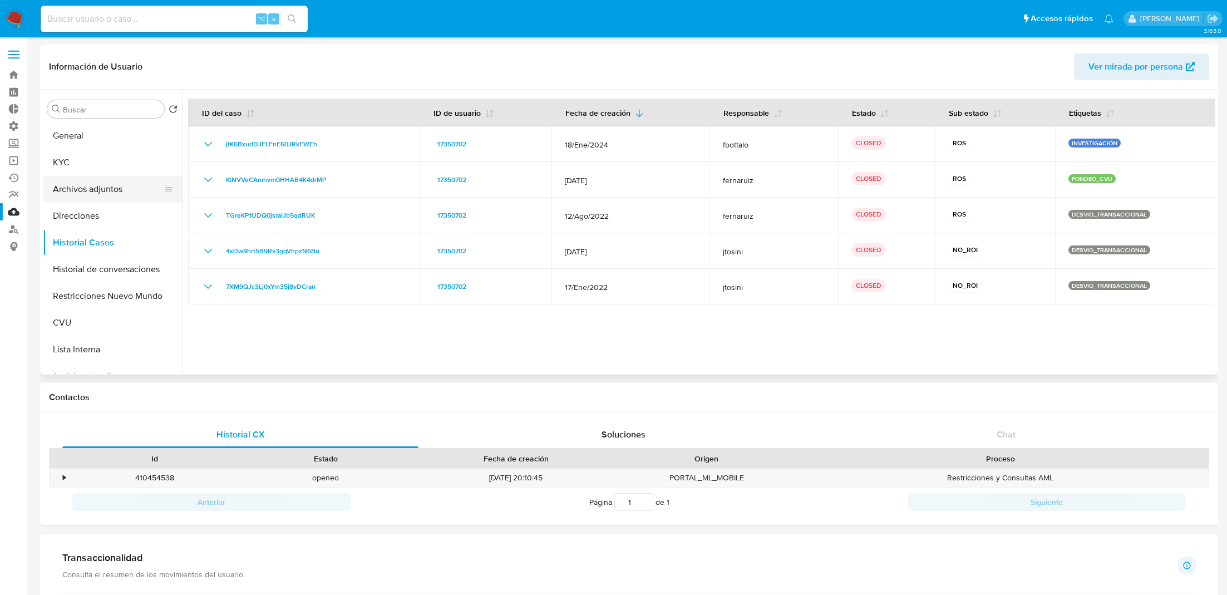
click at [101, 188] on button "Archivos adjuntos" at bounding box center [108, 189] width 130 height 27
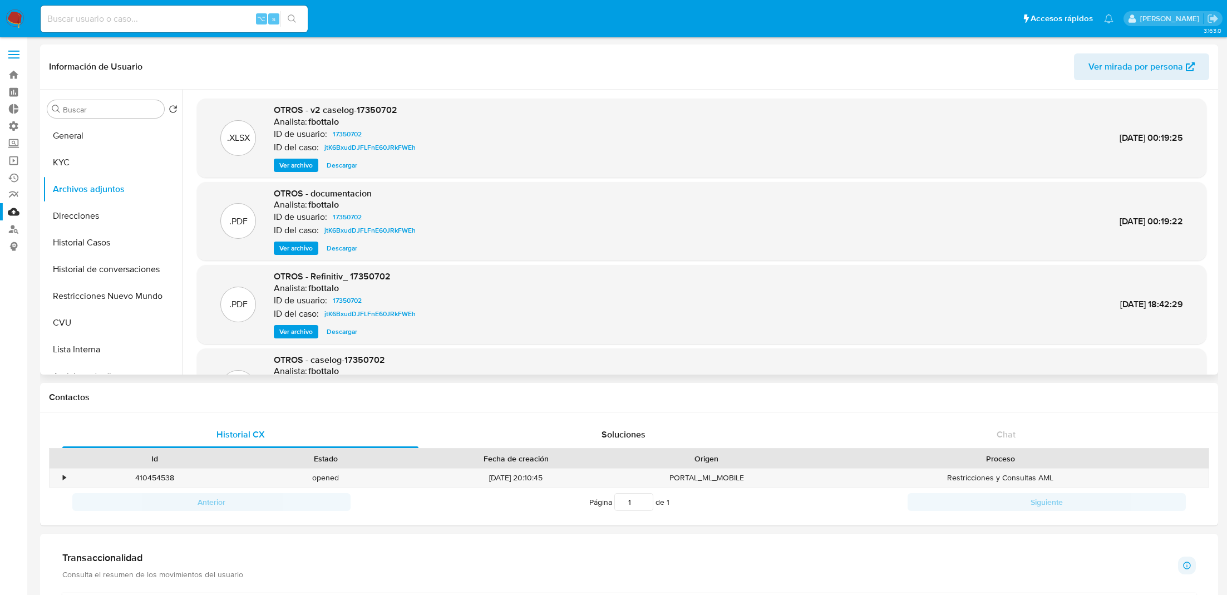
click at [296, 166] on span "Ver archivo" at bounding box center [295, 165] width 33 height 11
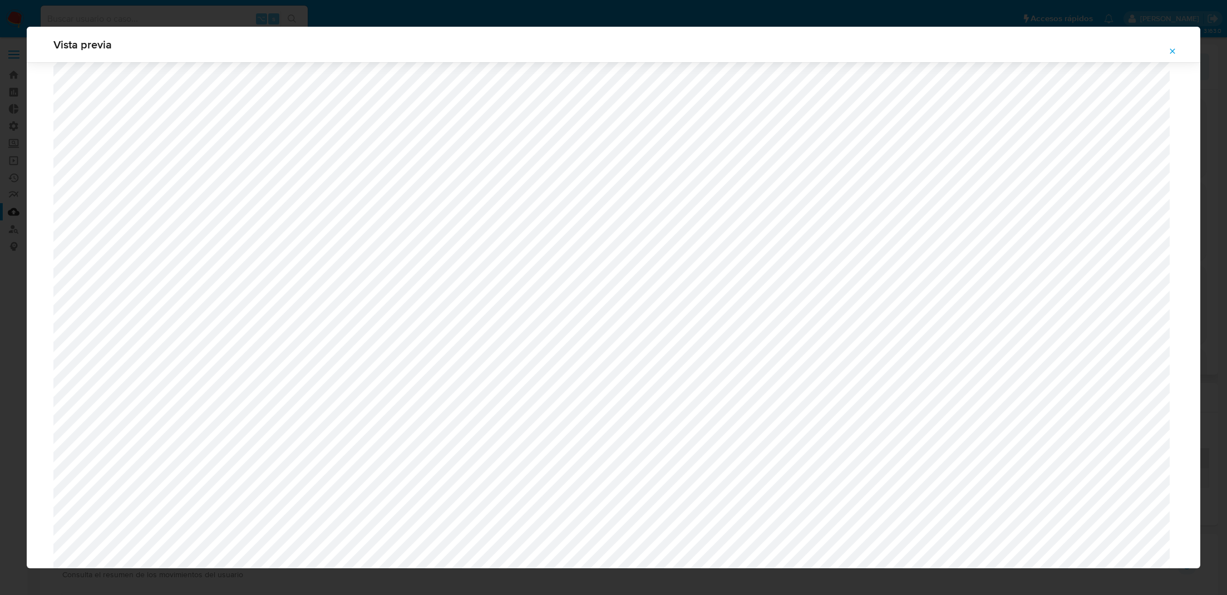
scroll to position [713, 0]
click at [1175, 46] on span "Attachment preview" at bounding box center [1172, 51] width 9 height 16
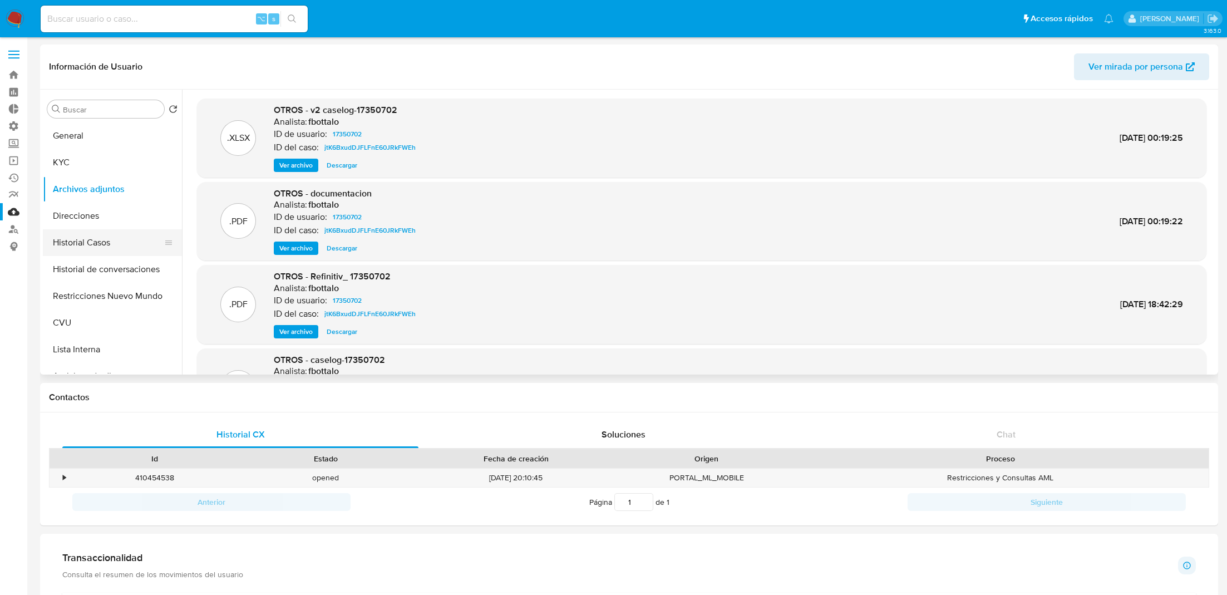
click at [122, 243] on button "Historial Casos" at bounding box center [108, 242] width 130 height 27
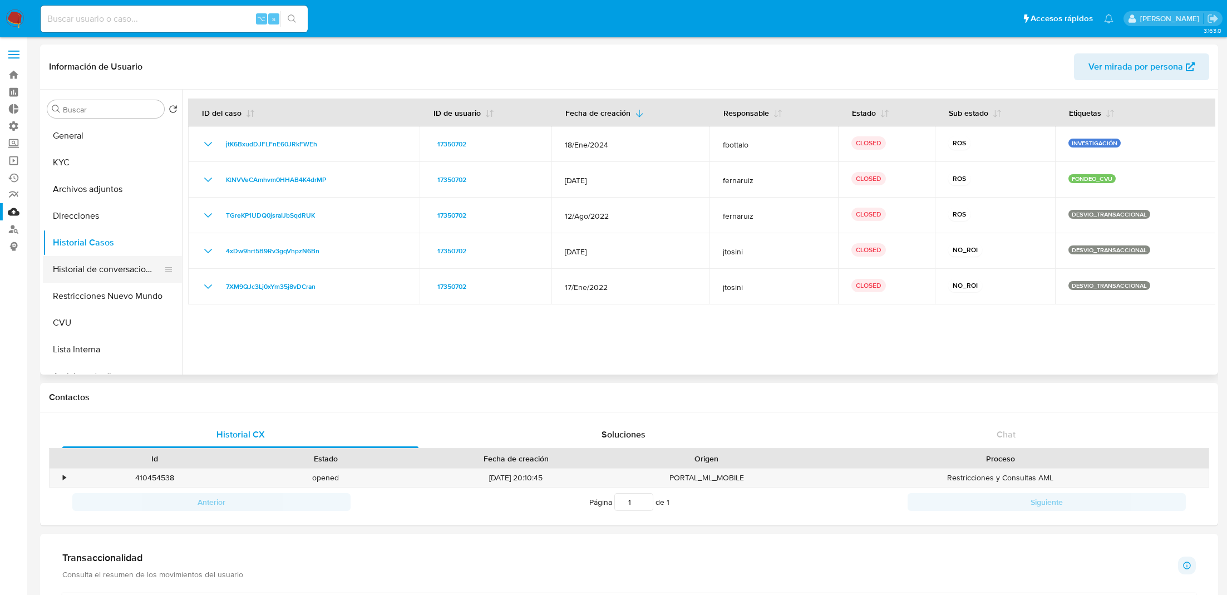
click at [92, 266] on button "Historial de conversaciones" at bounding box center [108, 269] width 130 height 27
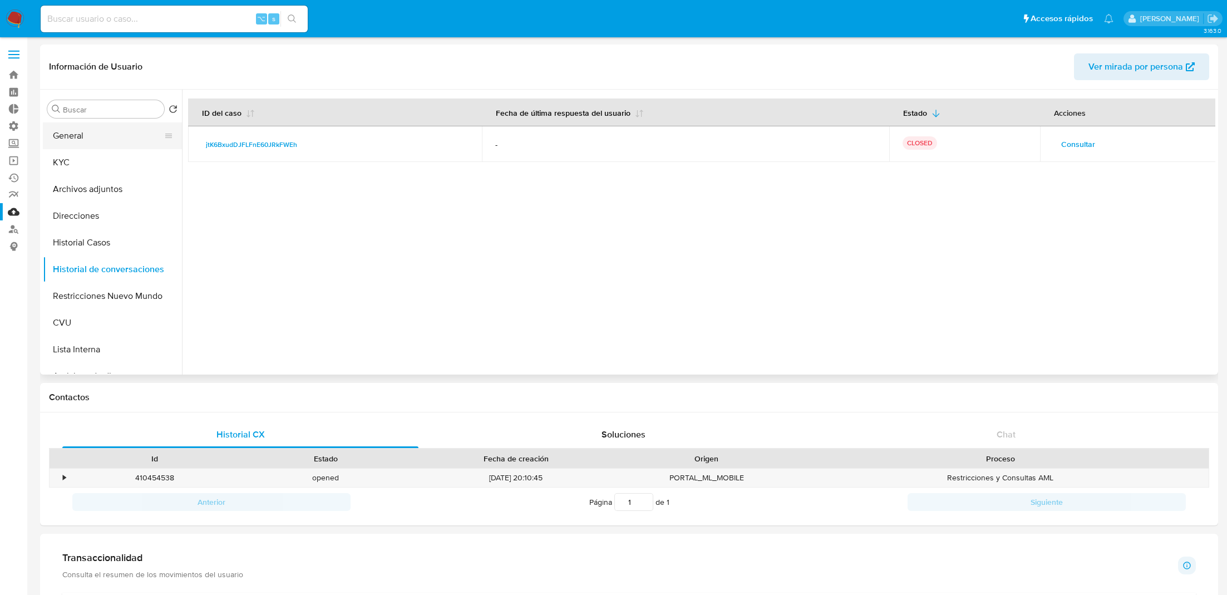
click at [123, 136] on button "General" at bounding box center [108, 135] width 130 height 27
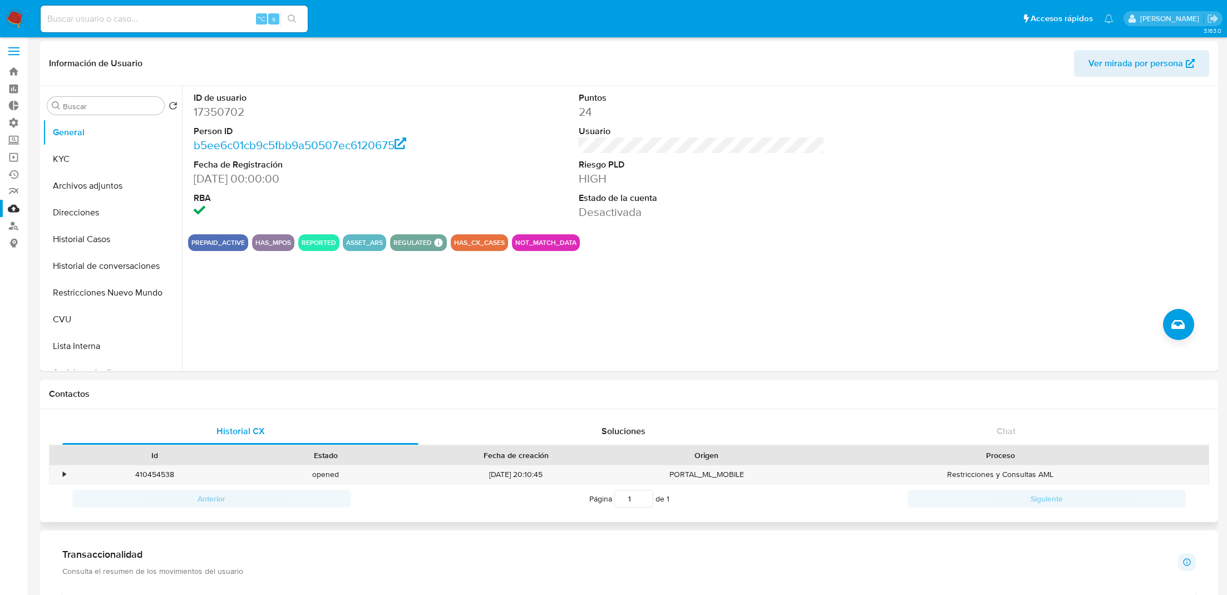
scroll to position [9, 0]
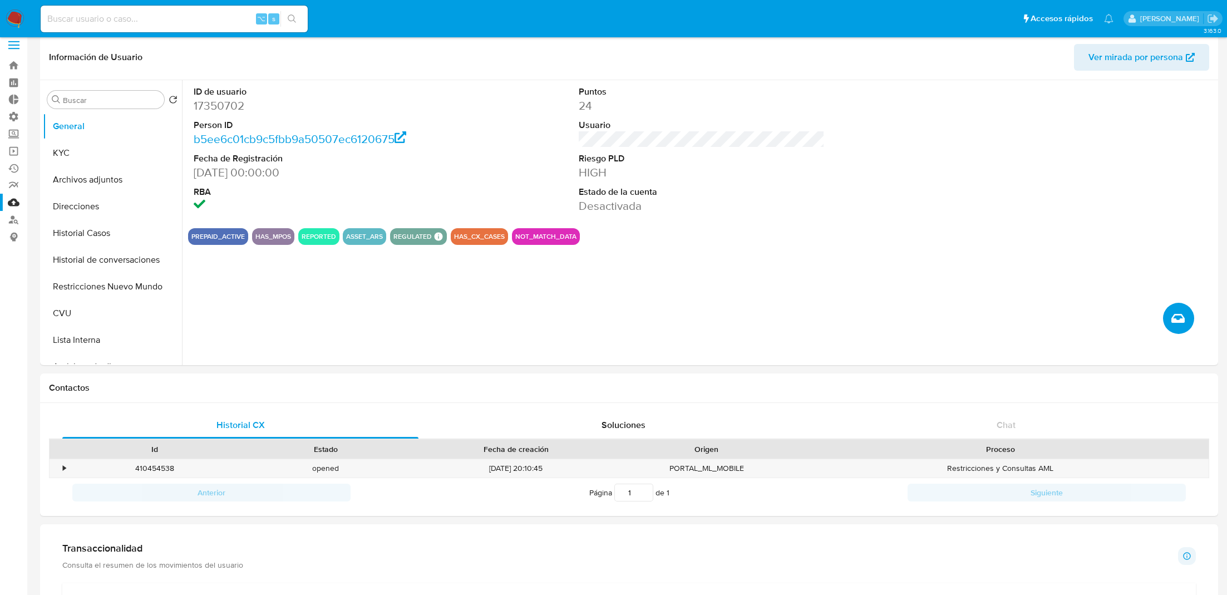
click at [1167, 317] on button "Crear caso manual" at bounding box center [1178, 318] width 31 height 31
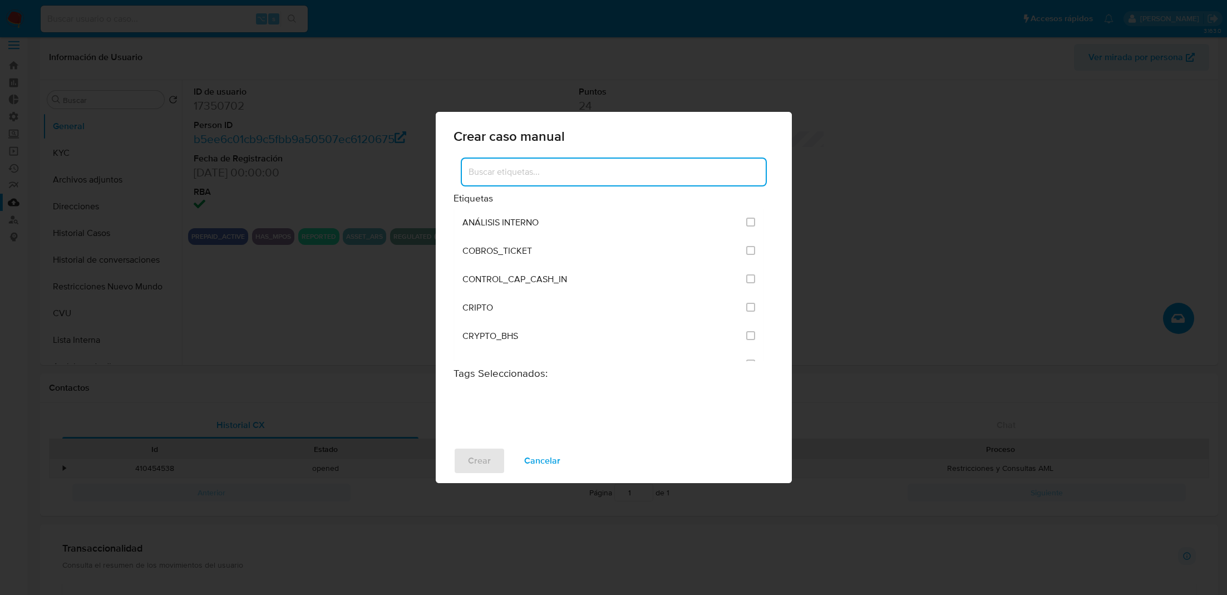
click at [598, 173] on input at bounding box center [614, 172] width 304 height 14
type input "pos"
click at [518, 217] on span "ANÁLISIS POST BLOQUEO" at bounding box center [514, 222] width 104 height 11
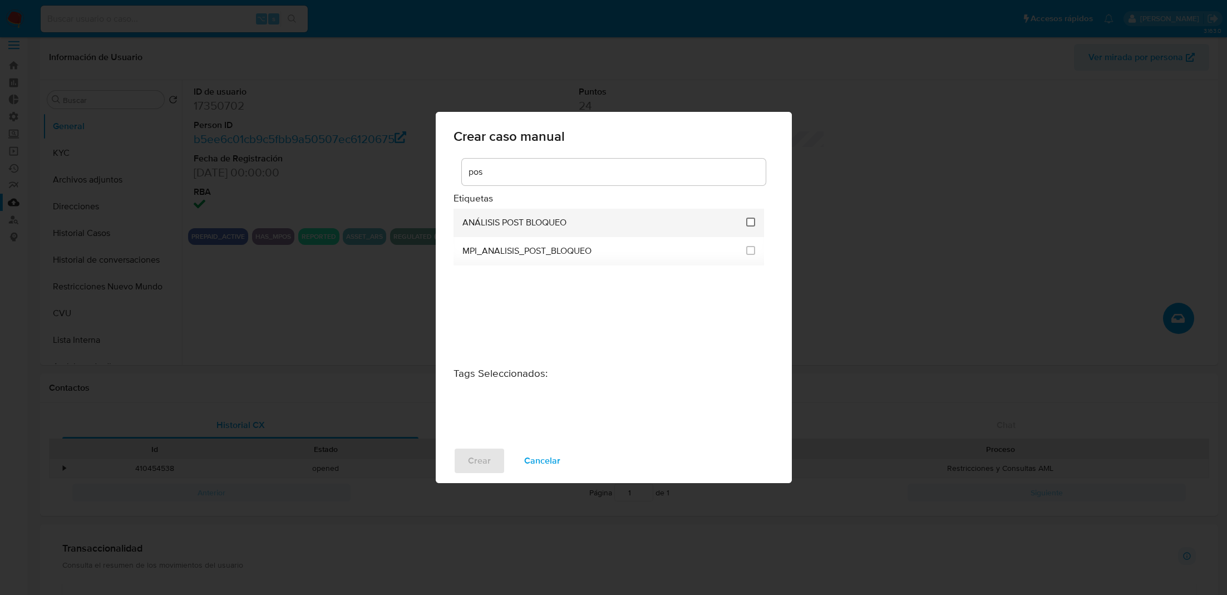
click at [749, 223] on input "3249" at bounding box center [750, 222] width 9 height 9
checkbox input "true"
click at [470, 462] on span "Crear" at bounding box center [479, 461] width 23 height 24
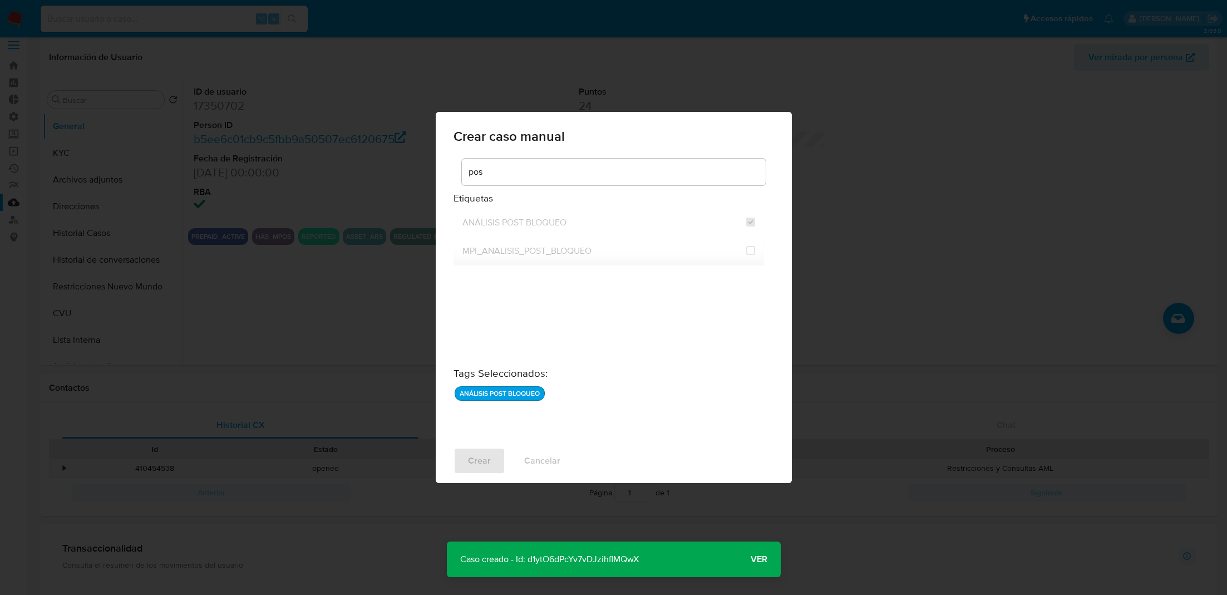
click at [761, 559] on span "Ver" at bounding box center [759, 559] width 17 height 0
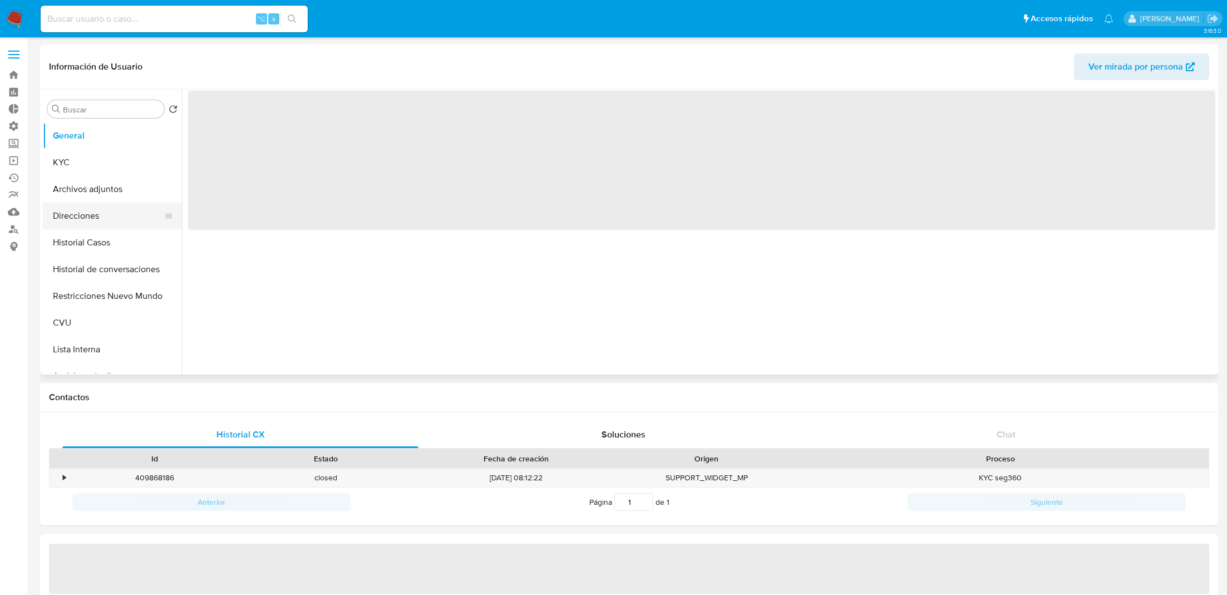
select select "10"
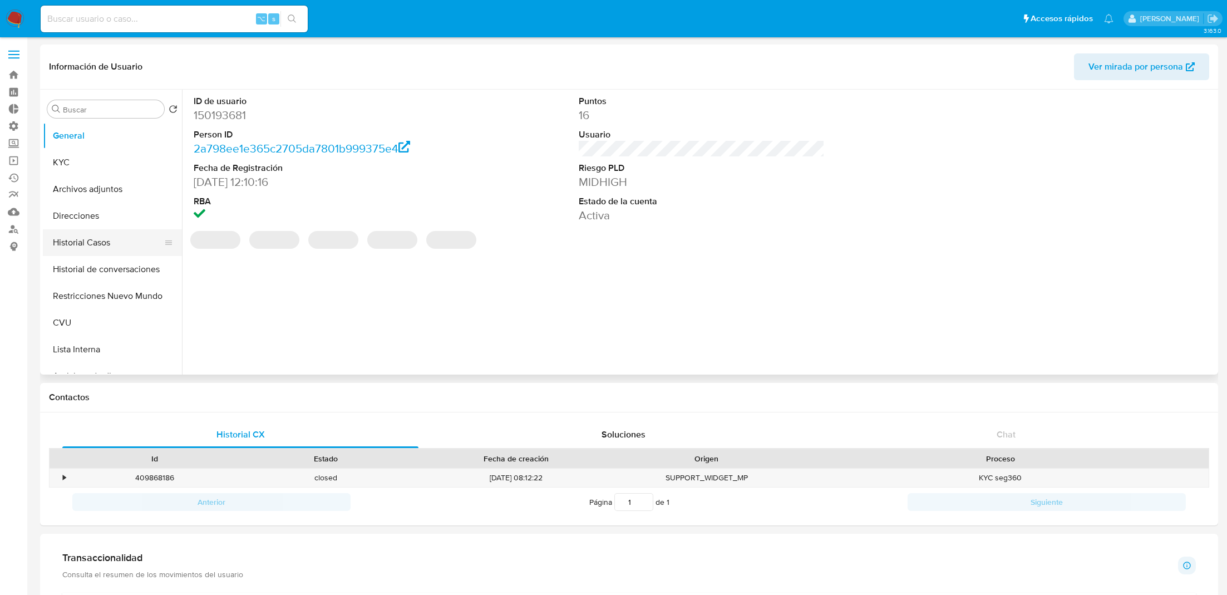
click at [105, 234] on button "Historial Casos" at bounding box center [108, 242] width 130 height 27
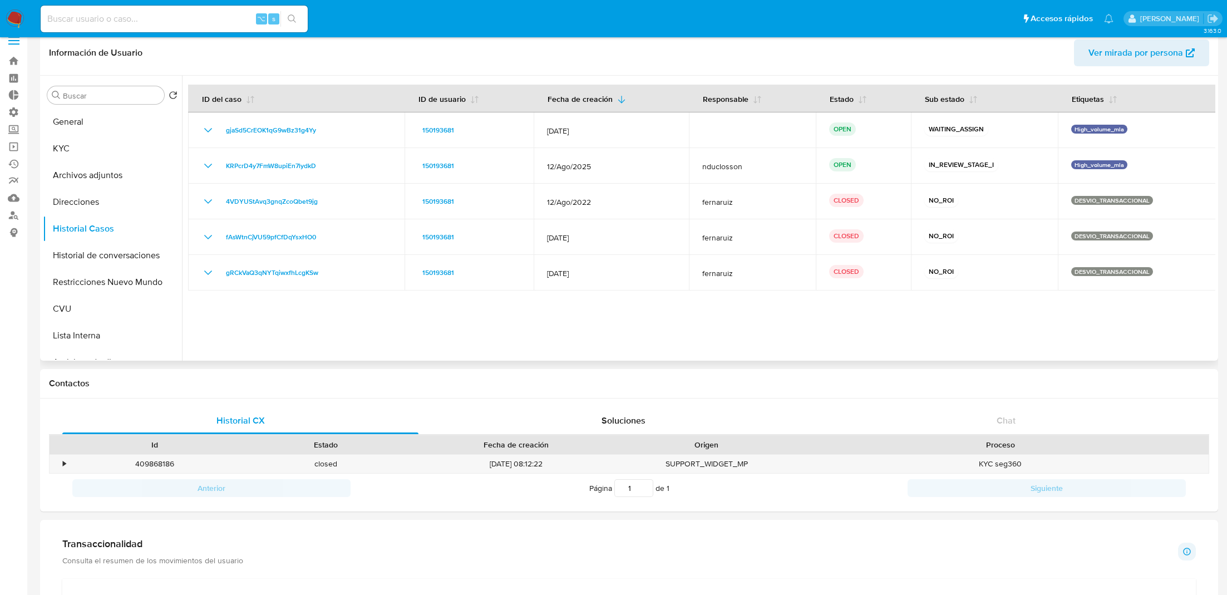
scroll to position [16, 0]
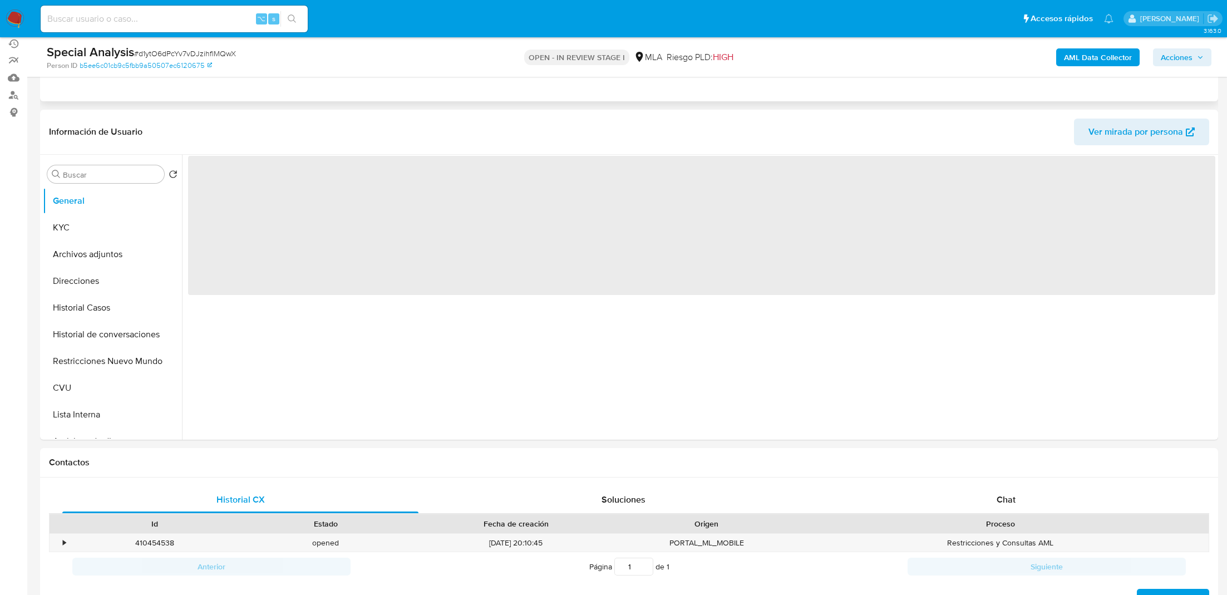
scroll to position [147, 0]
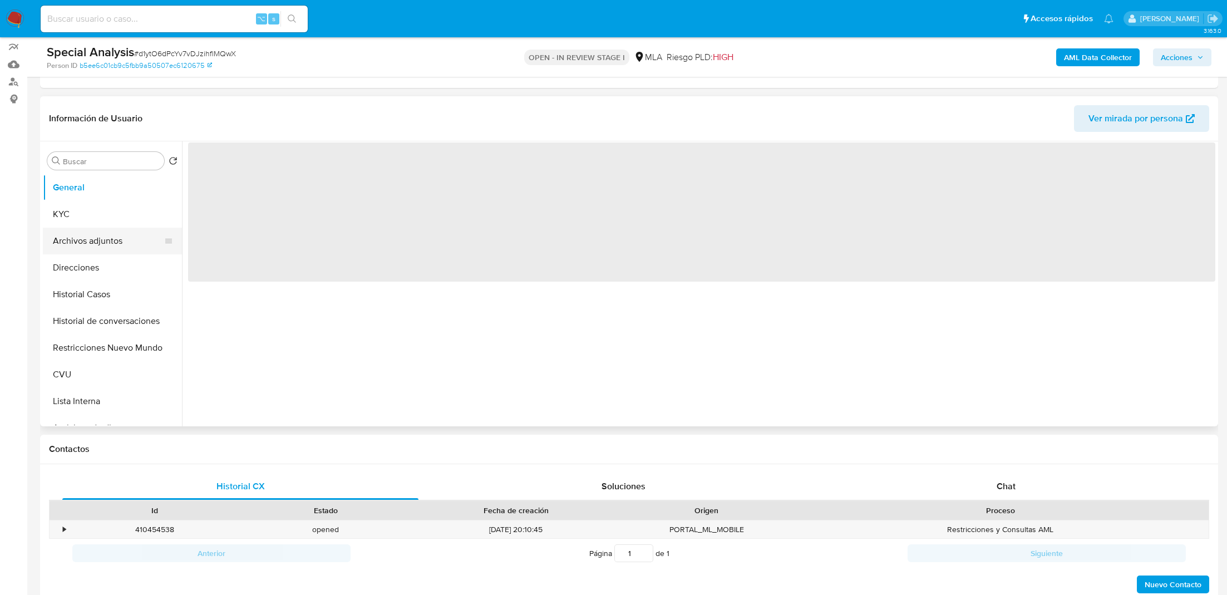
select select "10"
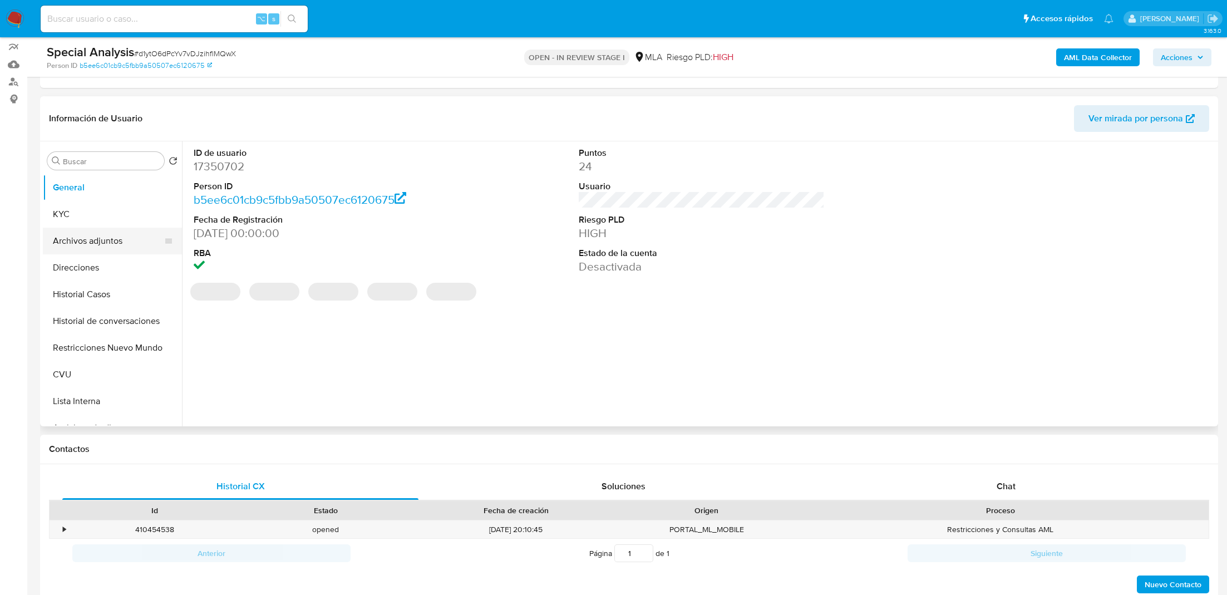
click at [99, 228] on button "Archivos adjuntos" at bounding box center [108, 241] width 130 height 27
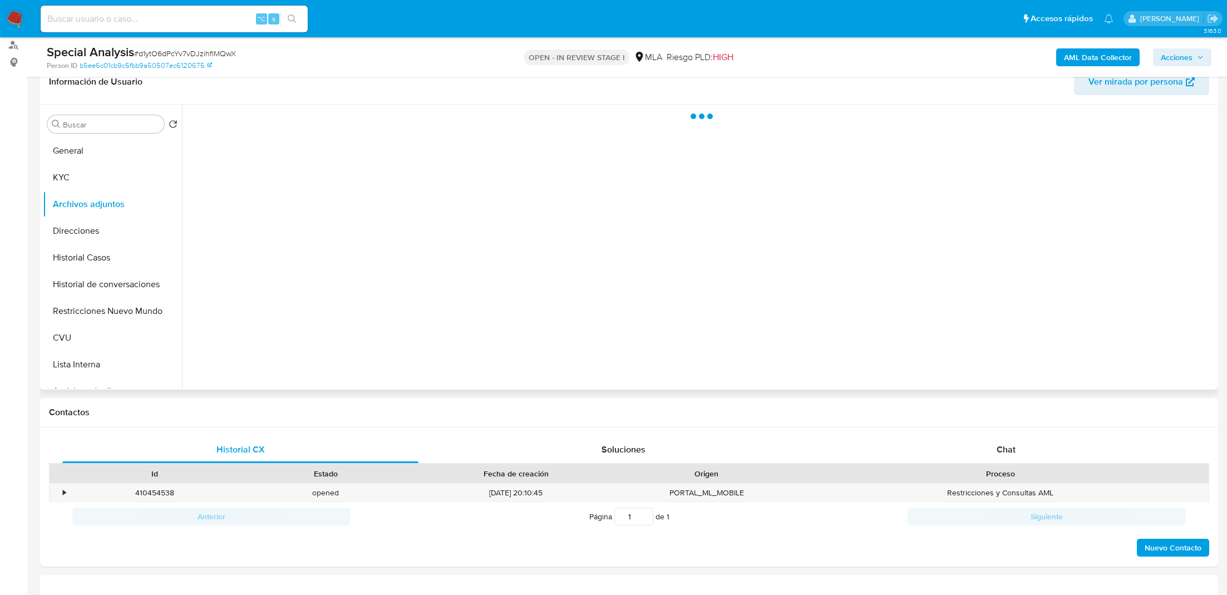
scroll to position [194, 0]
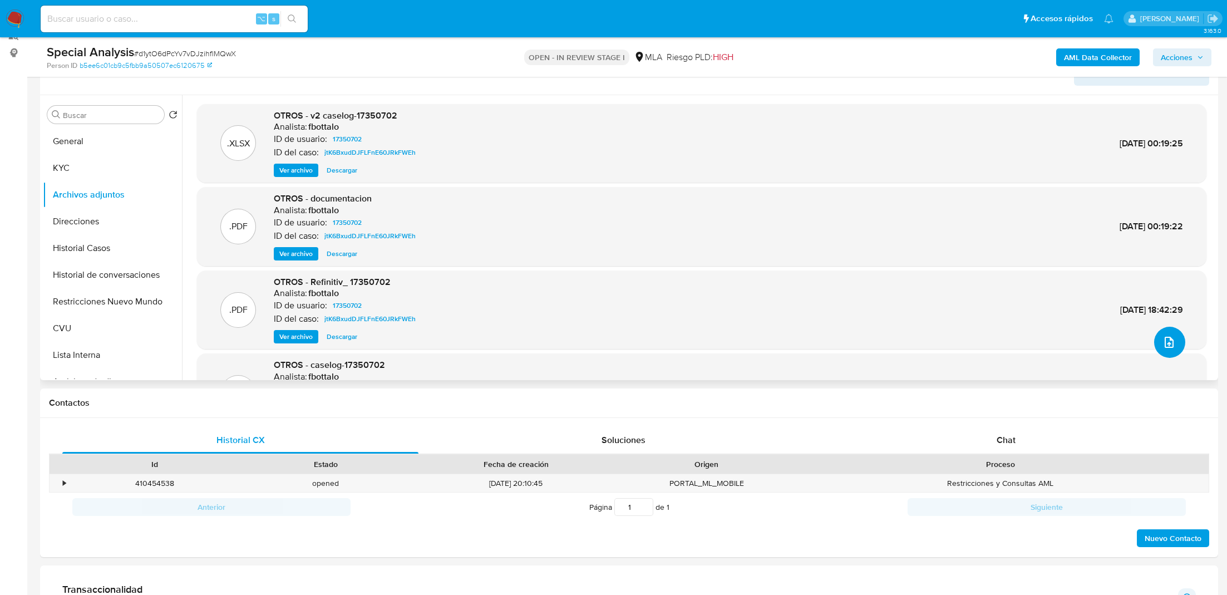
click at [1179, 337] on button "upload-file" at bounding box center [1169, 342] width 31 height 31
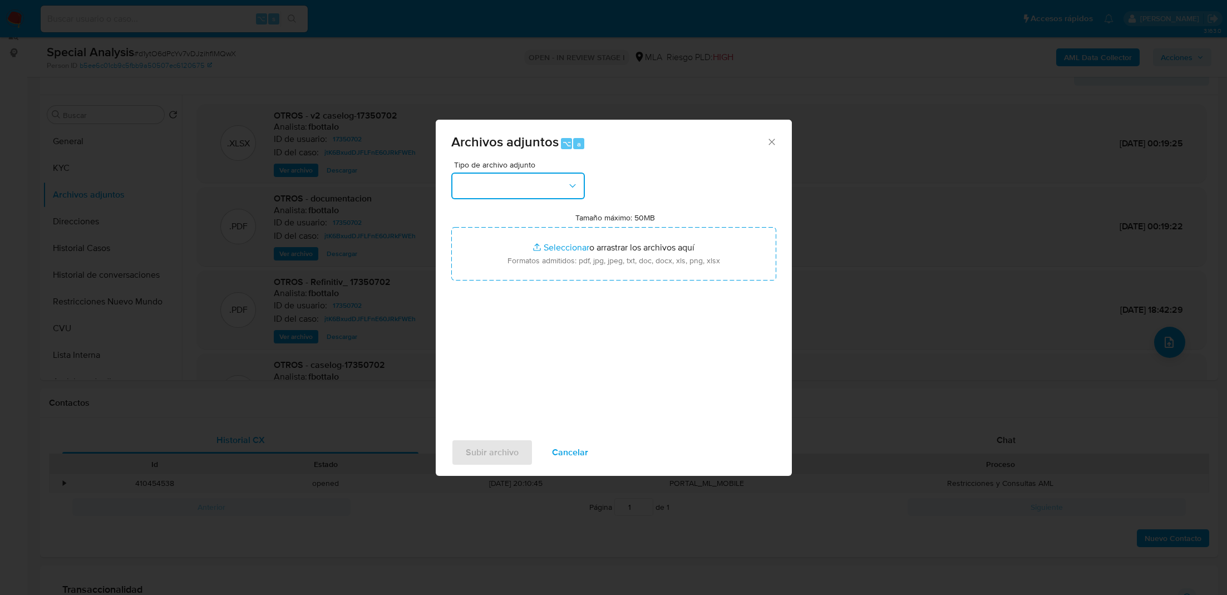
drag, startPoint x: 525, startPoint y: 186, endPoint x: 525, endPoint y: 196, distance: 10.0
click at [525, 186] on button "button" at bounding box center [518, 186] width 134 height 27
click at [502, 268] on div "OTROS" at bounding box center [515, 264] width 114 height 27
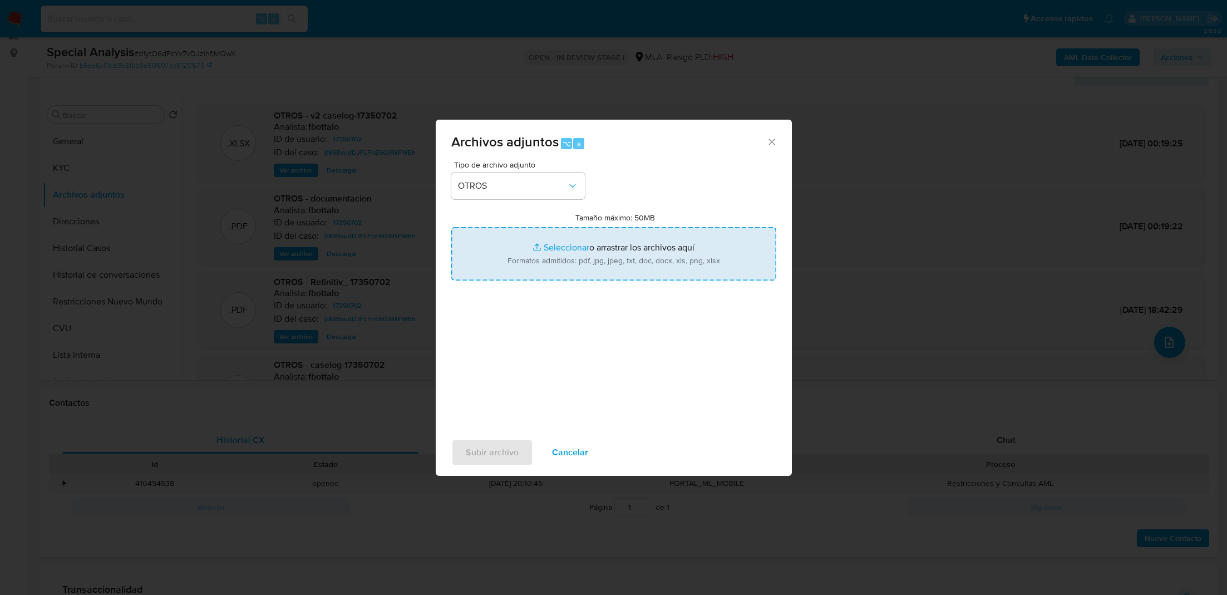
click at [549, 260] on input "Tamaño máximo: 50MB Seleccionar archivos" at bounding box center [613, 253] width 325 height 53
type input "C:\fakepath\recibo_1760486814271.pdf"
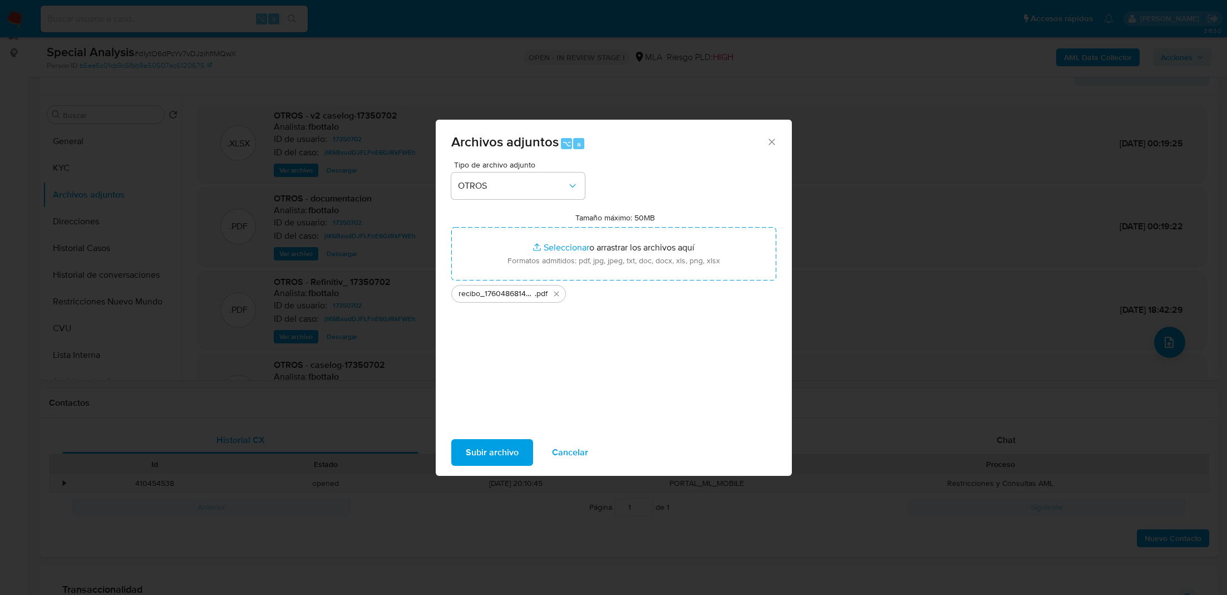
click at [494, 454] on span "Subir archivo" at bounding box center [492, 452] width 53 height 24
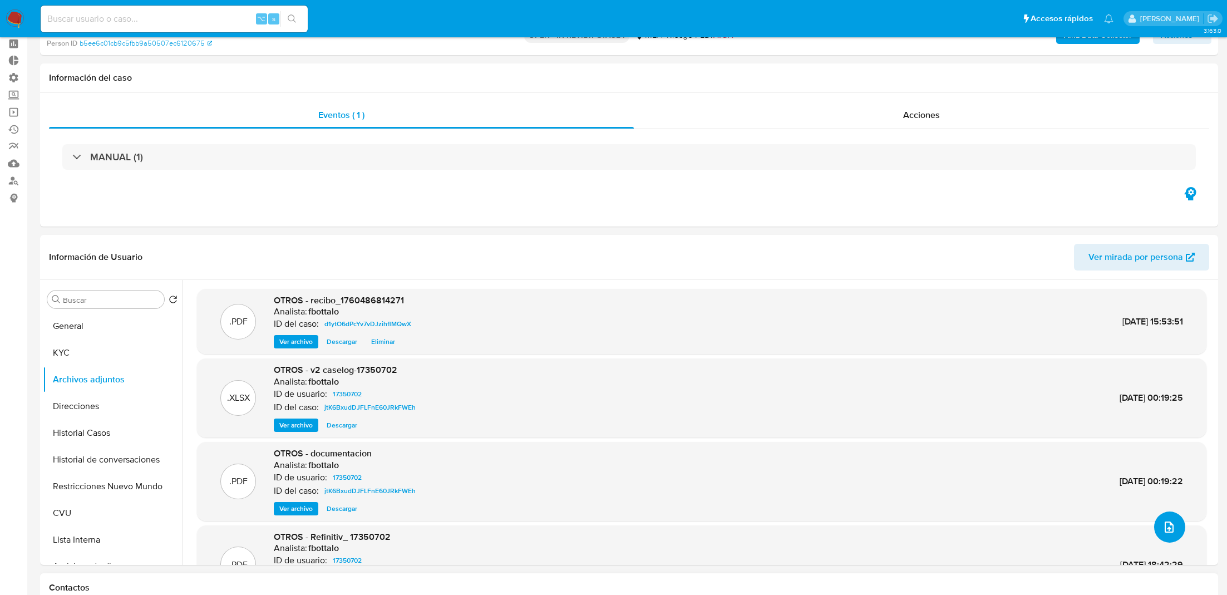
scroll to position [0, 0]
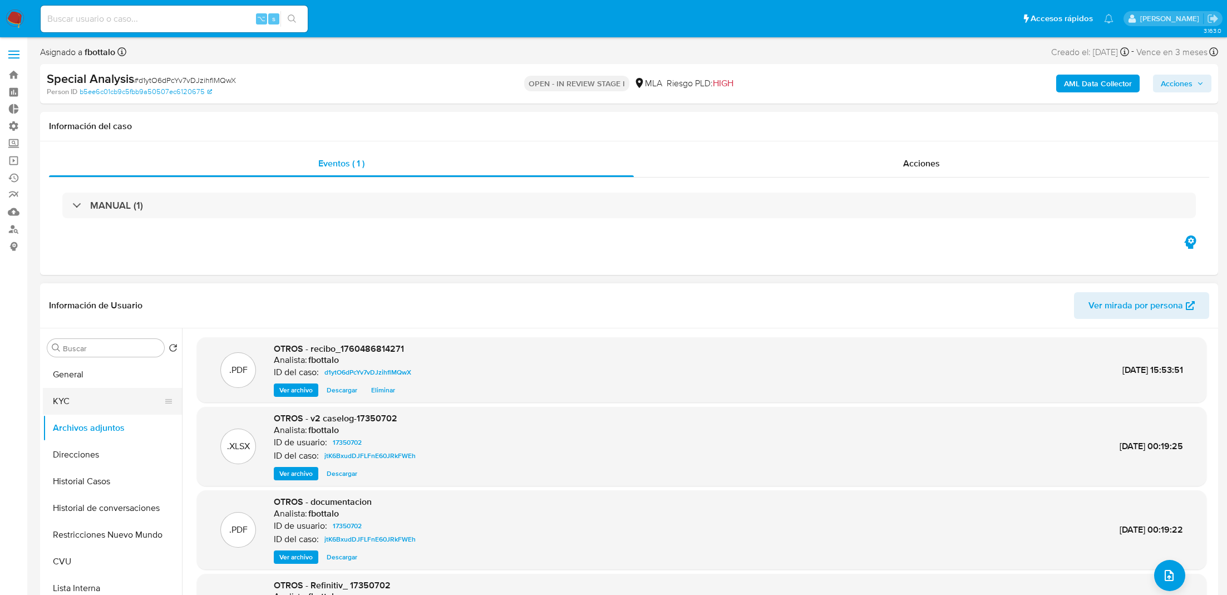
click at [113, 400] on button "KYC" at bounding box center [108, 401] width 130 height 27
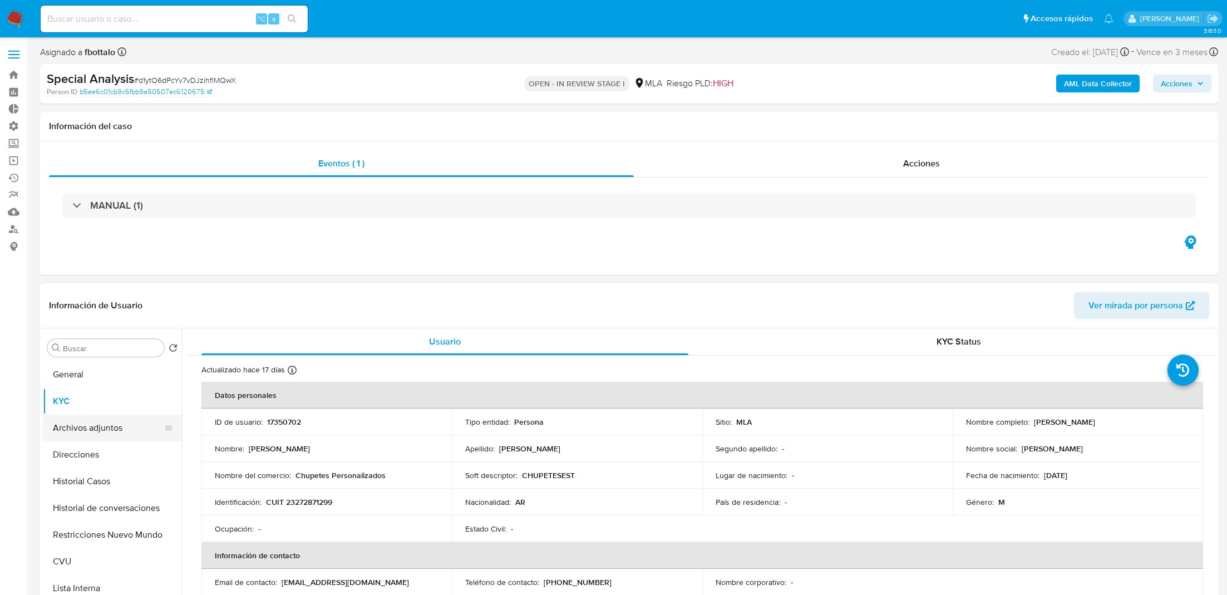
scroll to position [127, 0]
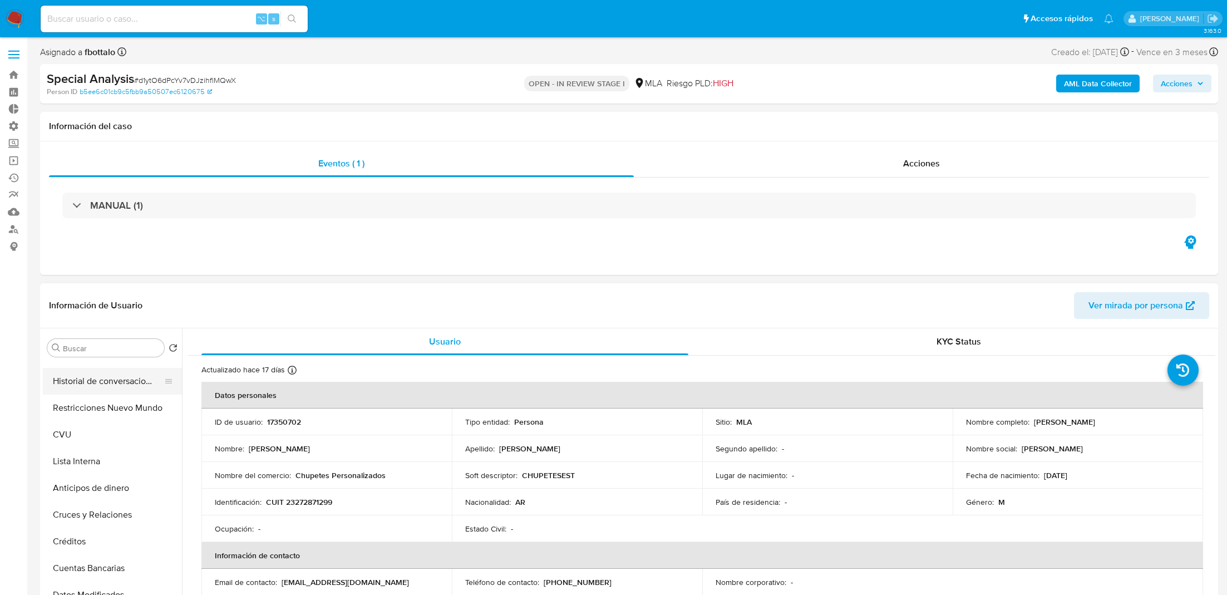
click at [109, 387] on button "Historial de conversaciones" at bounding box center [108, 381] width 130 height 27
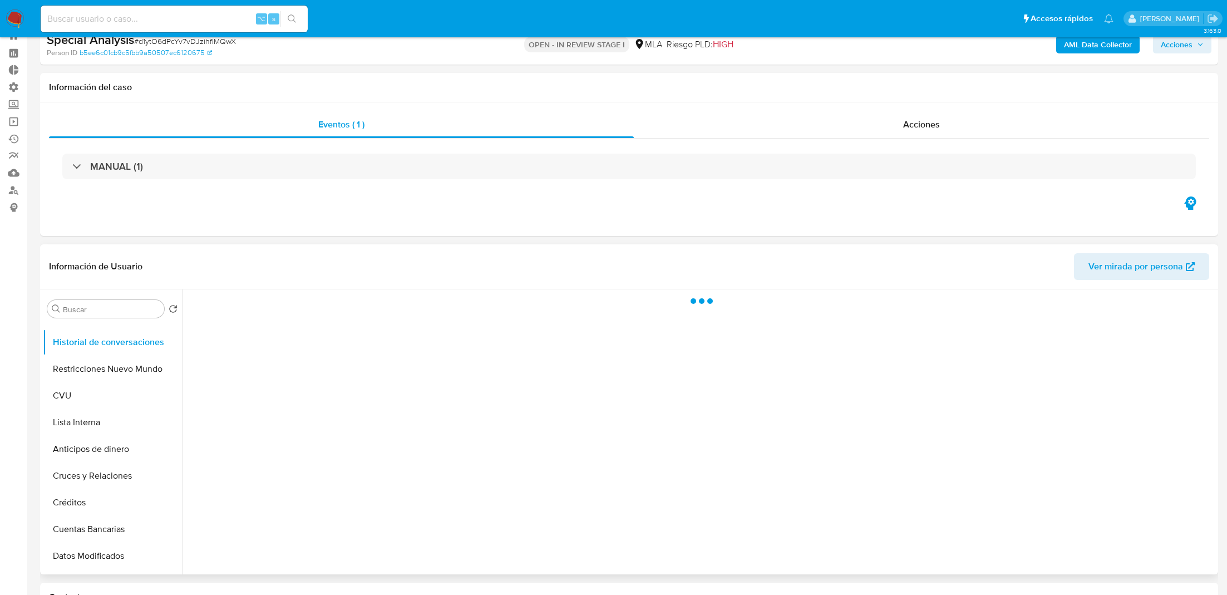
scroll to position [80, 0]
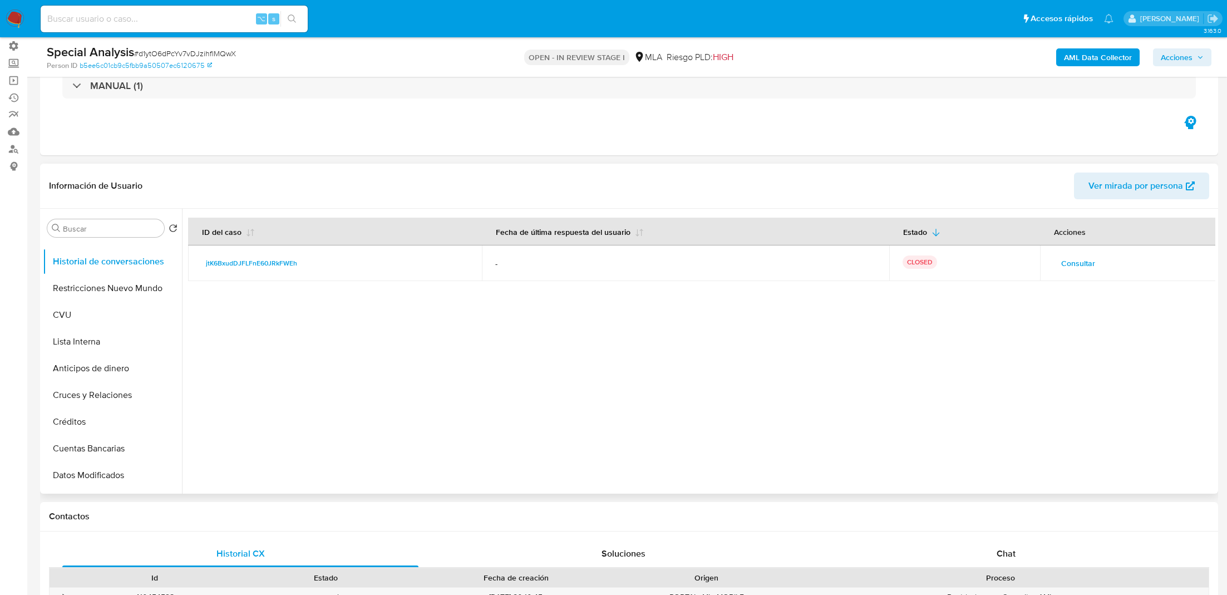
click at [1078, 258] on span "Consultar" at bounding box center [1078, 263] width 34 height 16
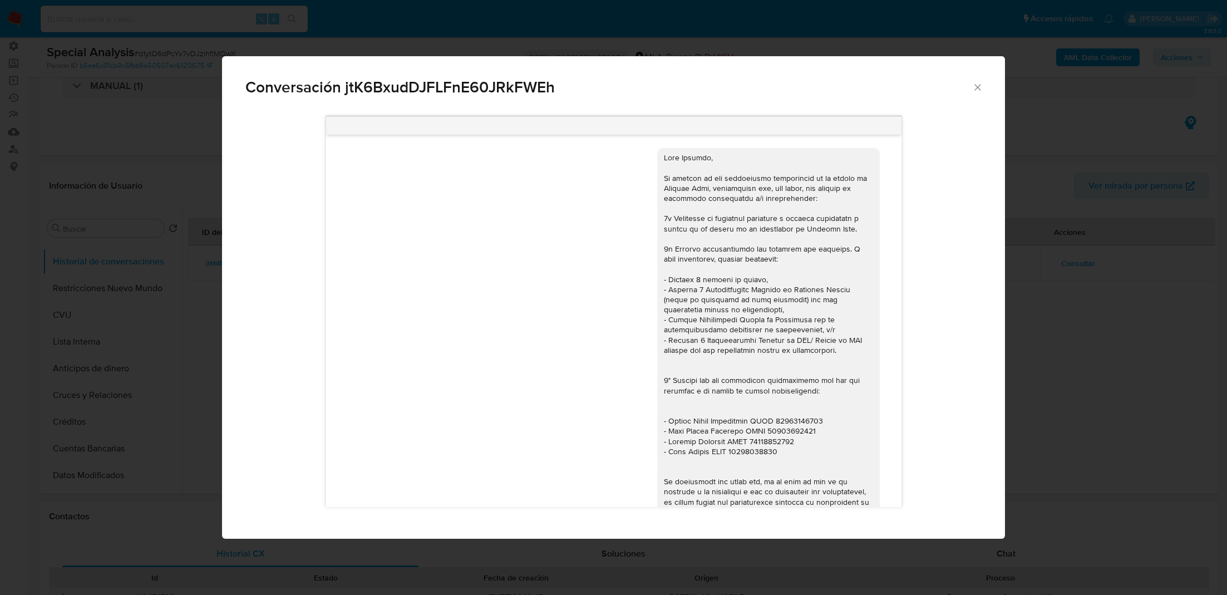
scroll to position [157, 0]
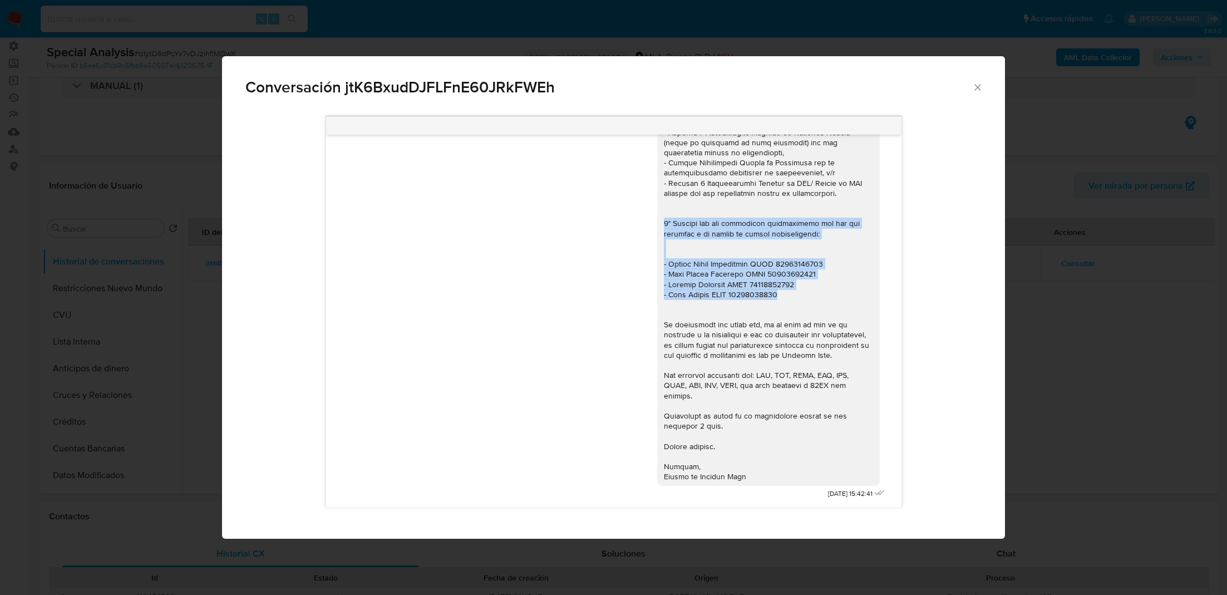
drag, startPoint x: 664, startPoint y: 219, endPoint x: 792, endPoint y: 291, distance: 146.3
click at [792, 291] on div "Comunicación" at bounding box center [768, 239] width 209 height 486
copy div "3° Vínculo con las siguientes contrapartes con las que operaste y el motivo de …"
click at [975, 88] on icon "Cerrar" at bounding box center [977, 87] width 11 height 11
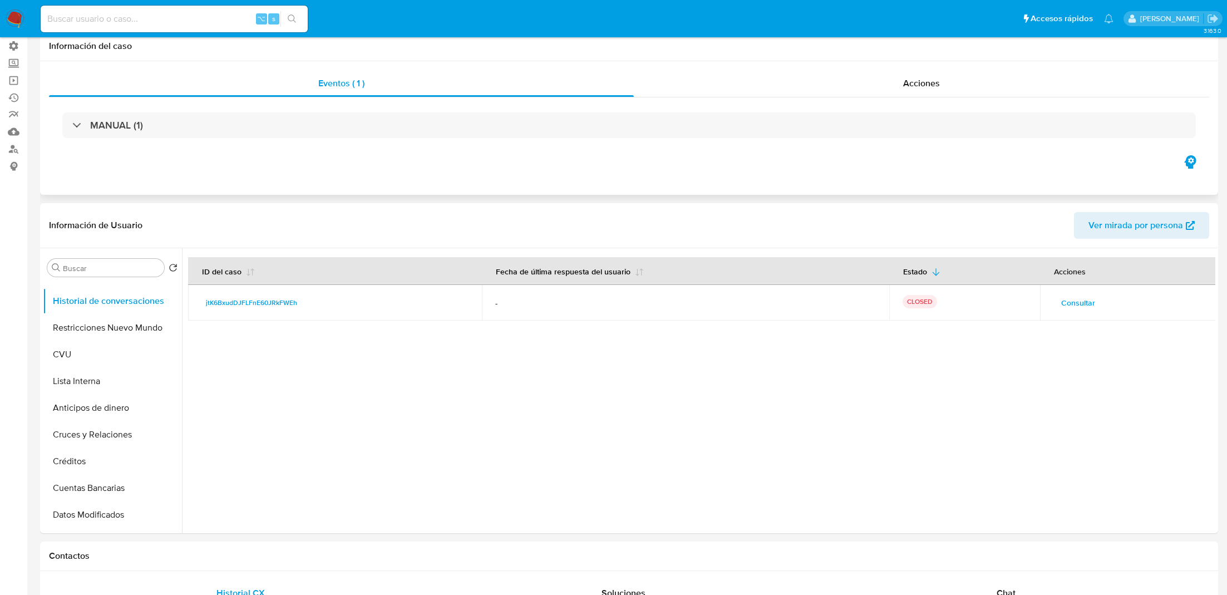
scroll to position [0, 0]
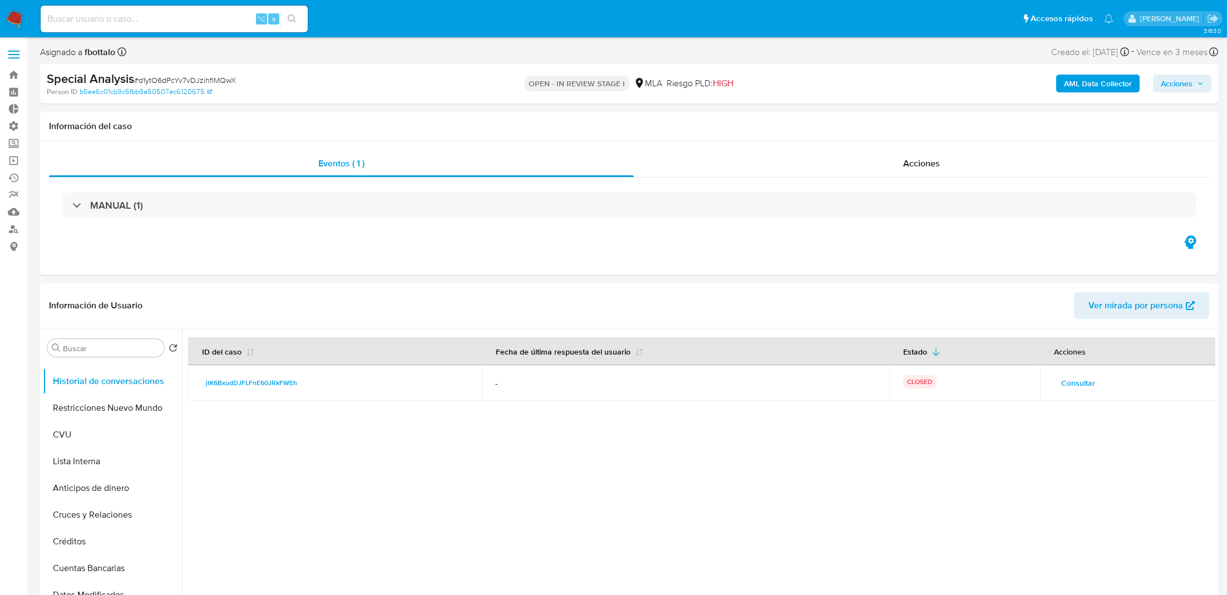
click at [1171, 76] on span "Acciones" at bounding box center [1177, 84] width 32 height 18
click at [928, 116] on div "r" at bounding box center [925, 119] width 11 height 11
click at [791, 208] on textarea at bounding box center [944, 189] width 486 height 89
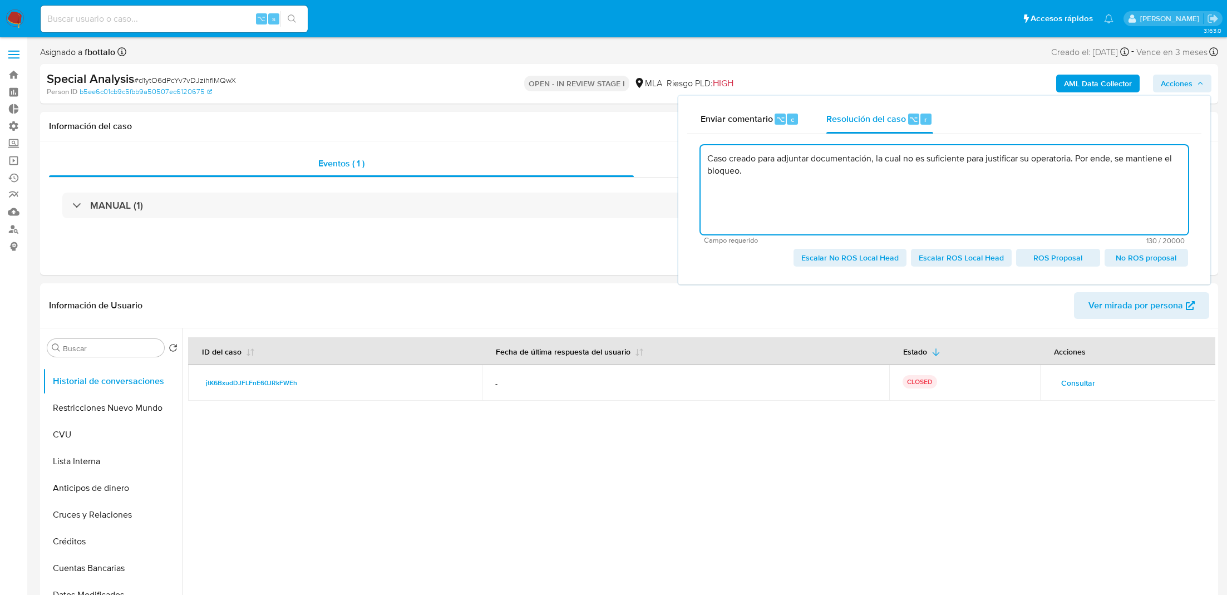
click at [1163, 260] on span "No ROS proposal" at bounding box center [1146, 258] width 68 height 16
type textarea "Caso creado para adjuntar documentación, la cual no es suficiente para justific…"
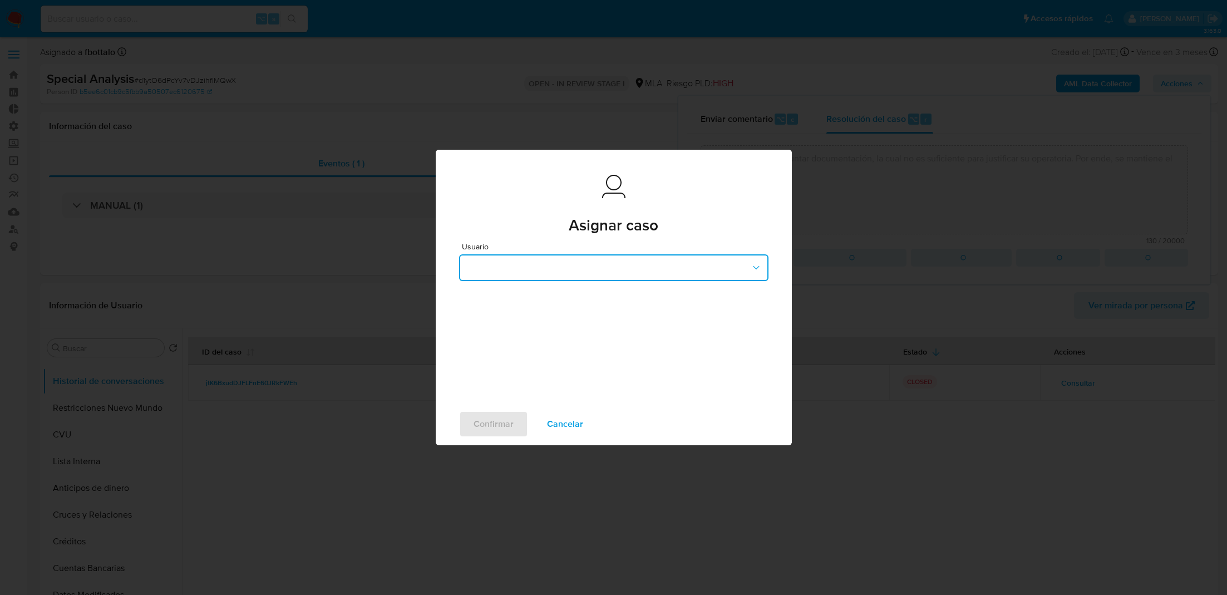
click at [579, 267] on button "button" at bounding box center [613, 267] width 309 height 27
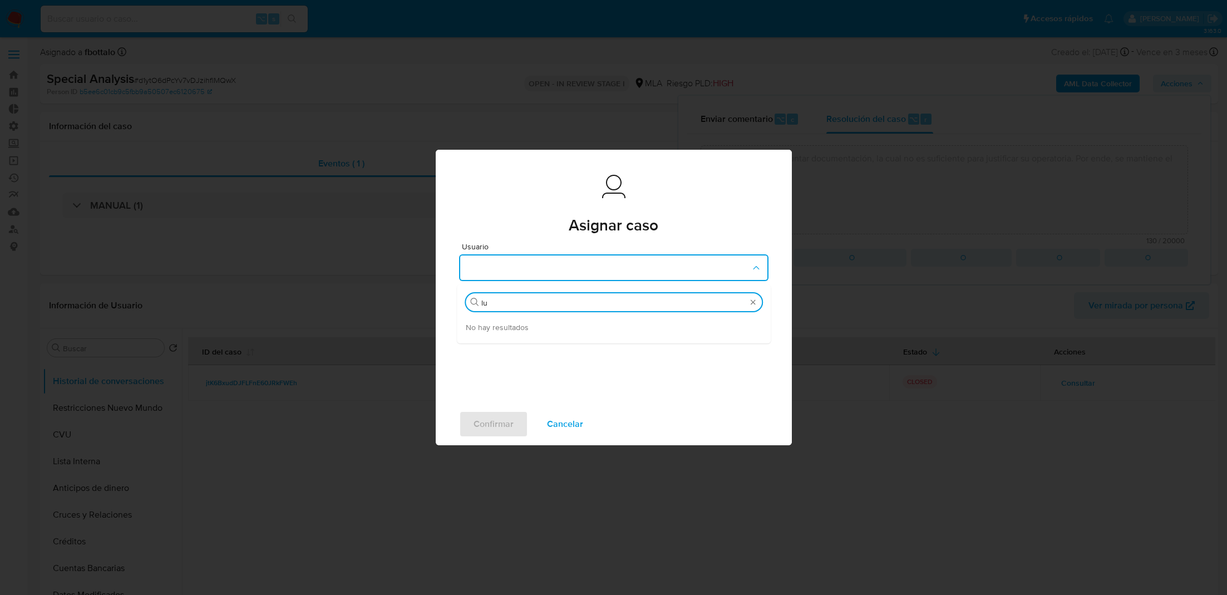
type input "l"
click at [530, 328] on div "No hay resultados" at bounding box center [614, 328] width 314 height 30
drag, startPoint x: 532, startPoint y: 303, endPoint x: 435, endPoint y: 303, distance: 97.4
click at [435, 303] on div "Asignar caso Asignar caso Usuario Buscar llanatti No hay resultados Confirmar C…" at bounding box center [613, 297] width 1227 height 595
type input "l"
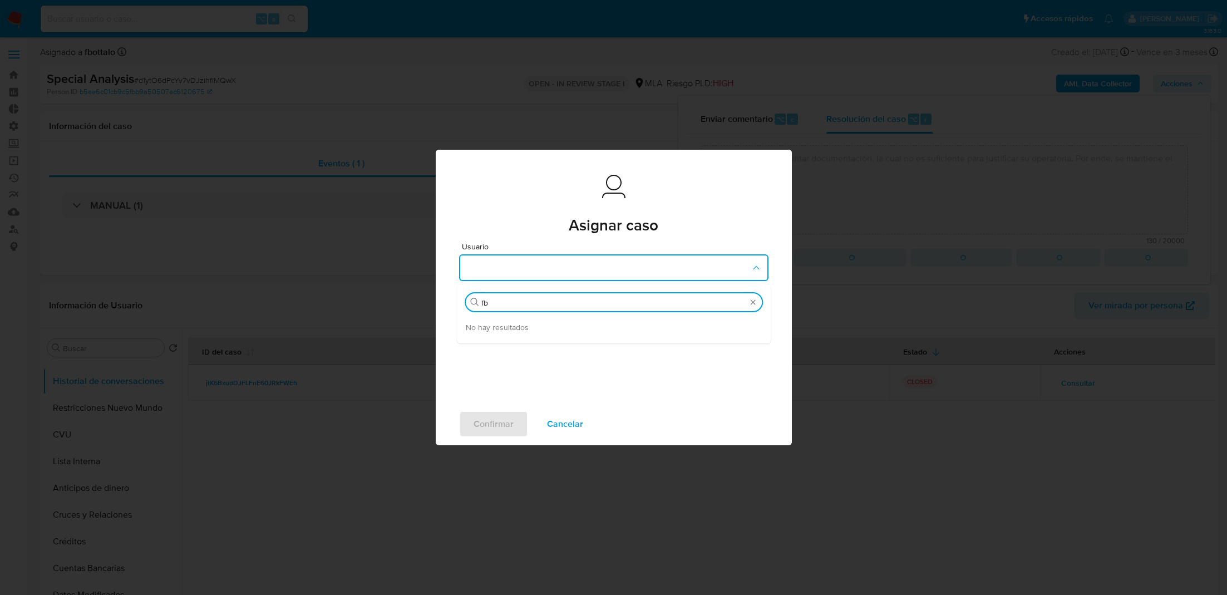
type input "f"
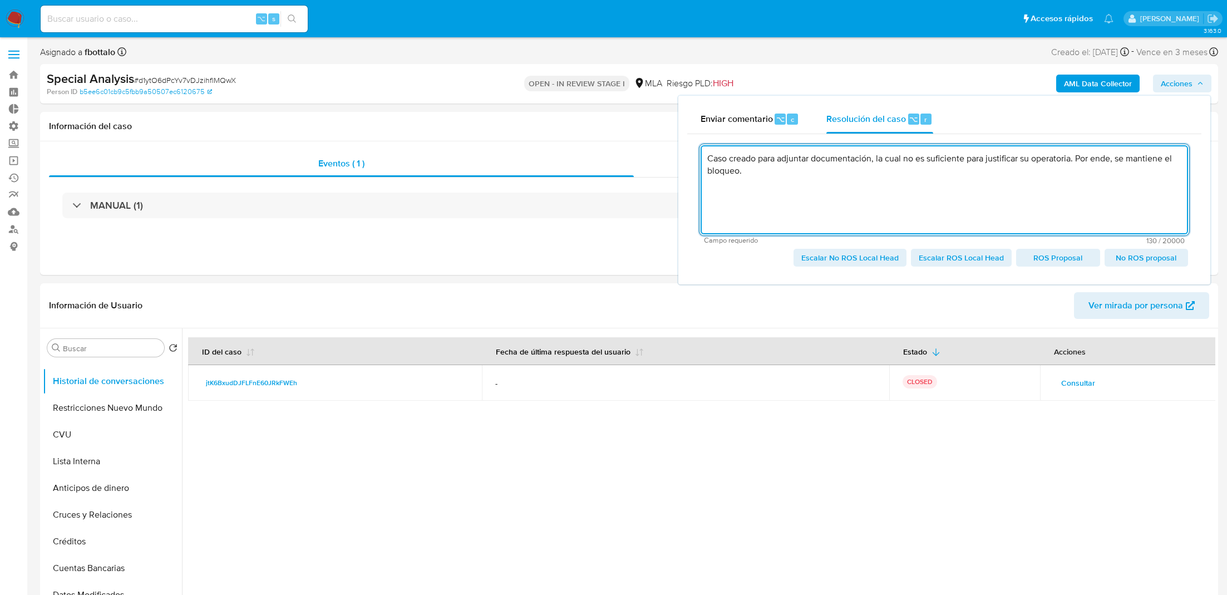
click at [868, 264] on span "Escalar No ROS Local Head" at bounding box center [849, 258] width 97 height 16
type textarea "Caso creado para adjuntar documentación, la cual no es suficiente para justific…"
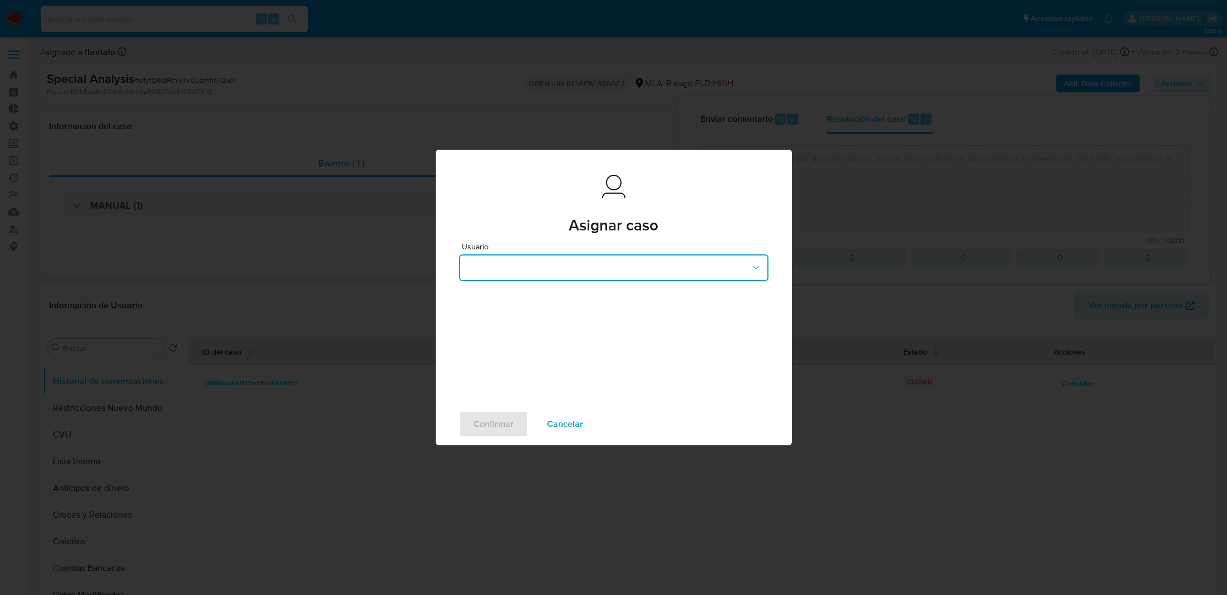
click at [614, 265] on button "button" at bounding box center [613, 267] width 309 height 27
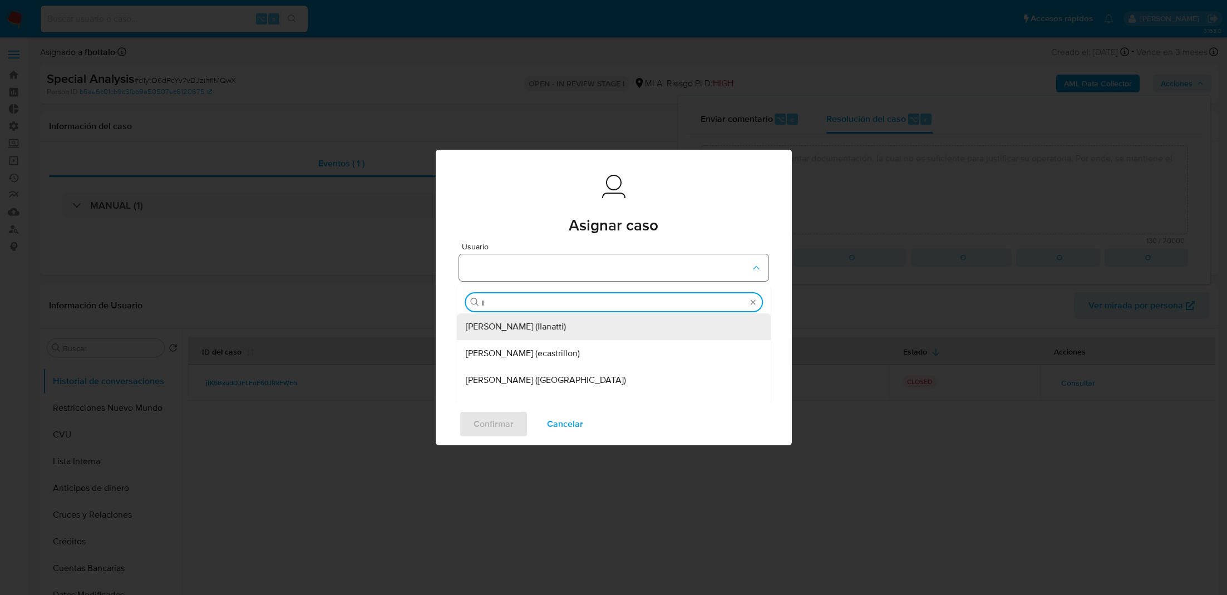
type input "lla"
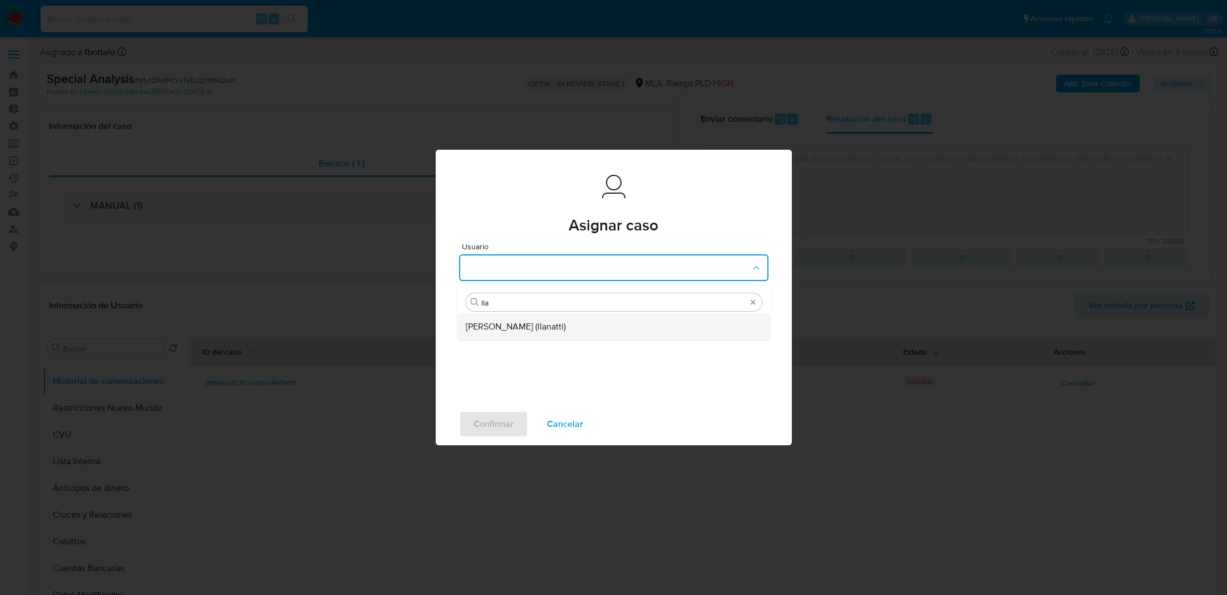
click at [541, 324] on span "Ludmila Lanatti (llanatti)" at bounding box center [516, 326] width 100 height 11
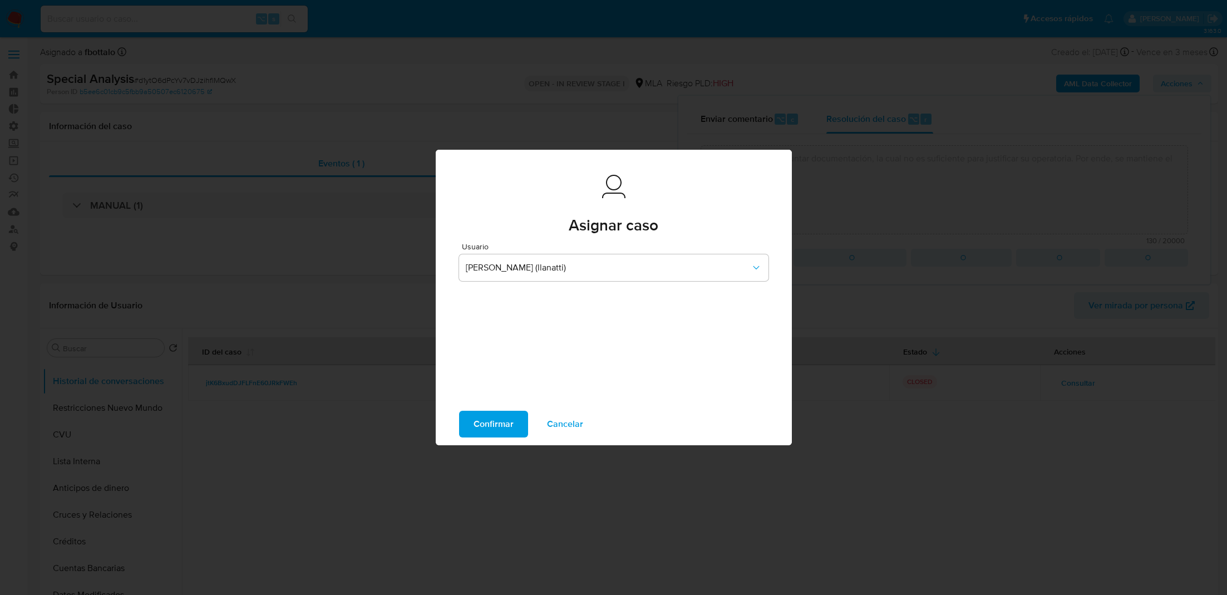
click at [483, 434] on span "Confirmar" at bounding box center [494, 424] width 40 height 24
type textarea "Caso creado para adjuntar documentación, la cual no es suficiente para justific…"
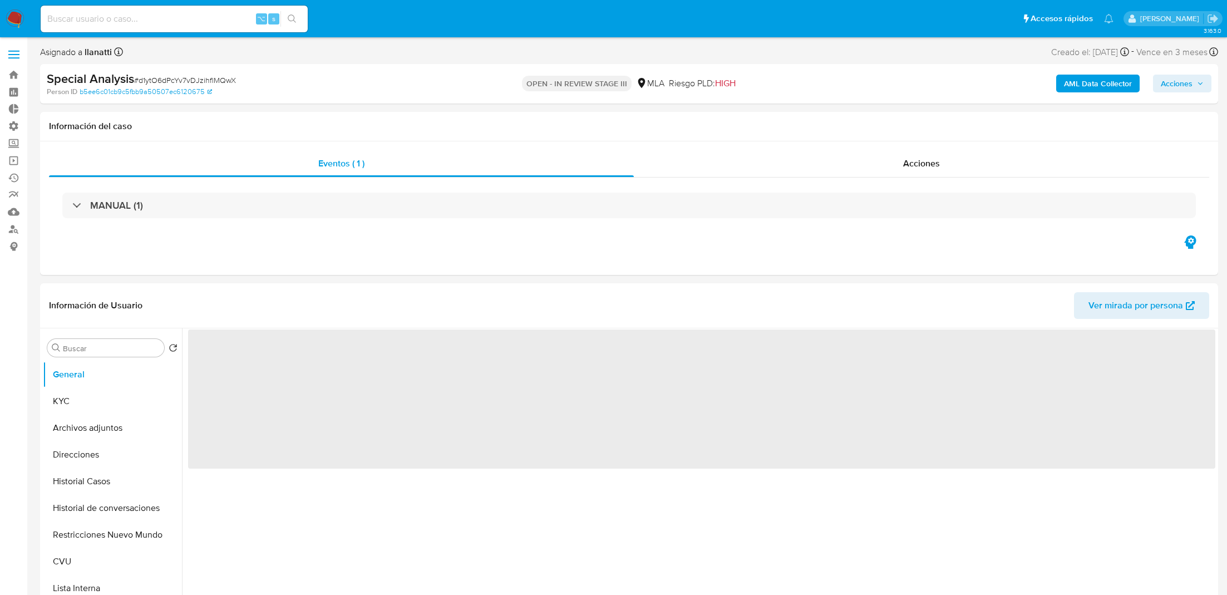
select select "10"
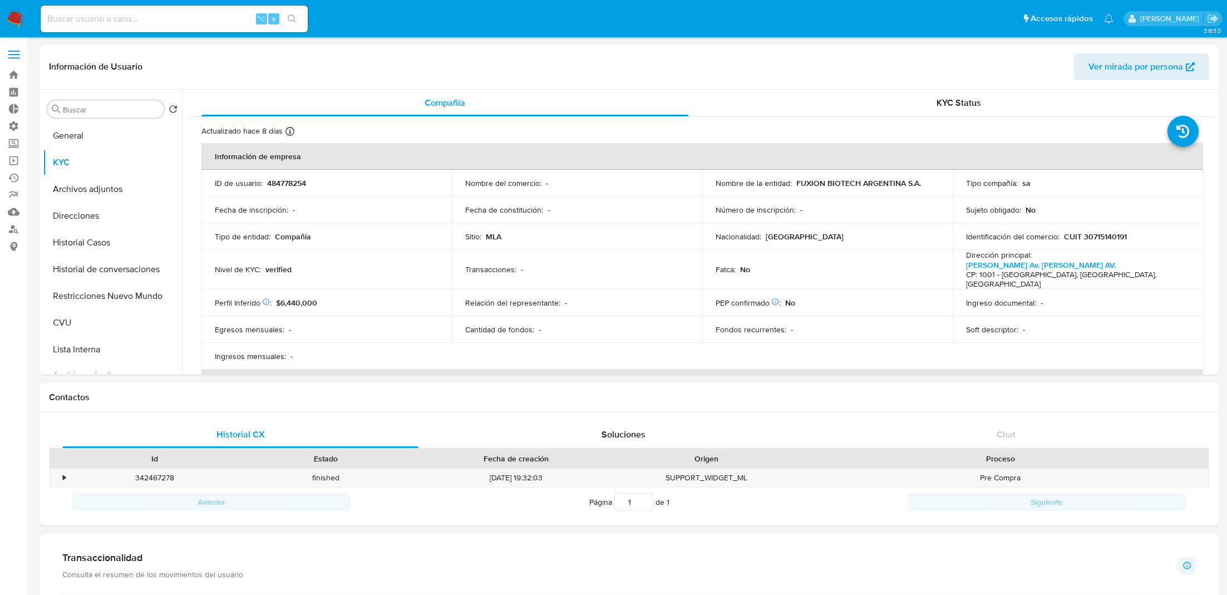
select select "10"
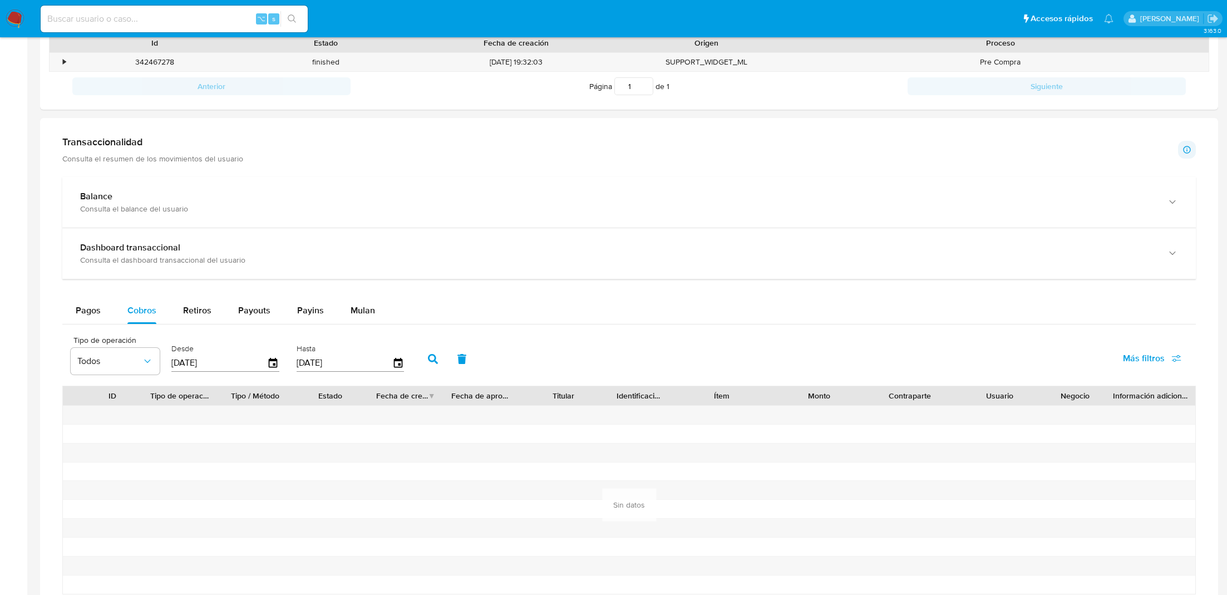
scroll to position [705, 0]
